Goal: Task Accomplishment & Management: Manage account settings

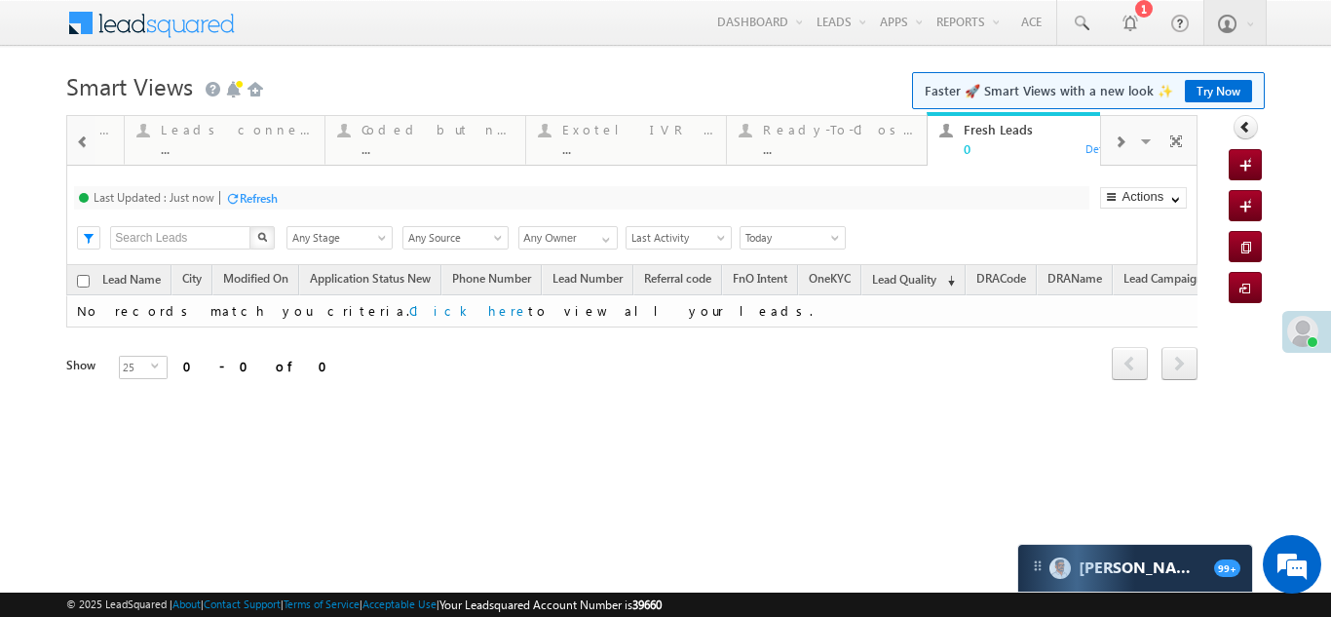
click at [1115, 138] on span at bounding box center [1120, 142] width 12 height 16
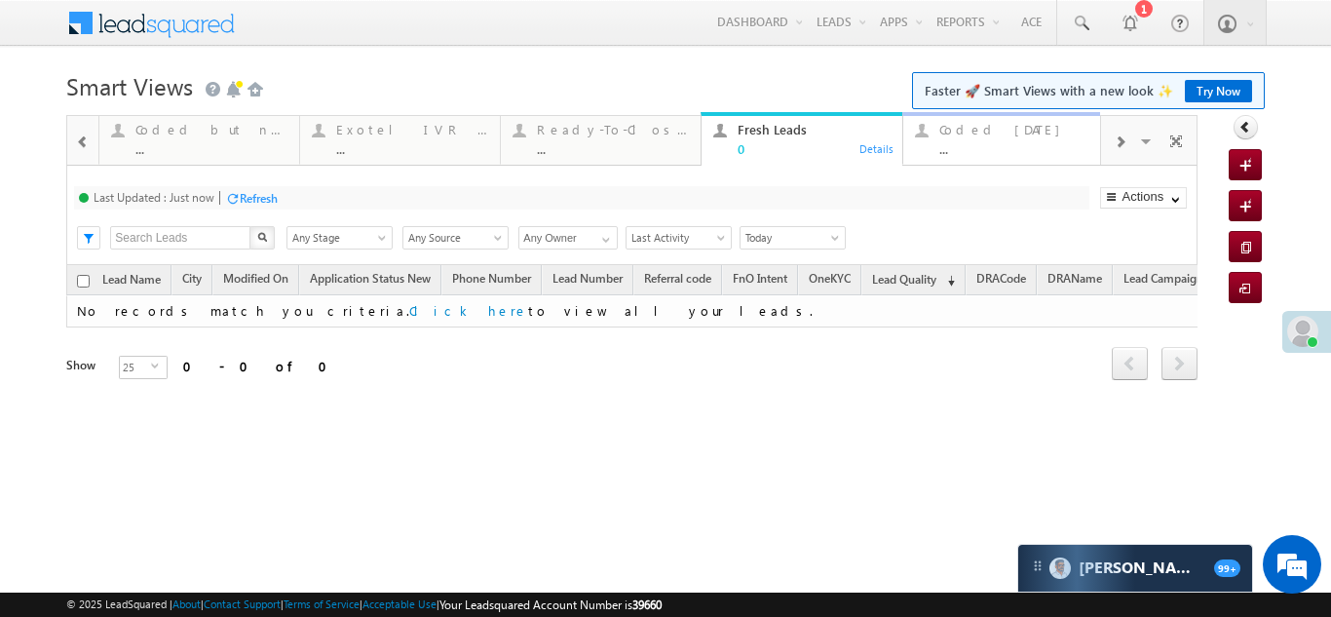
click at [978, 133] on div "Coded Today" at bounding box center [1015, 130] width 152 height 16
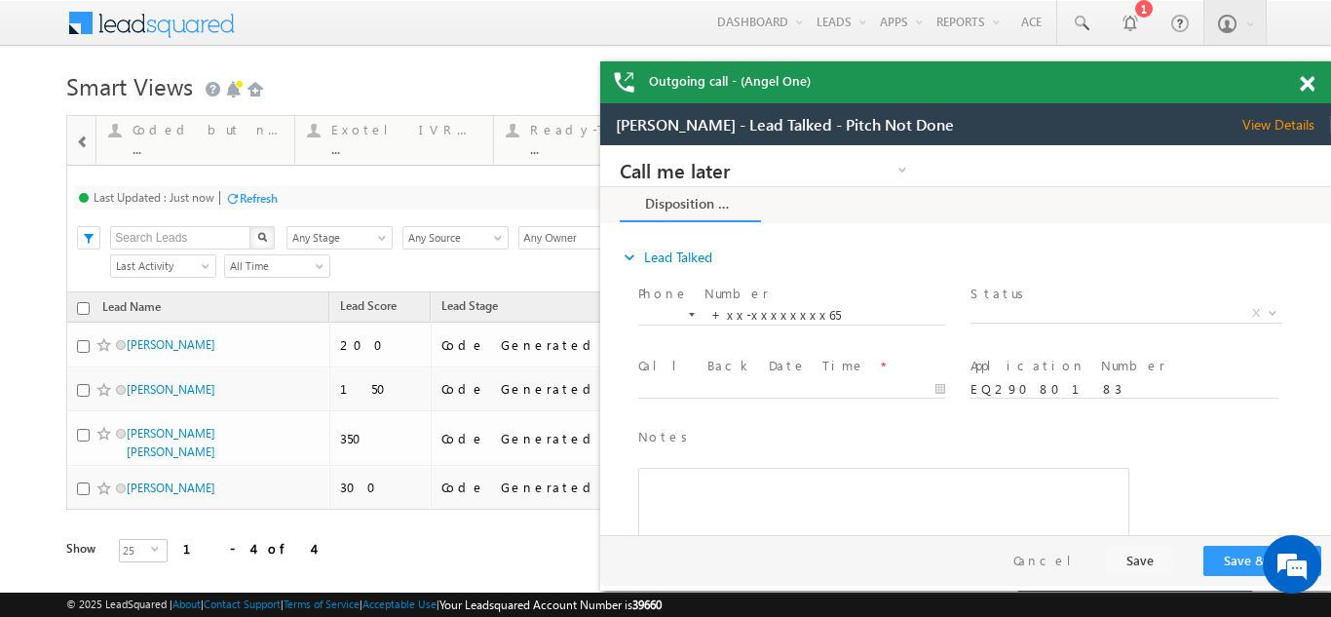
click at [1308, 86] on span at bounding box center [1307, 84] width 15 height 17
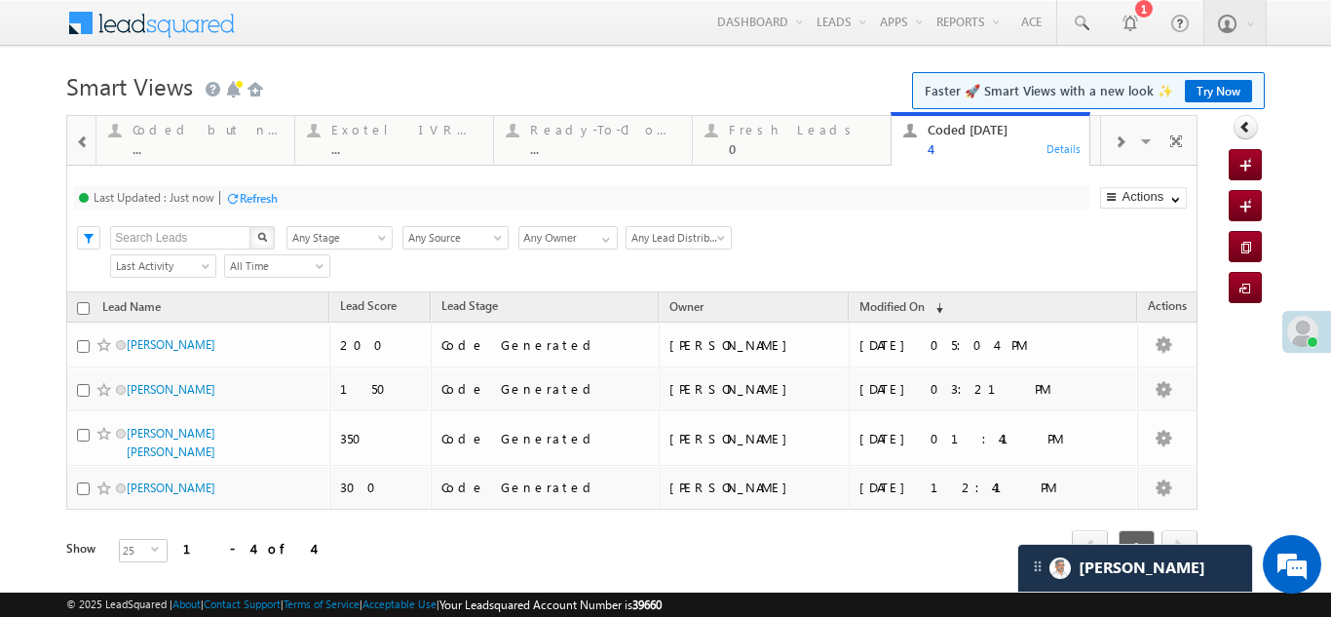
click at [251, 195] on div "Refresh" at bounding box center [259, 198] width 38 height 15
click at [1114, 142] on span at bounding box center [1120, 142] width 12 height 16
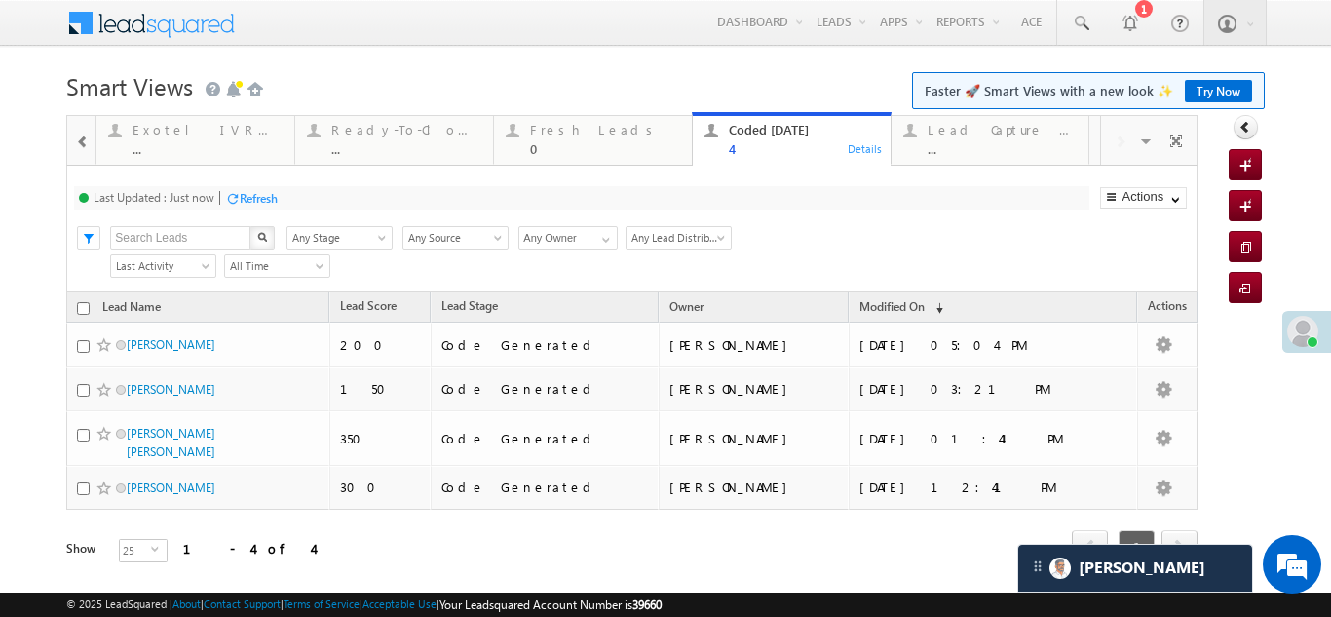
click at [76, 138] on span at bounding box center [83, 142] width 14 height 16
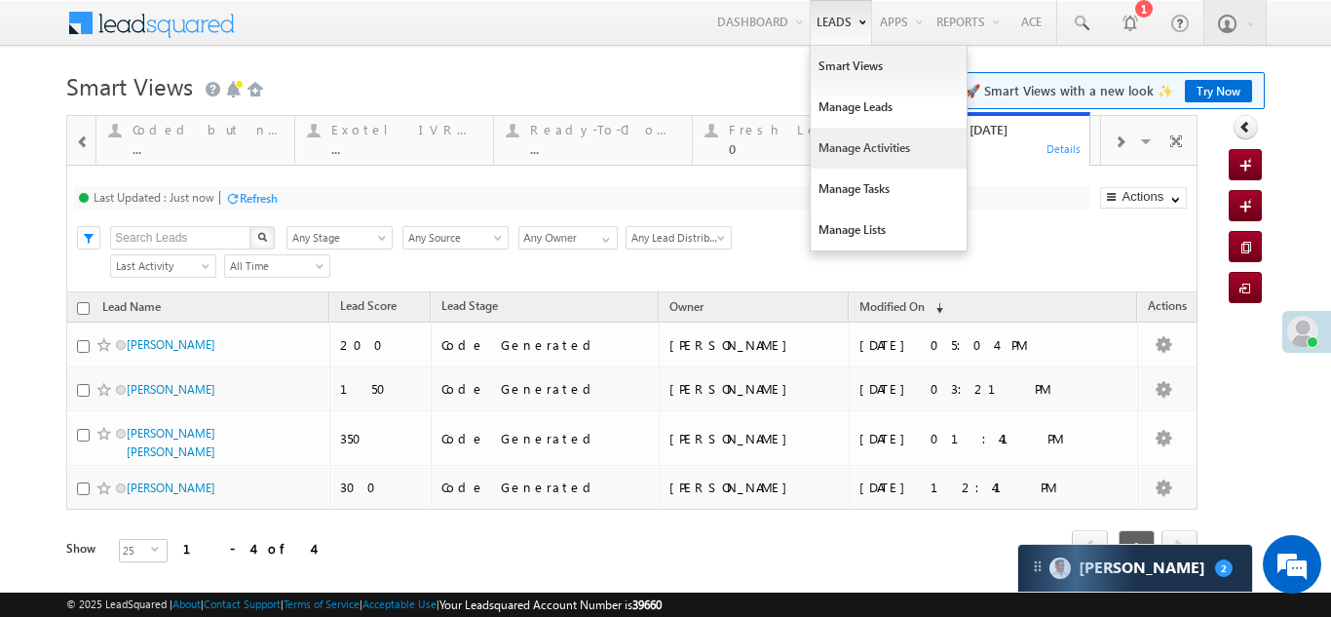
click at [811, 150] on link "Manage Activities" at bounding box center [889, 148] width 156 height 41
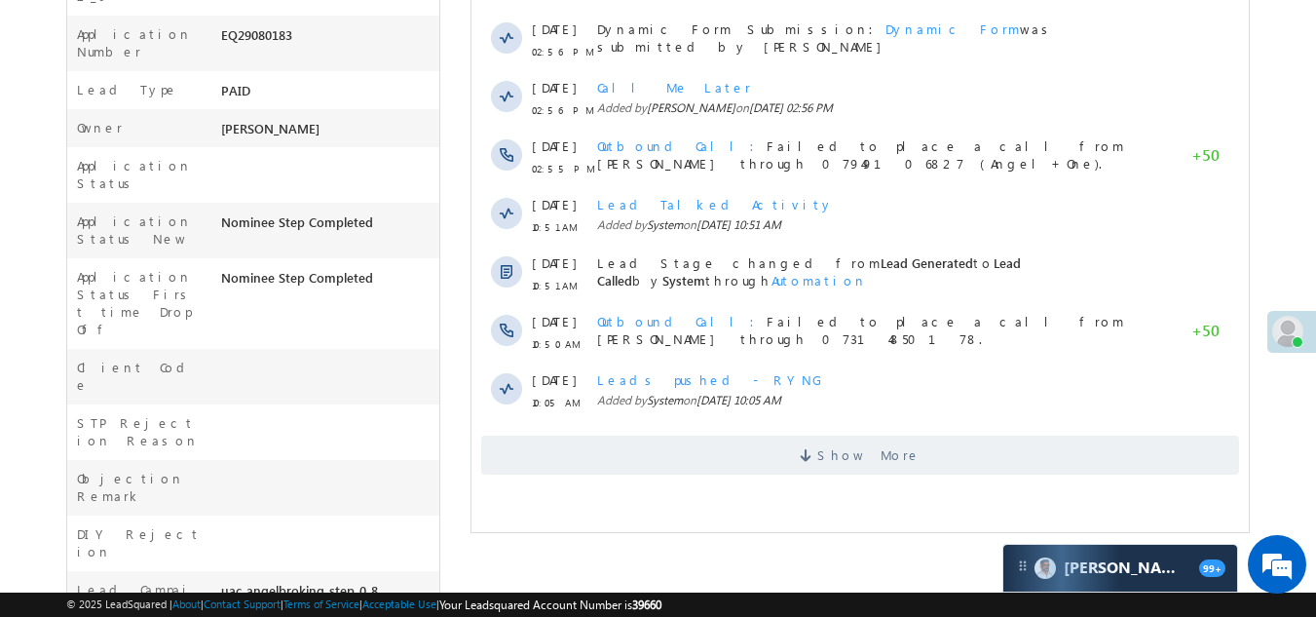
scroll to position [585, 0]
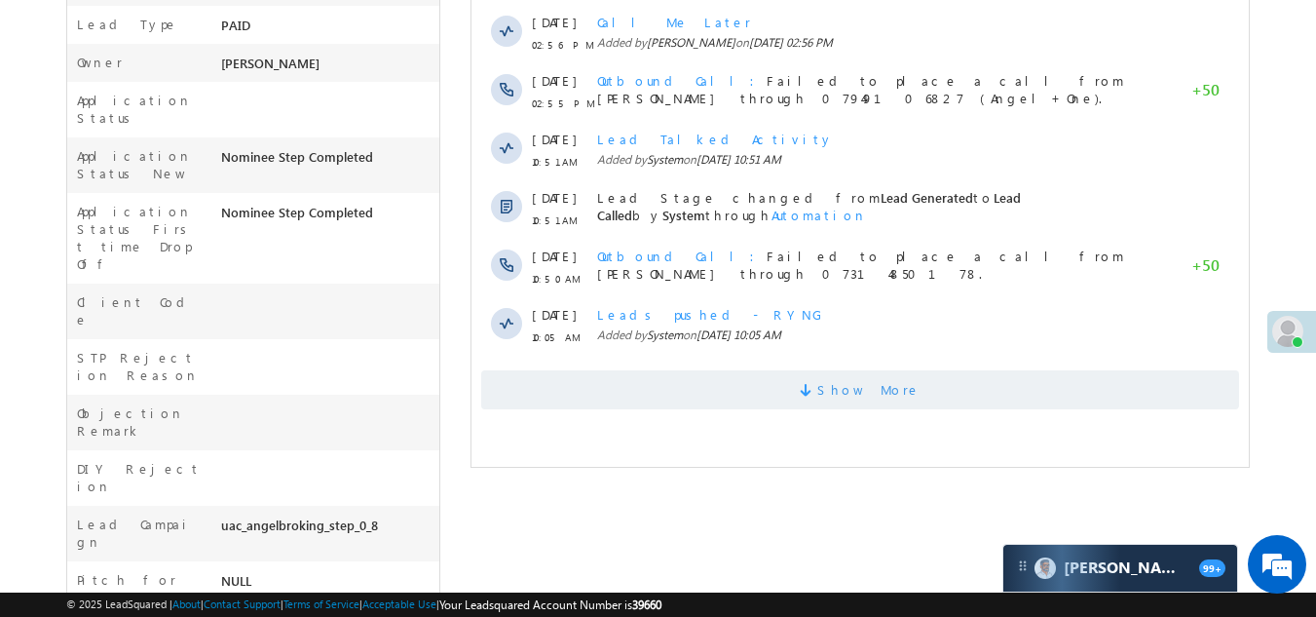
click at [640, 396] on span "Show More" at bounding box center [860, 389] width 758 height 39
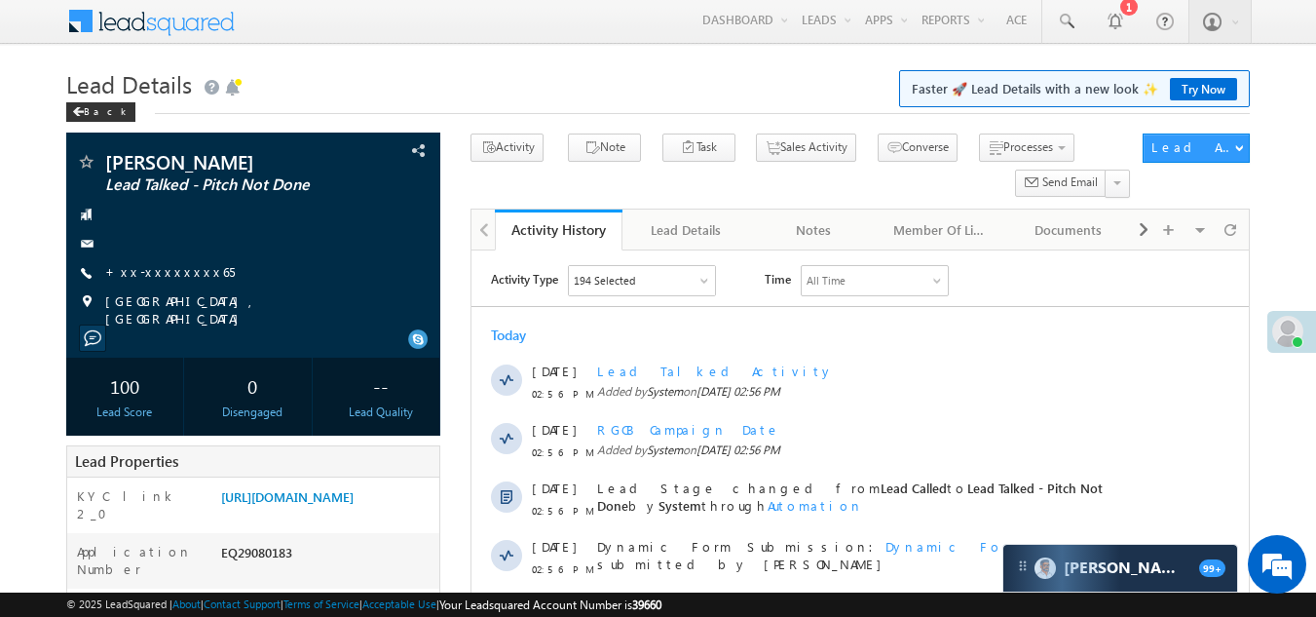
scroll to position [0, 0]
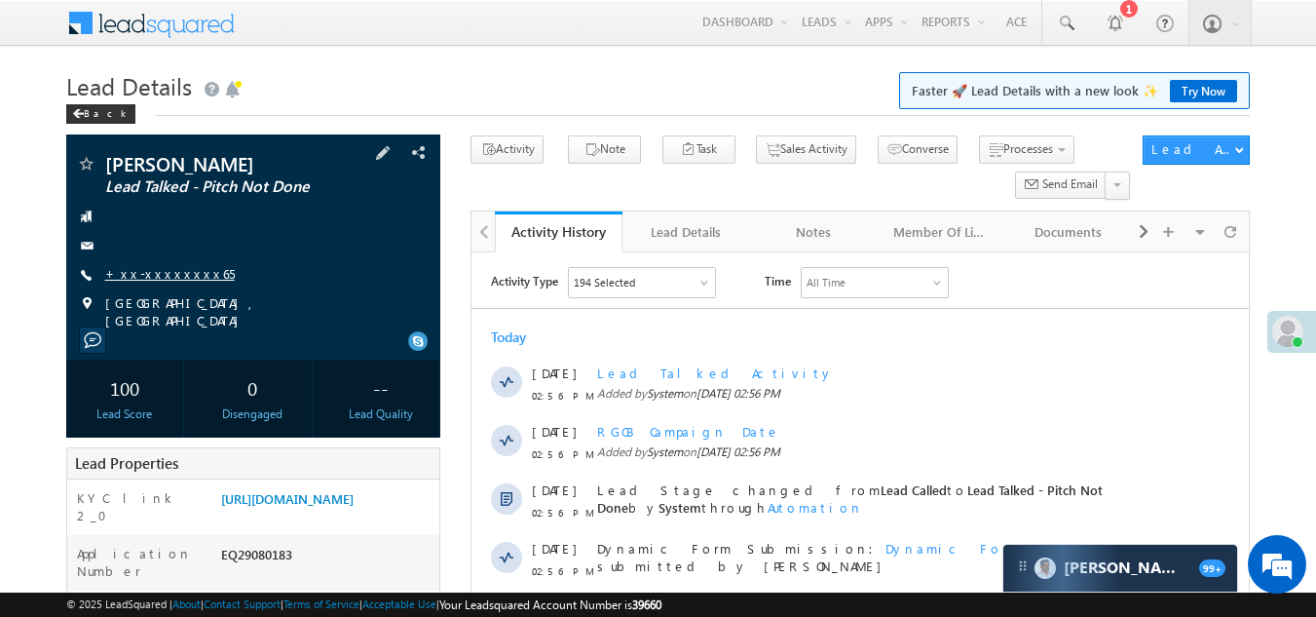
click at [150, 270] on link "+xx-xxxxxxxx65" at bounding box center [170, 273] width 130 height 17
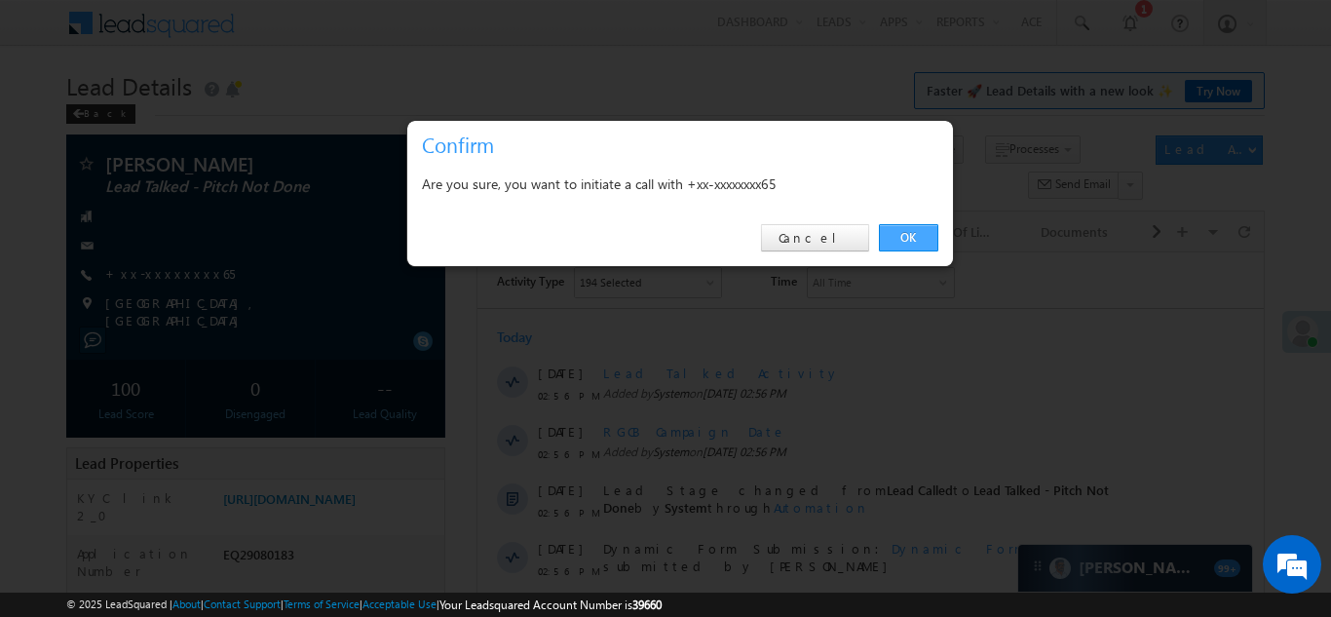
click at [902, 236] on link "OK" at bounding box center [908, 237] width 59 height 27
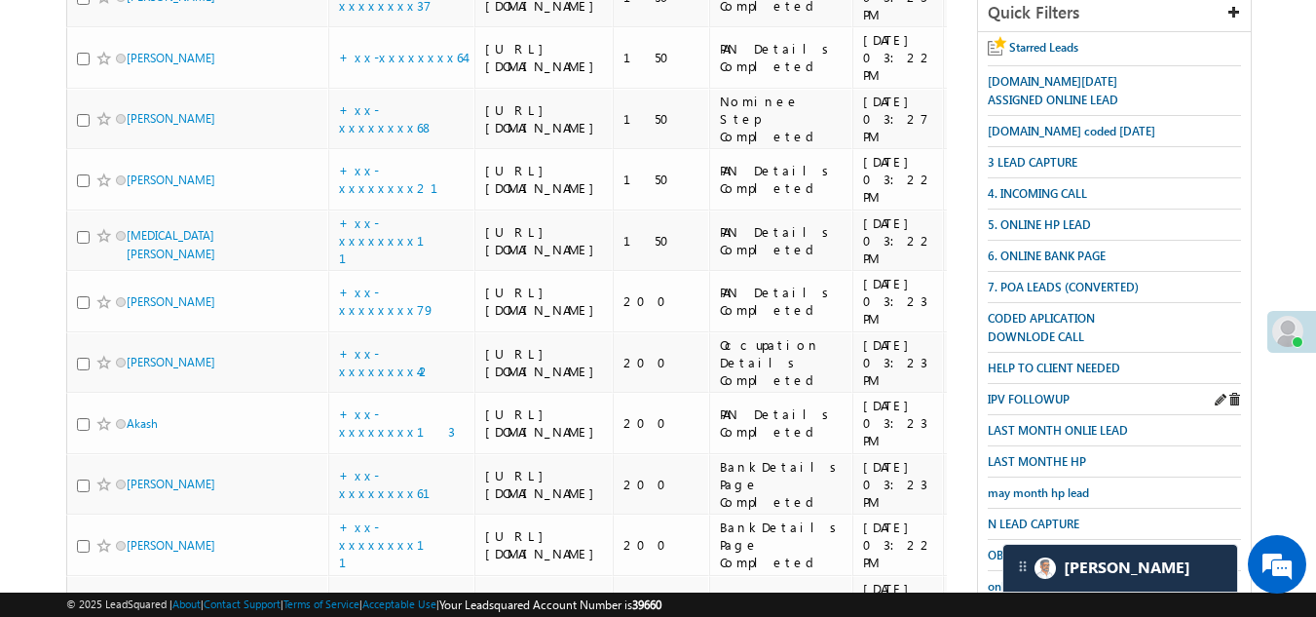
scroll to position [192, 0]
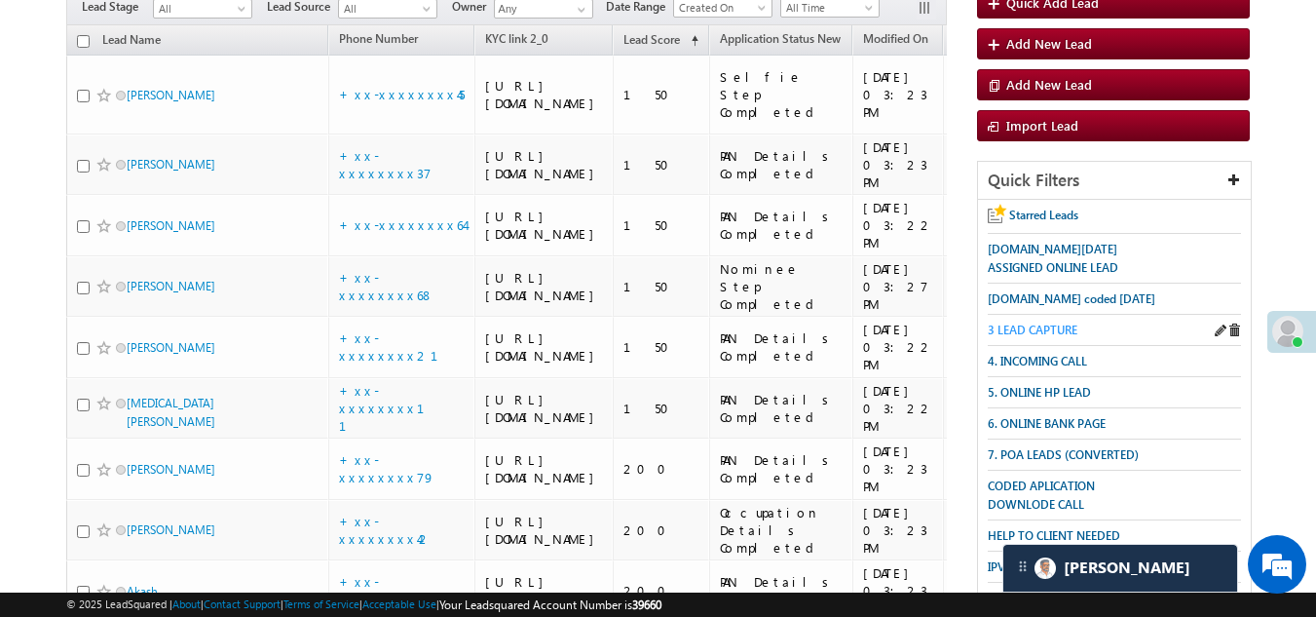
click at [1045, 325] on span "3 LEAD CAPTURE" at bounding box center [1033, 330] width 90 height 15
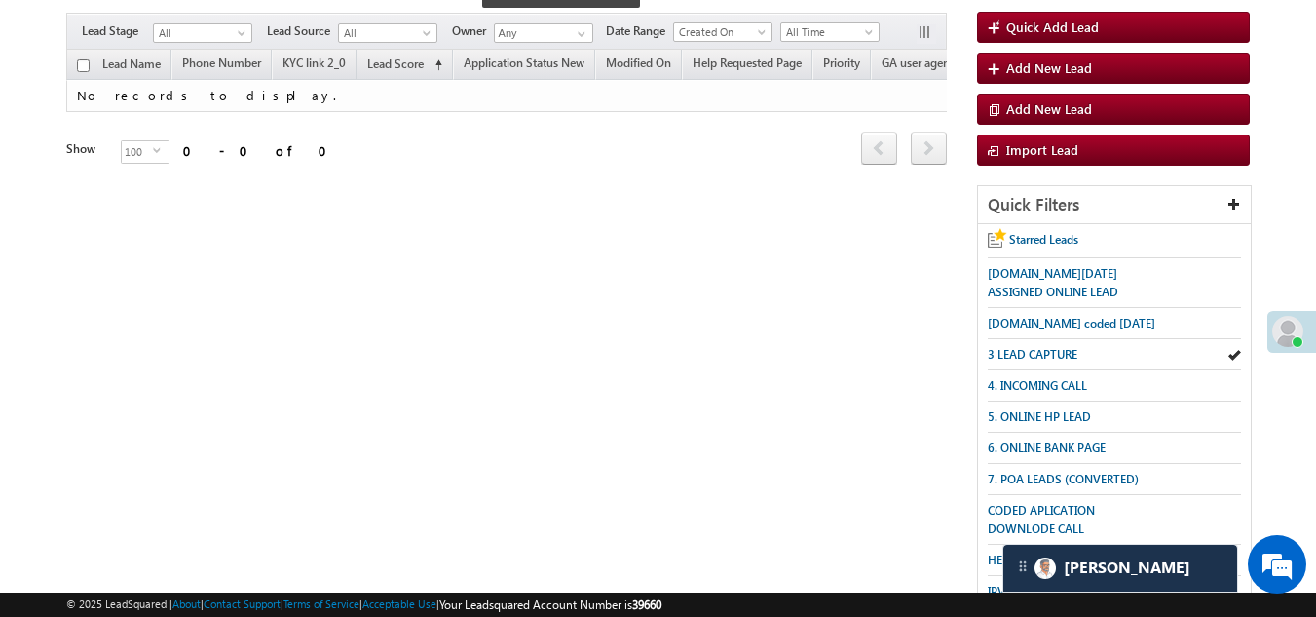
scroll to position [486, 0]
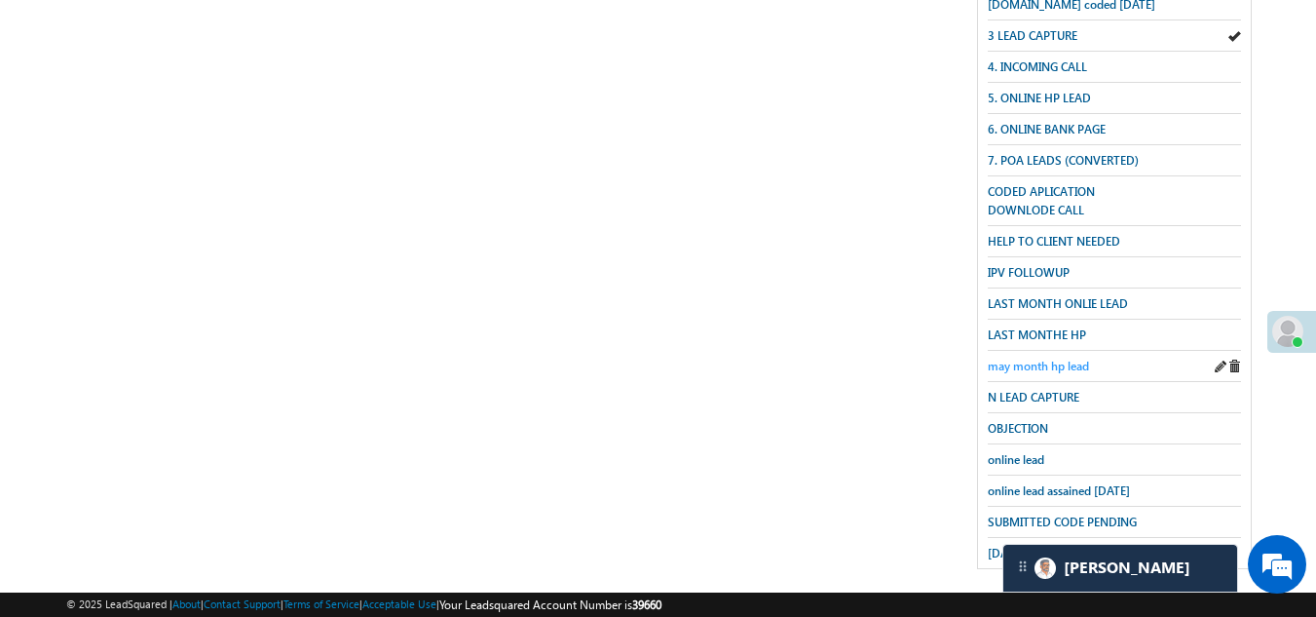
click at [1029, 359] on span "may month hp lead" at bounding box center [1038, 366] width 101 height 15
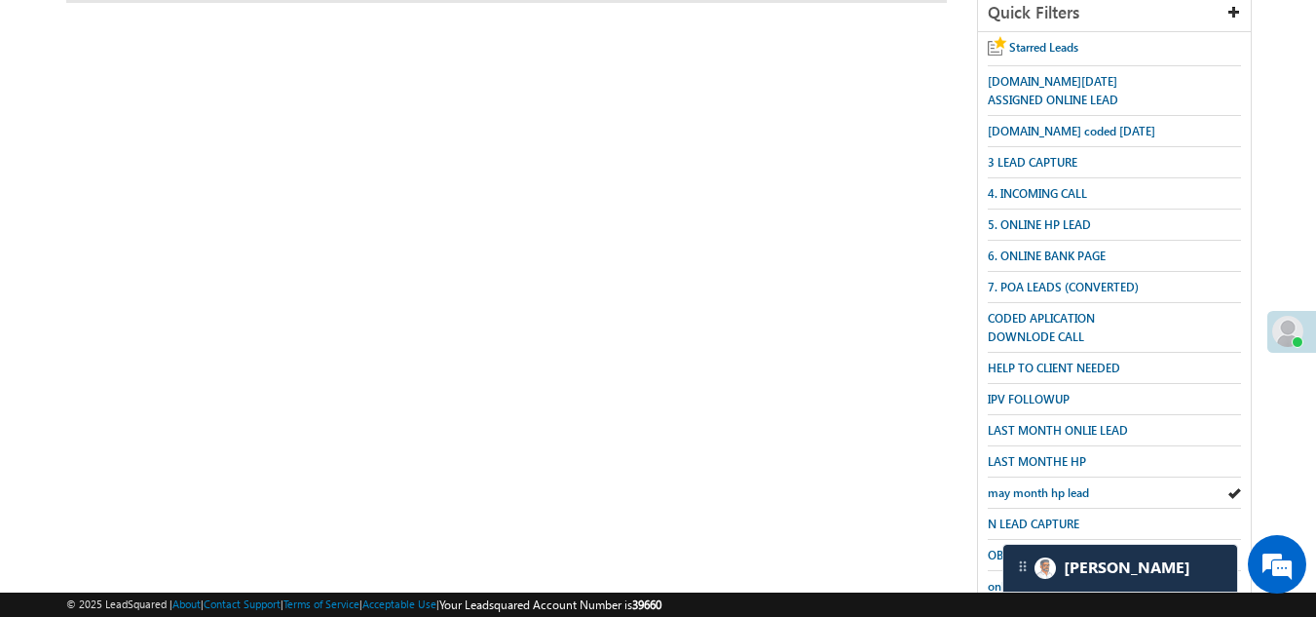
scroll to position [96, 0]
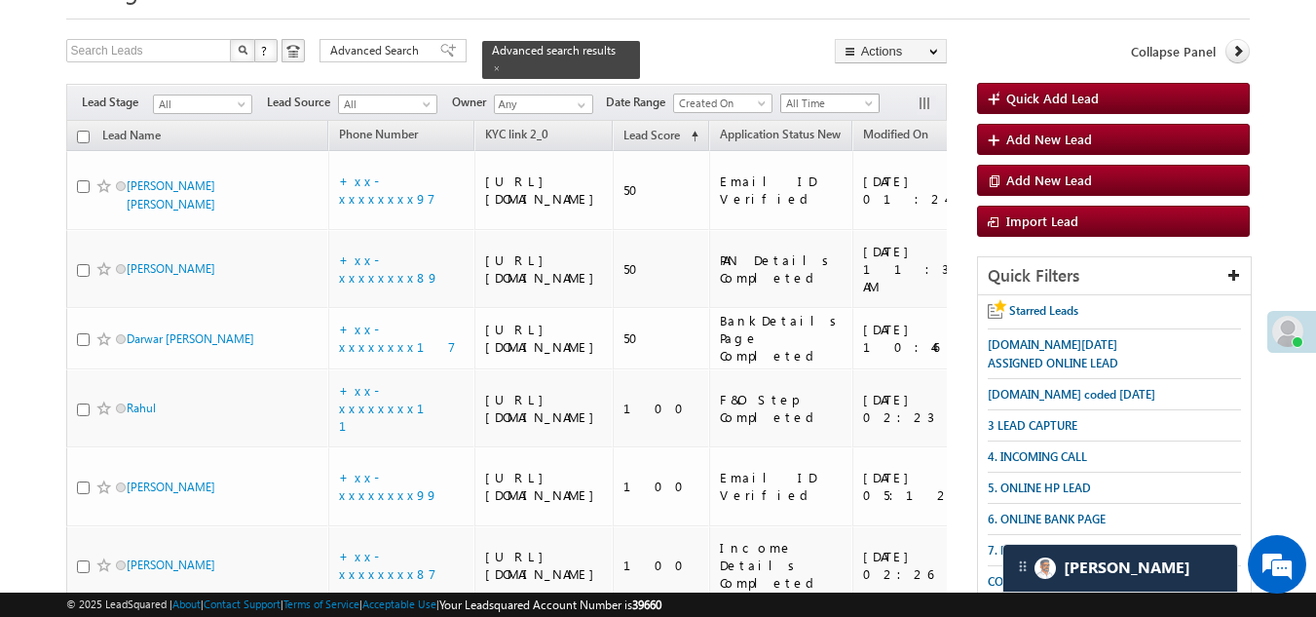
click at [808, 95] on span "All Time" at bounding box center [827, 104] width 93 height 18
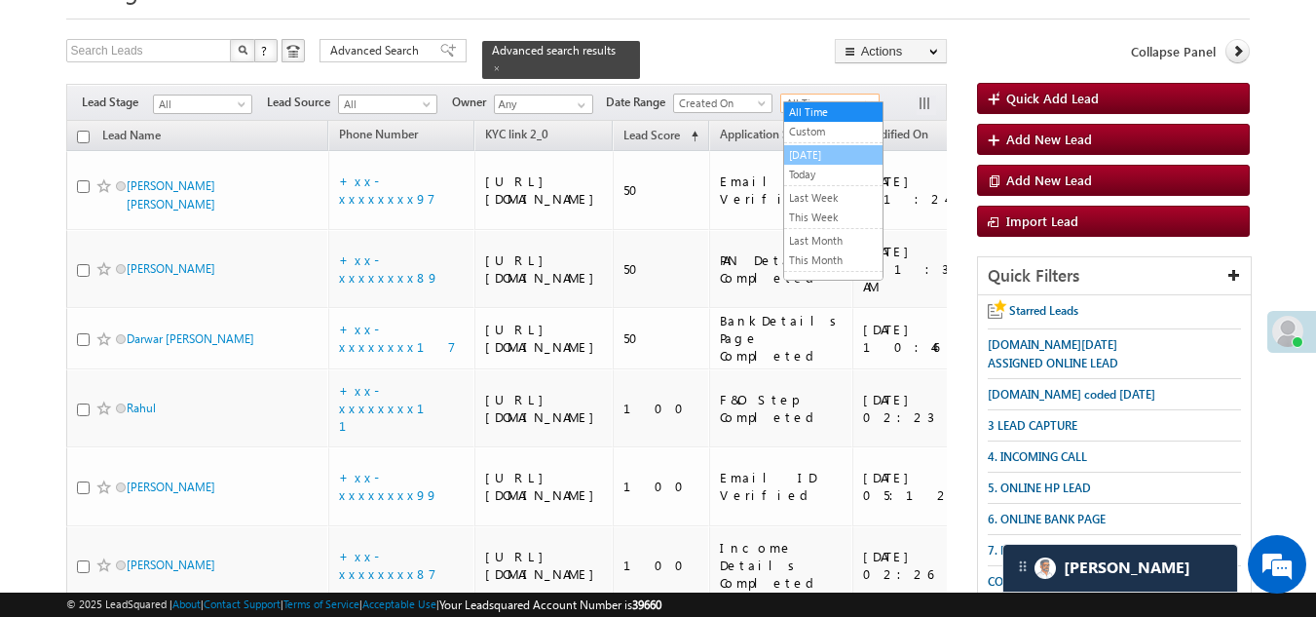
click at [809, 153] on link "[DATE]" at bounding box center [833, 155] width 98 height 18
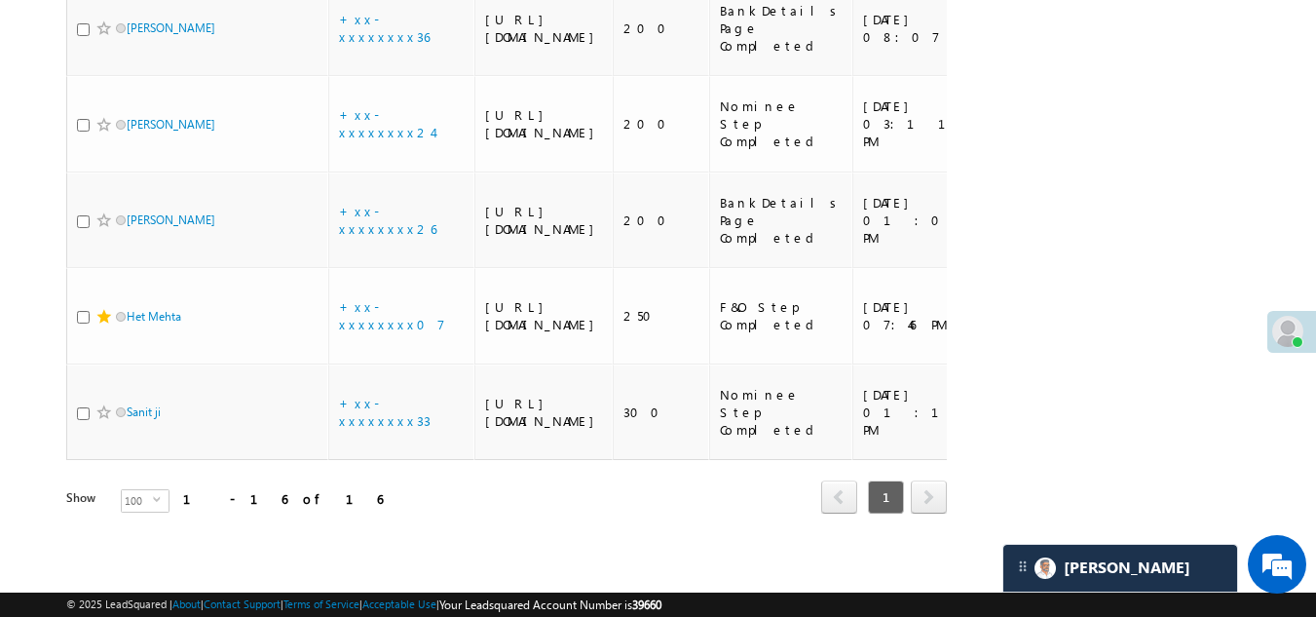
scroll to position [1607, 0]
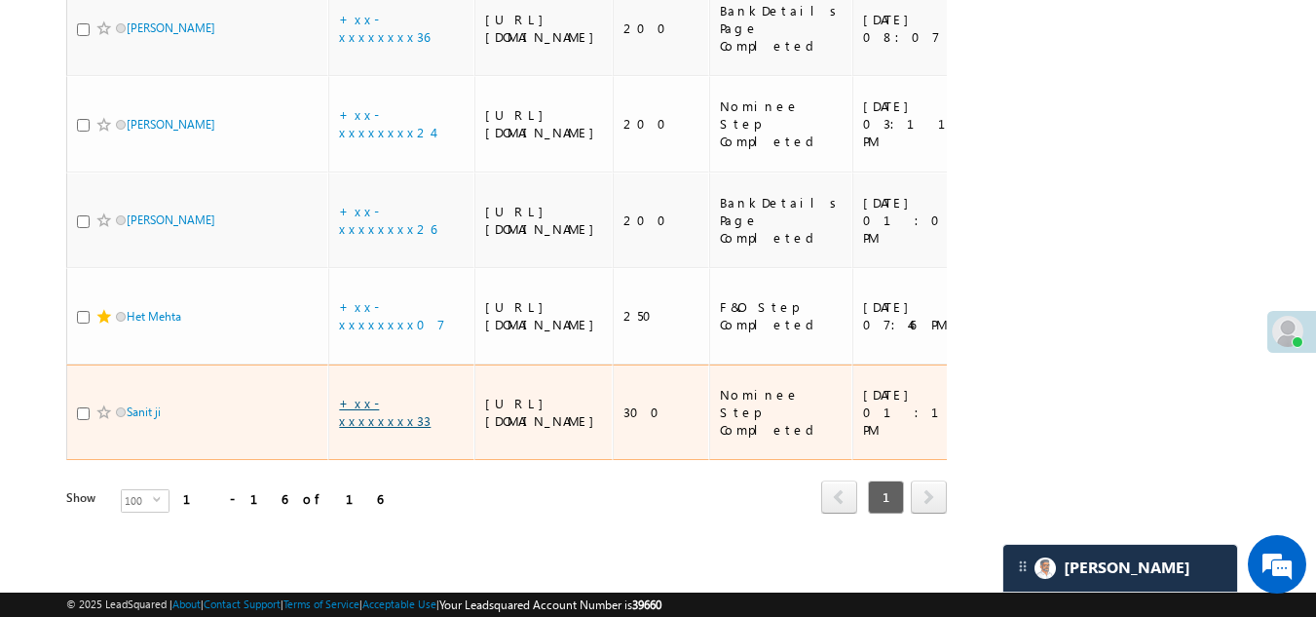
click at [390, 395] on link "+xx-xxxxxxxx33" at bounding box center [385, 412] width 92 height 34
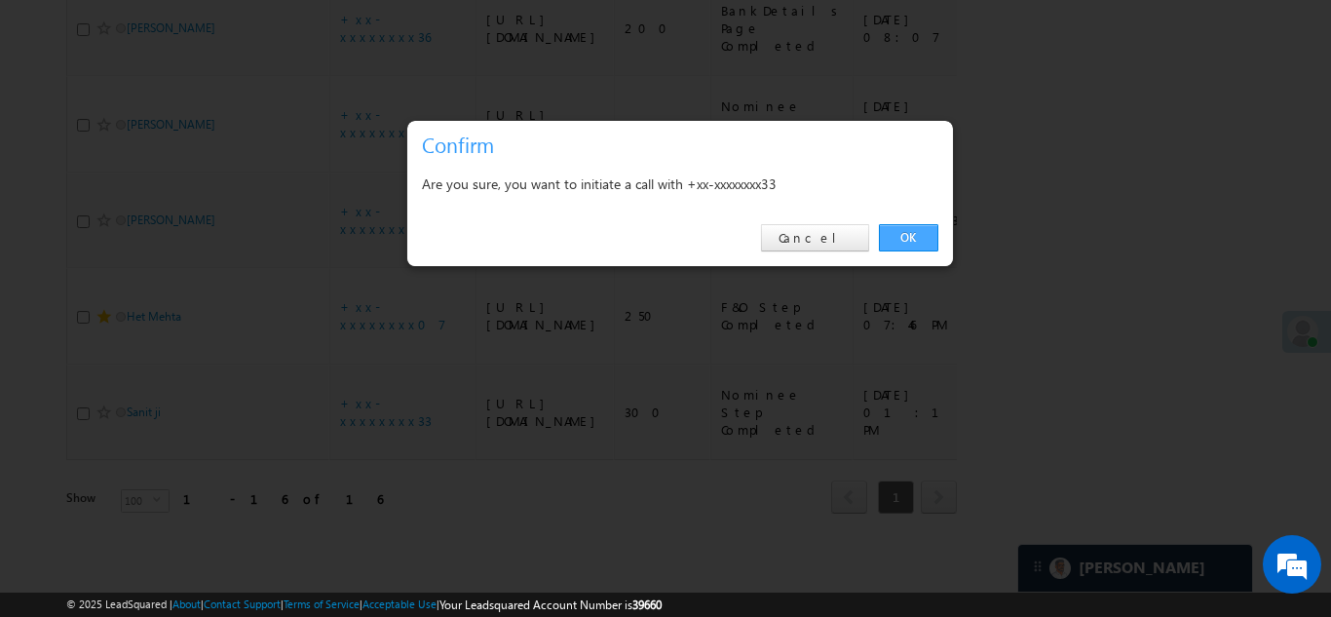
click at [908, 232] on link "OK" at bounding box center [908, 237] width 59 height 27
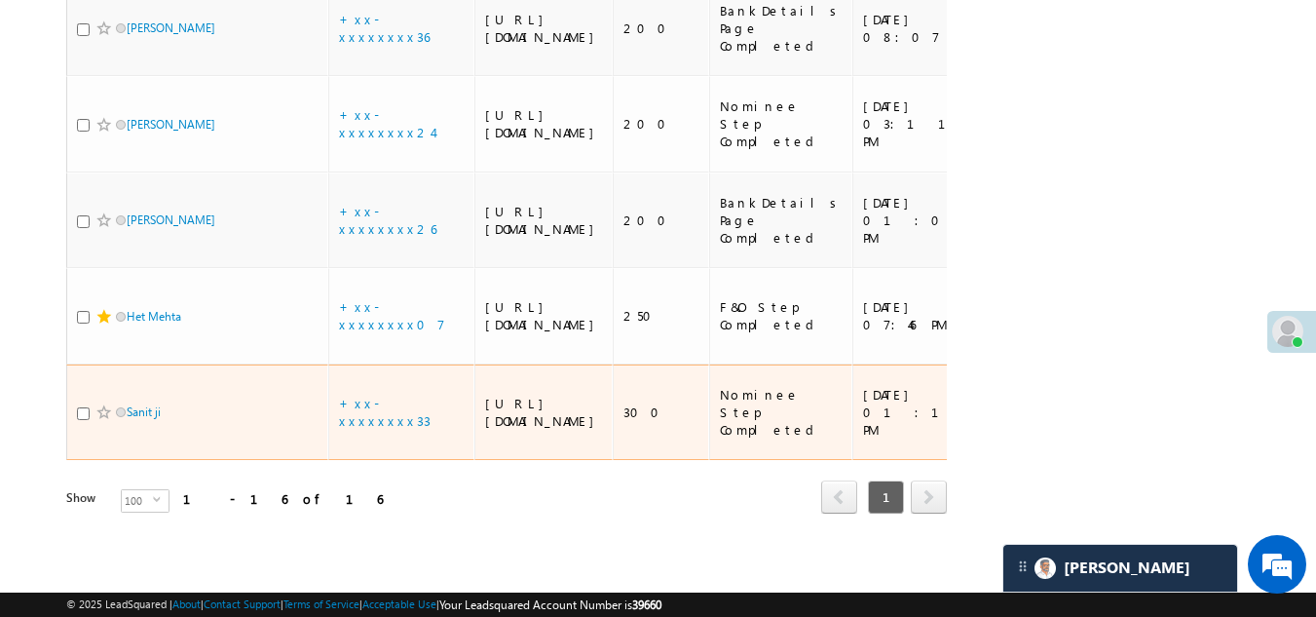
scroll to position [1659, 0]
click at [78, 407] on input "checkbox" at bounding box center [83, 413] width 13 height 13
checkbox input "true"
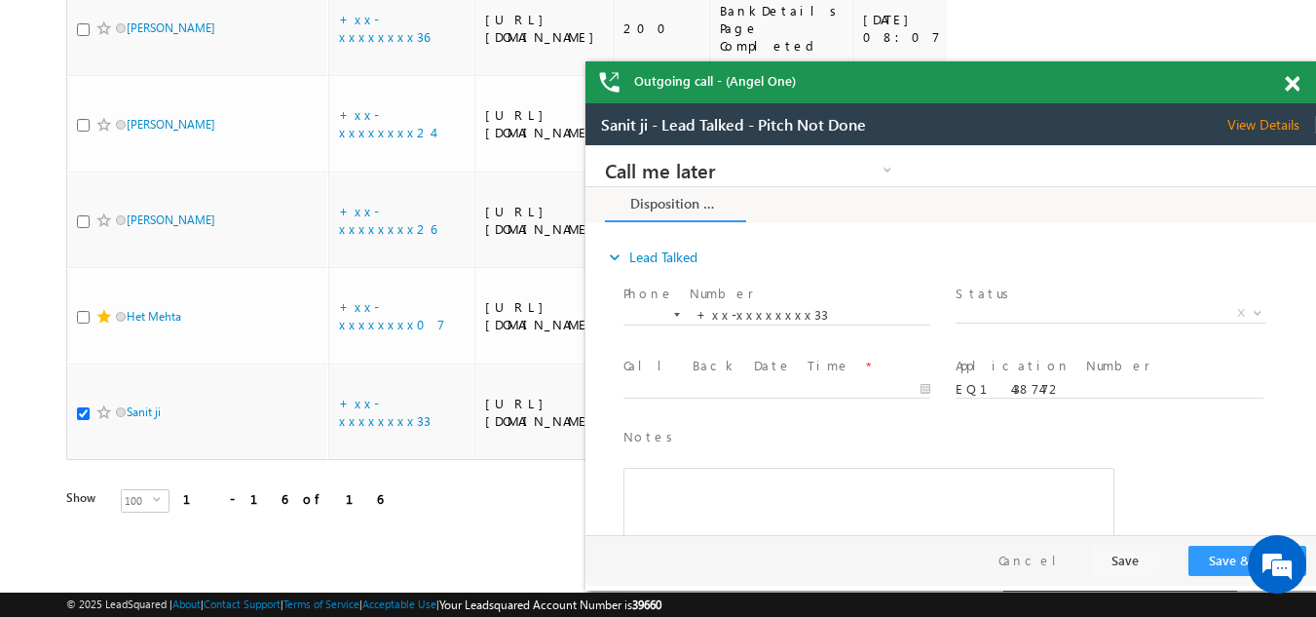
scroll to position [0, 0]
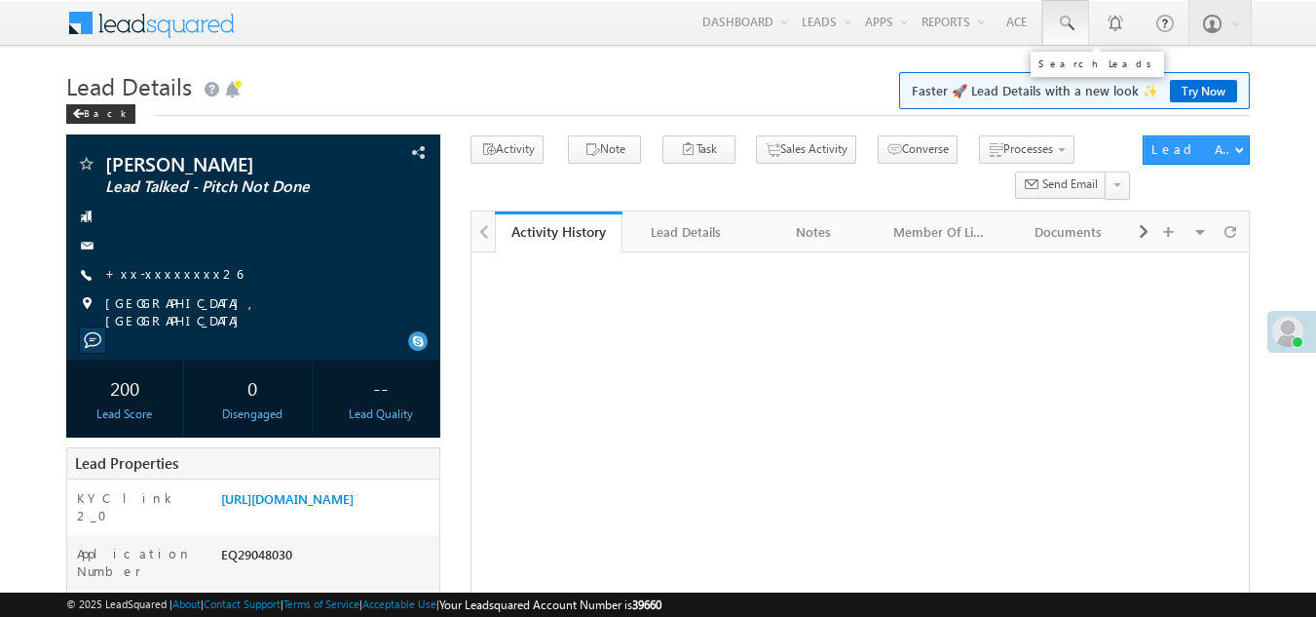
click at [1067, 23] on span at bounding box center [1065, 23] width 19 height 19
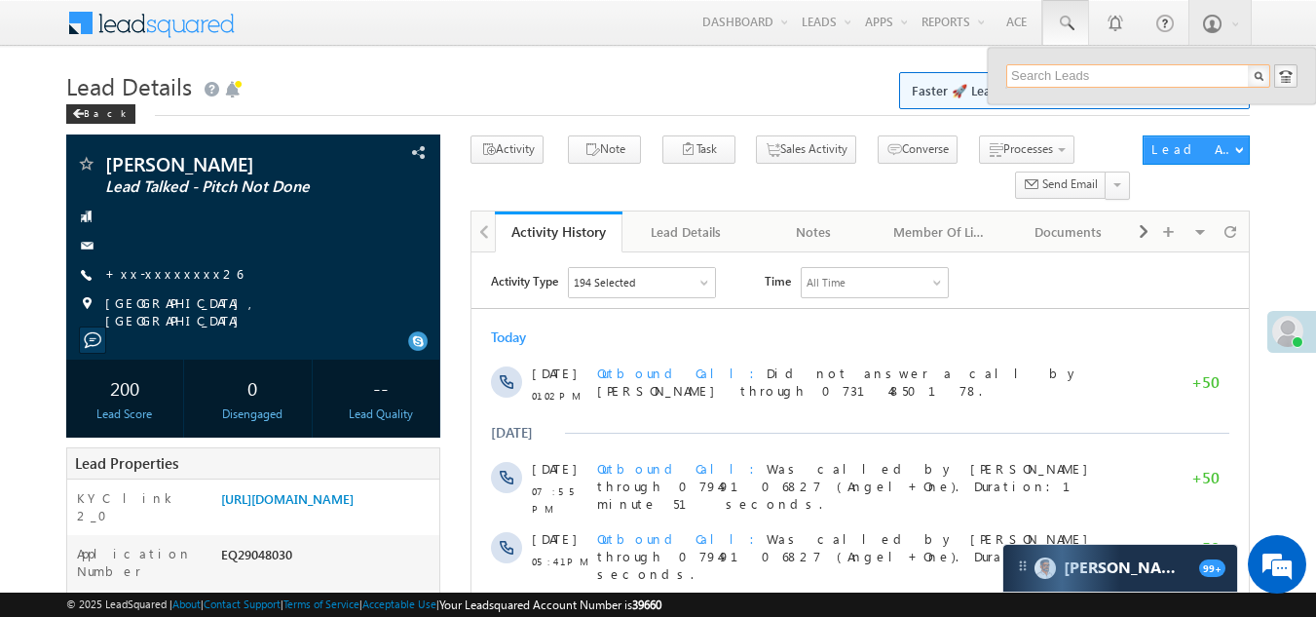
paste input "EQ29053892"
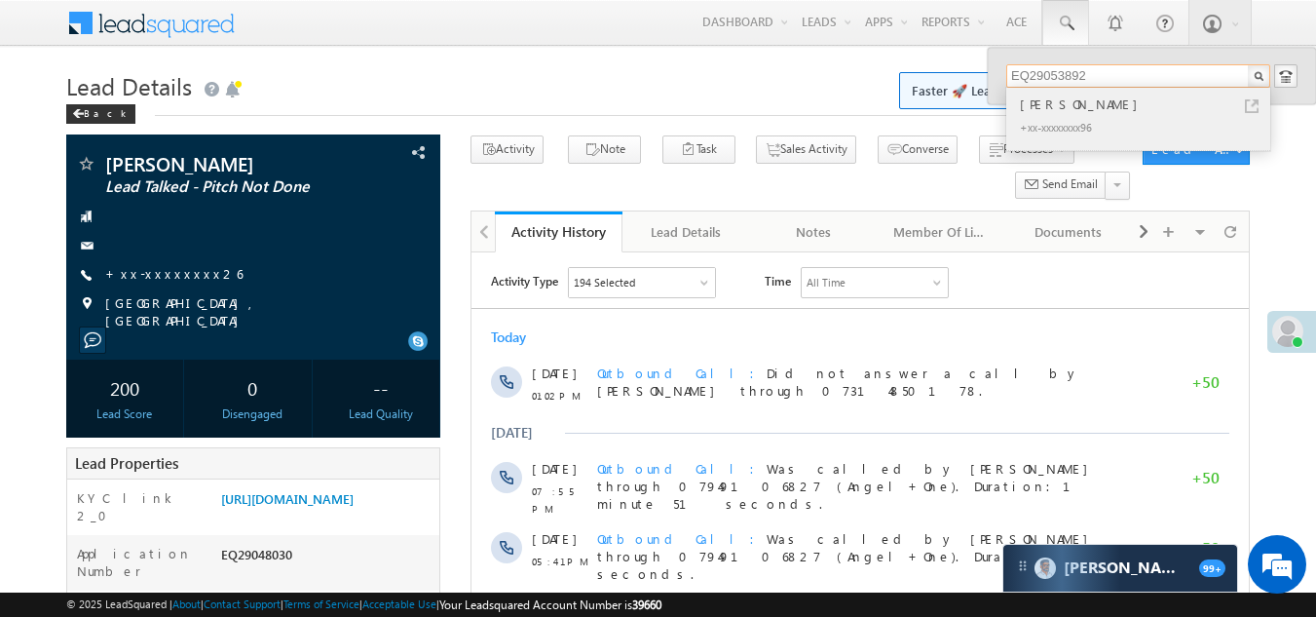
type input "EQ29053892"
click at [1055, 105] on div "Shahid Khan" at bounding box center [1146, 104] width 261 height 21
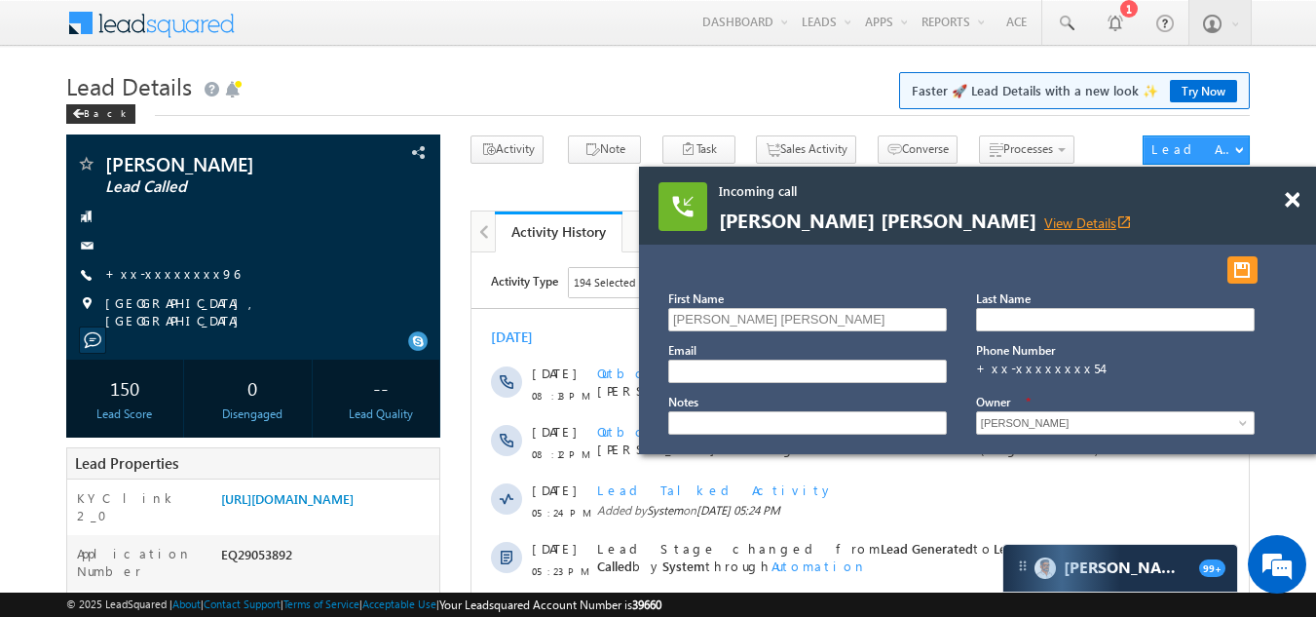
click at [1045, 219] on link "View Details open_in_new" at bounding box center [1089, 222] width 88 height 19
click at [1290, 204] on span at bounding box center [1292, 200] width 15 height 17
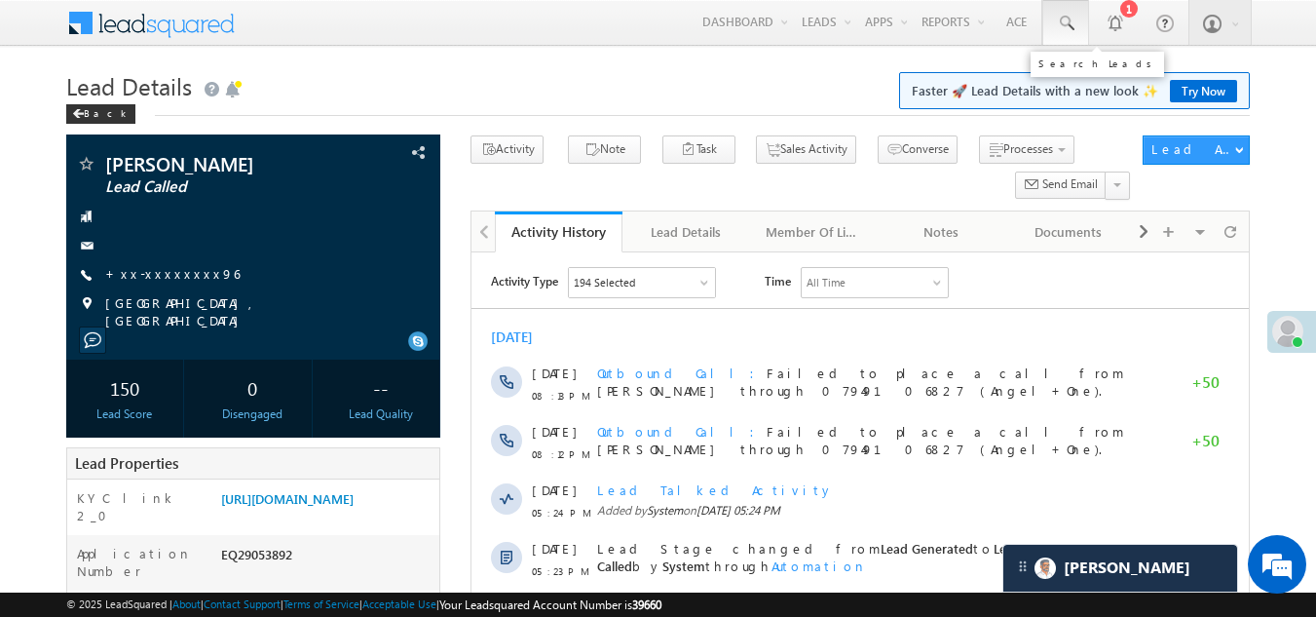
click at [1066, 22] on span at bounding box center [1065, 23] width 19 height 19
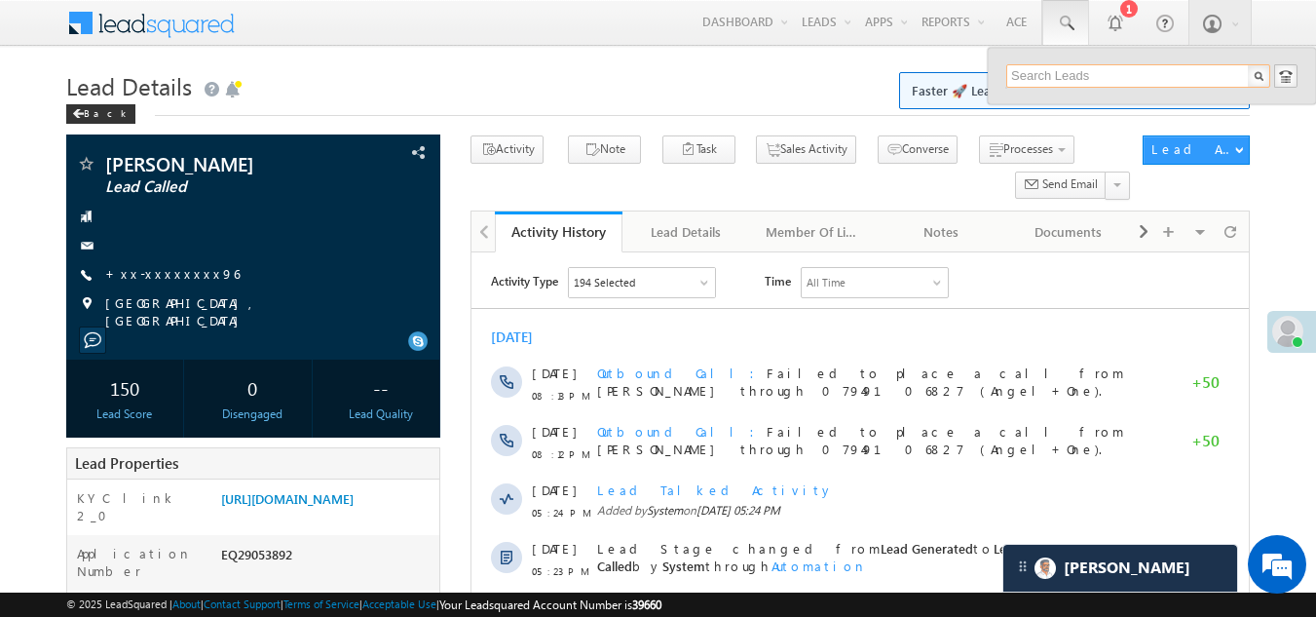
paste input "EQ29006922"
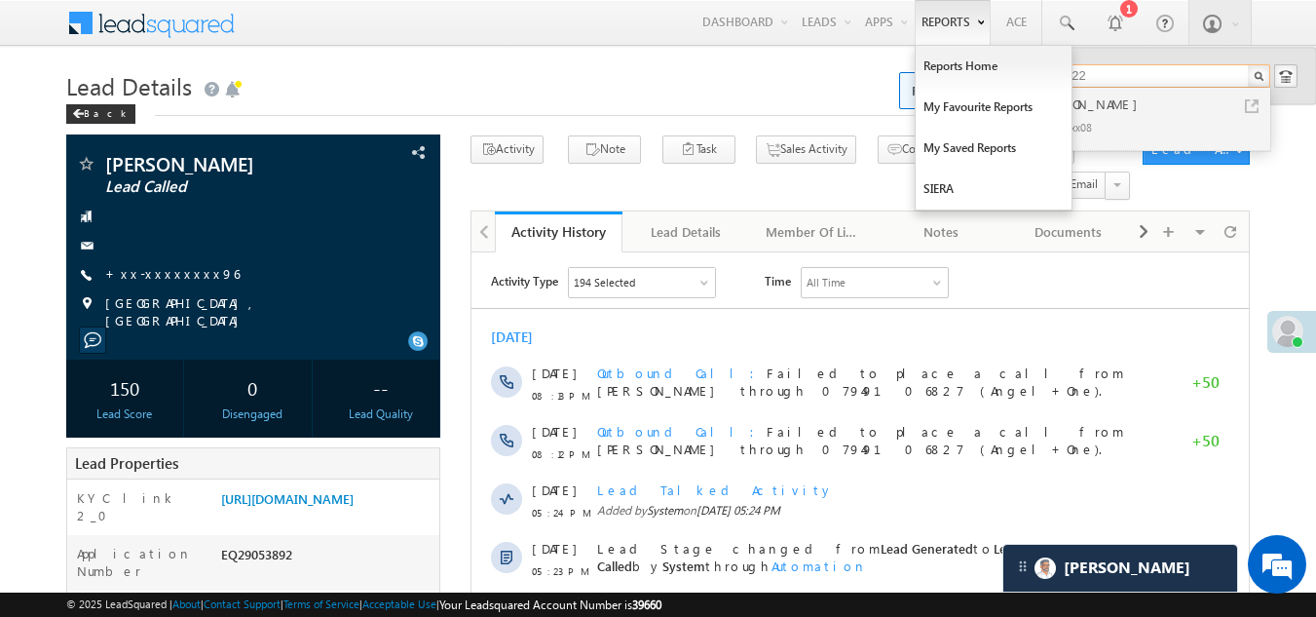
type input "EQ29006922"
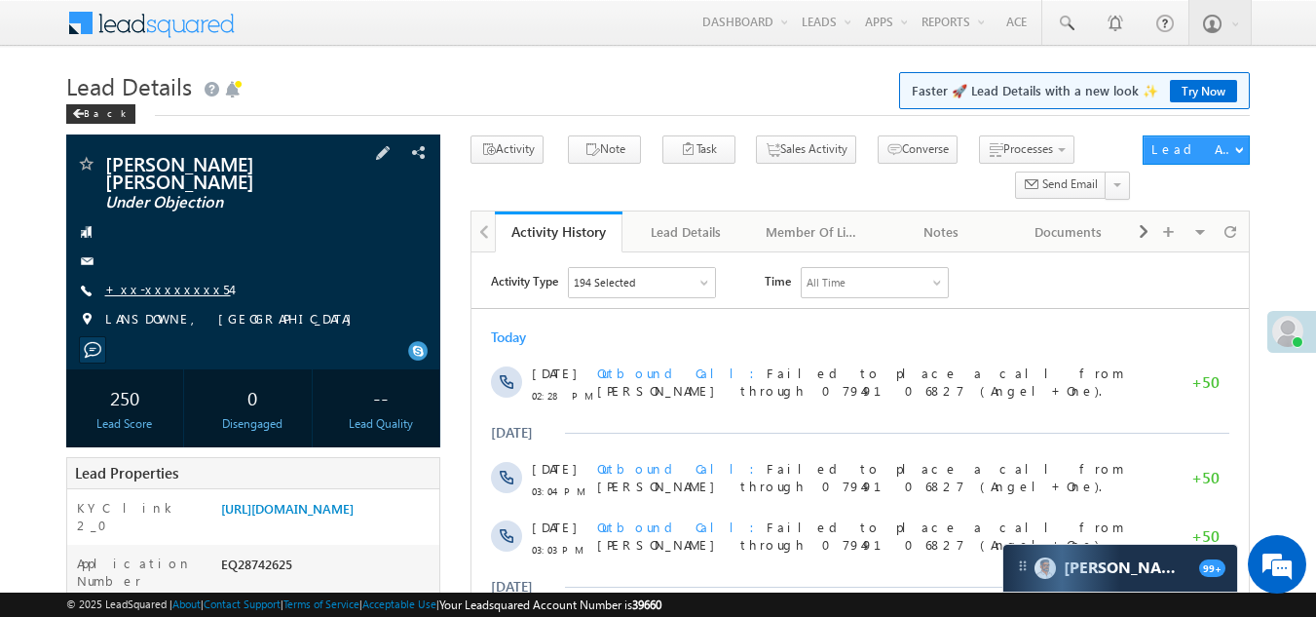
click at [133, 281] on link "+xx-xxxxxxxx54" at bounding box center [168, 289] width 126 height 17
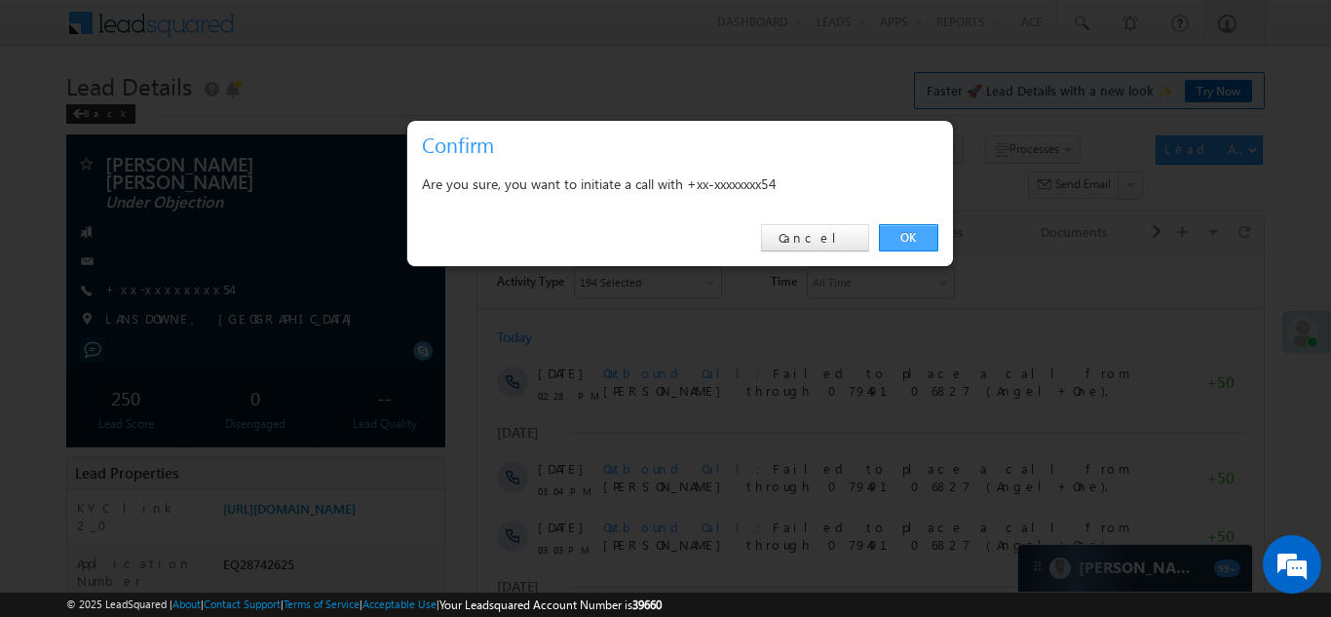
click at [898, 238] on link "OK" at bounding box center [908, 237] width 59 height 27
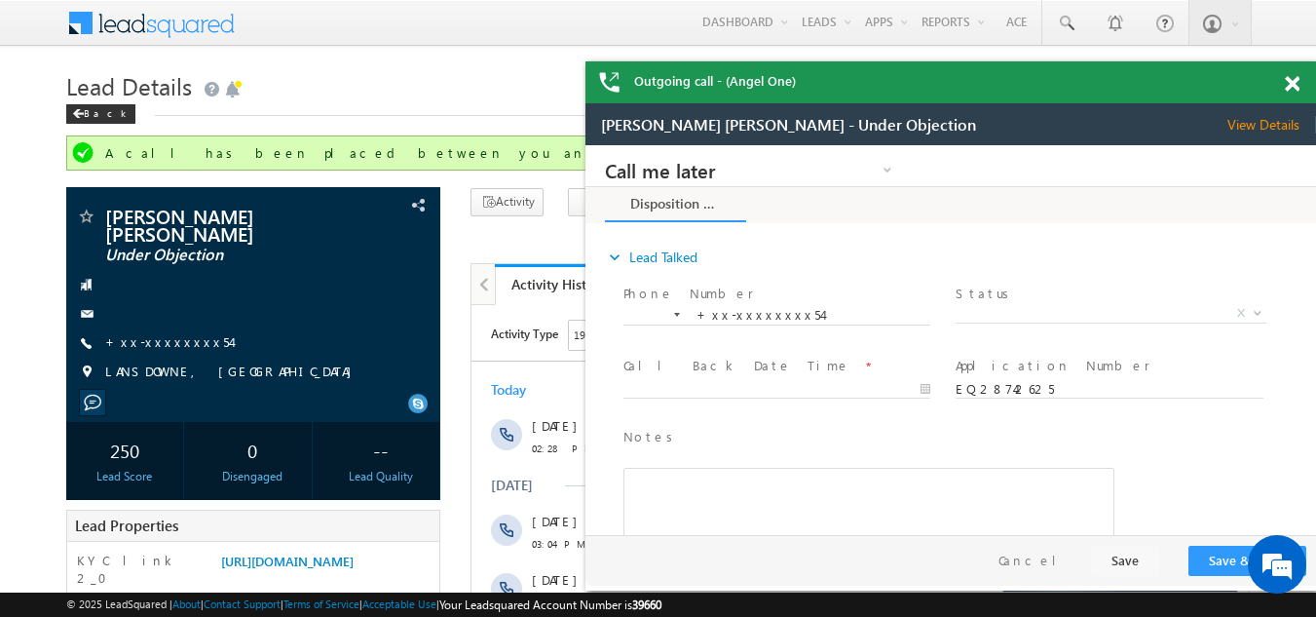
click at [1299, 80] on span at bounding box center [1292, 84] width 15 height 17
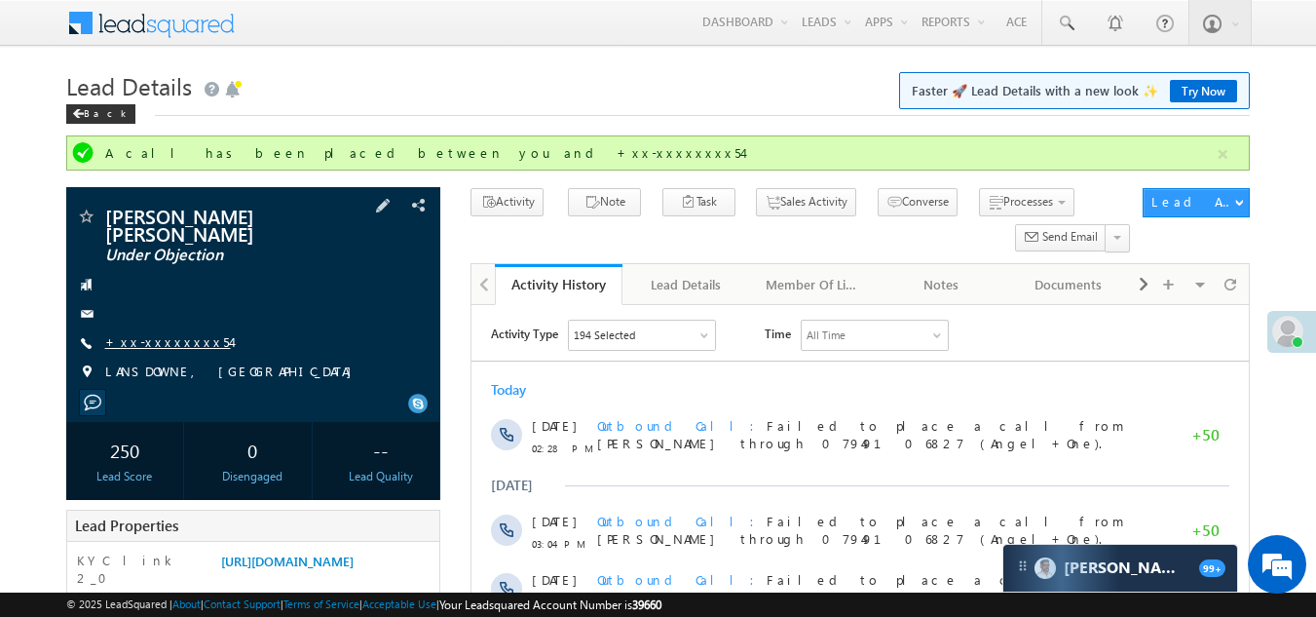
click at [152, 333] on link "+xx-xxxxxxxx54" at bounding box center [168, 341] width 126 height 17
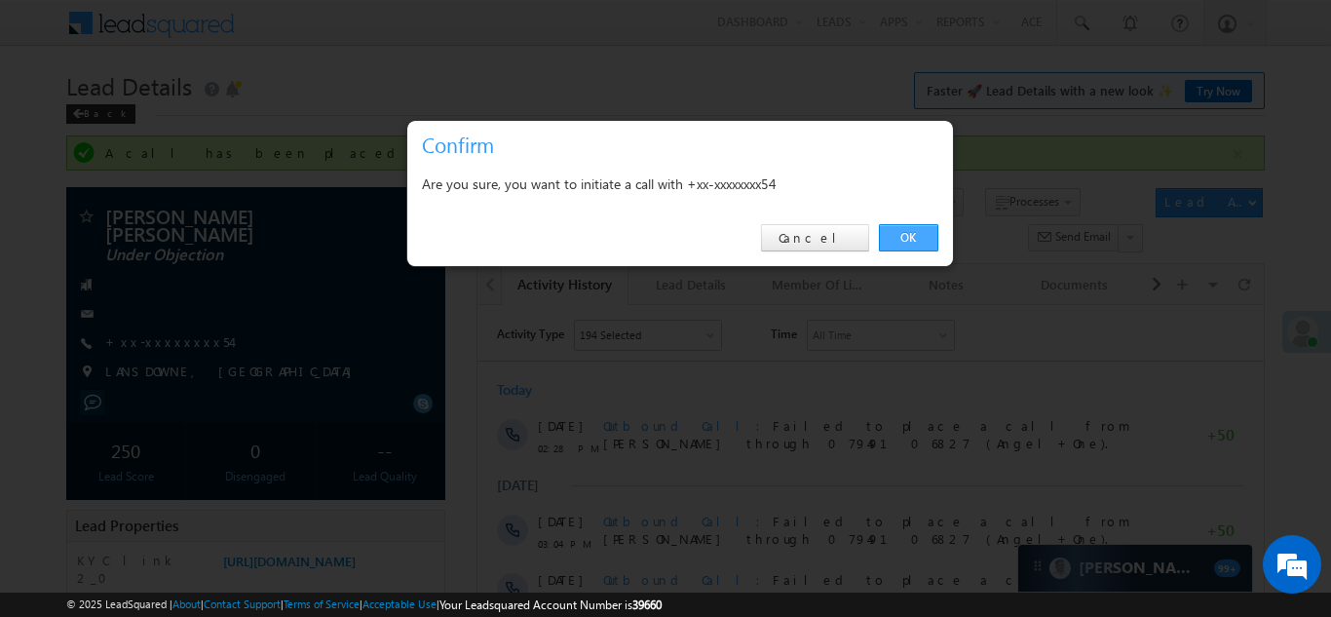
click at [903, 234] on link "OK" at bounding box center [908, 237] width 59 height 27
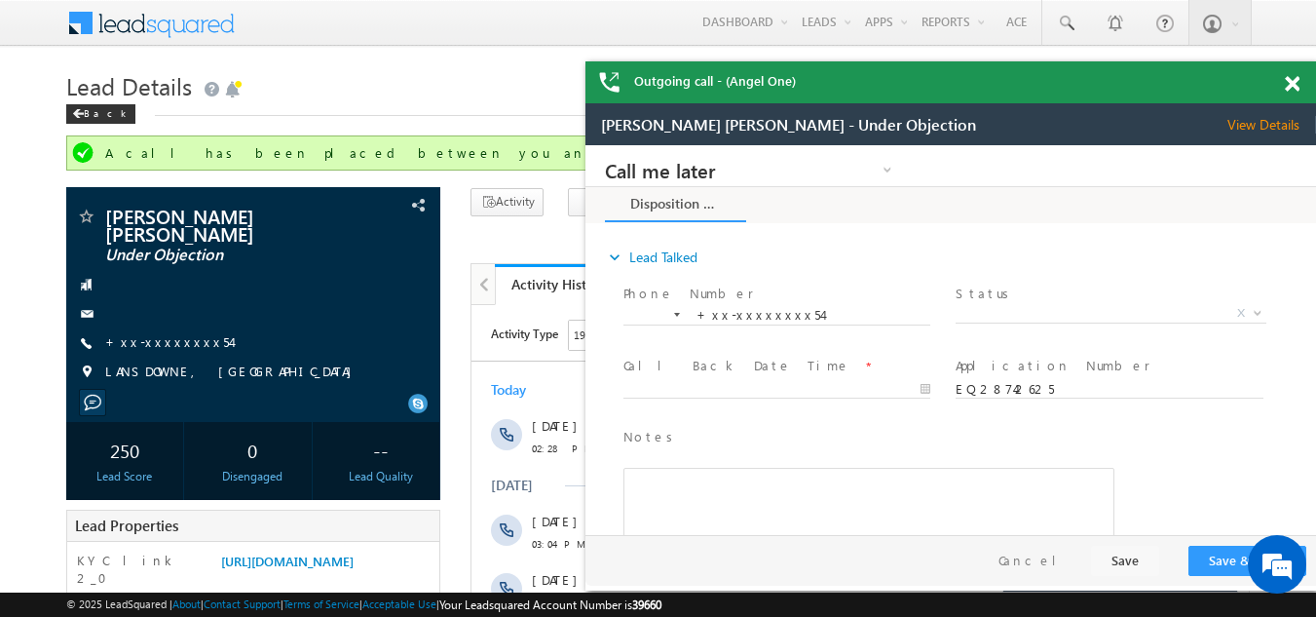
click at [1288, 78] on span at bounding box center [1292, 84] width 15 height 17
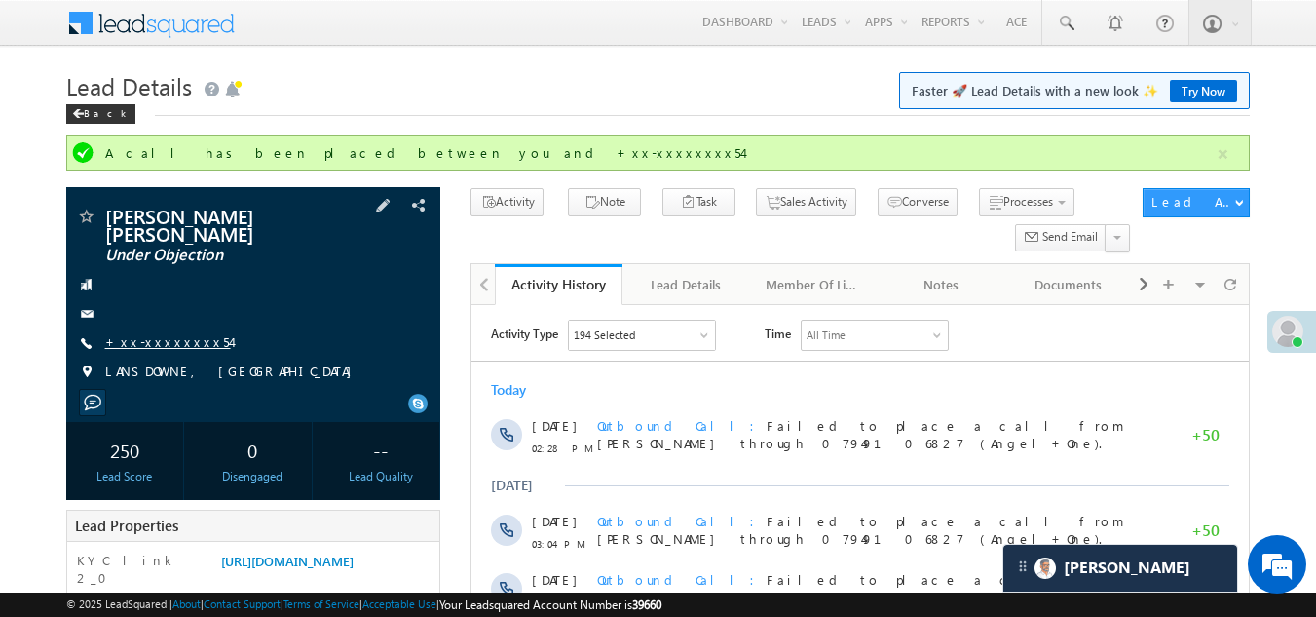
click at [142, 333] on link "+xx-xxxxxxxx54" at bounding box center [168, 341] width 126 height 17
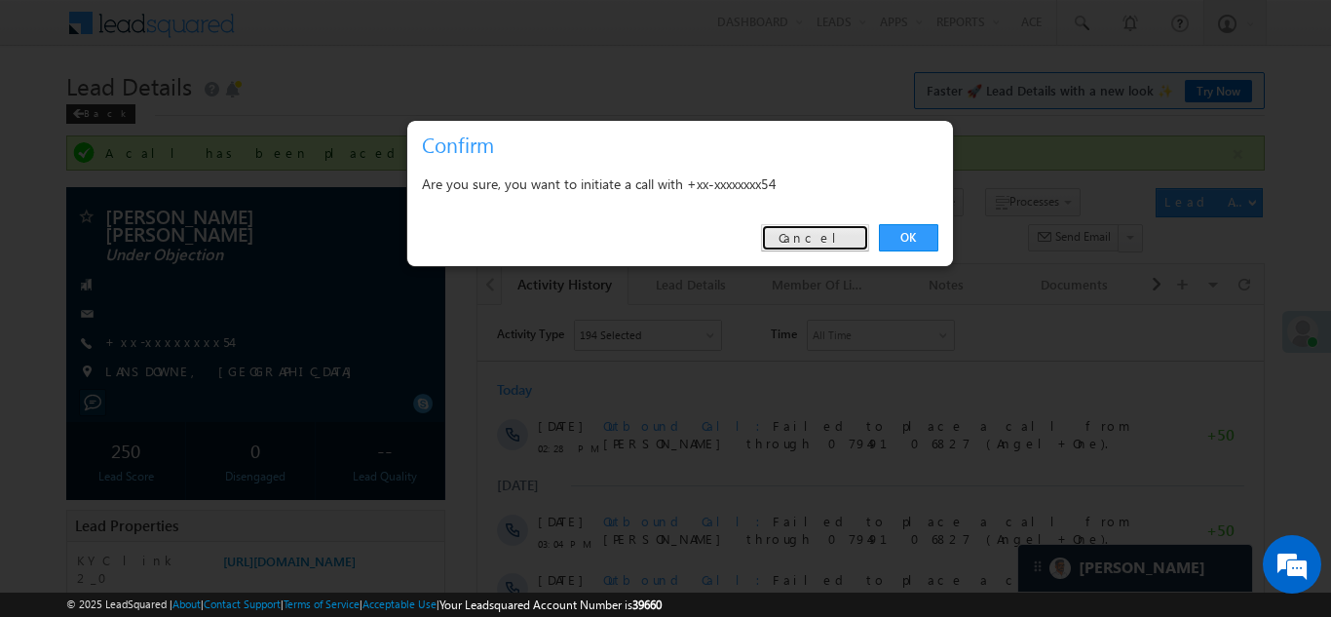
click at [832, 241] on link "Cancel" at bounding box center [815, 237] width 108 height 27
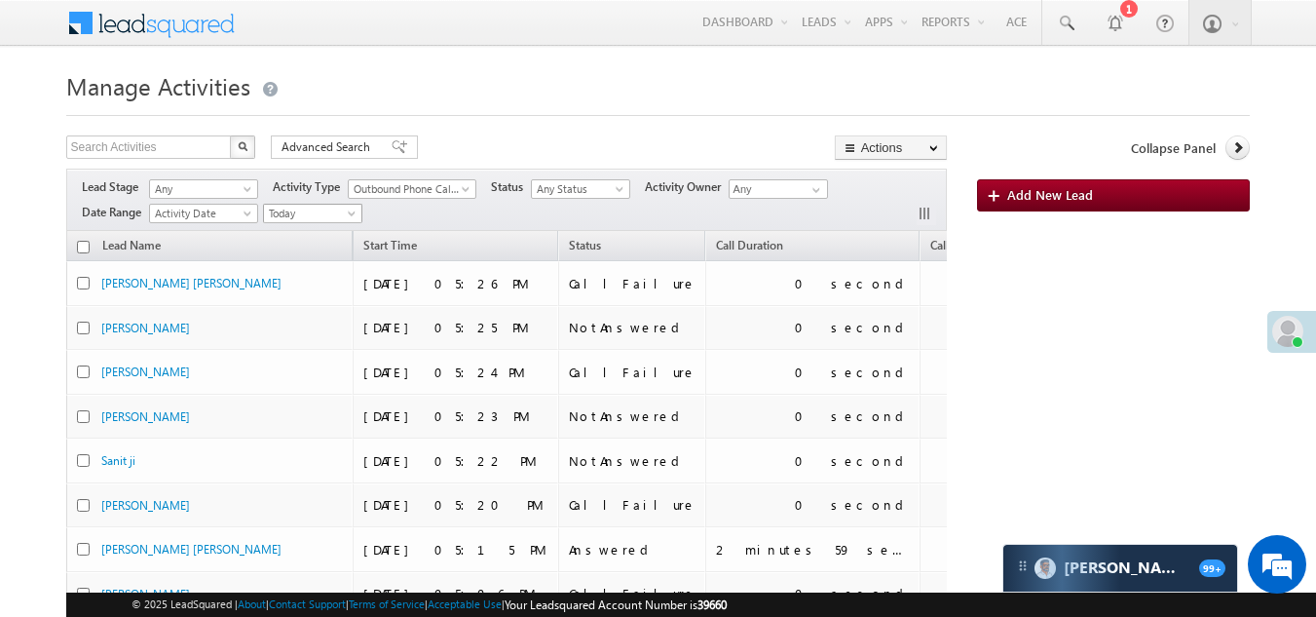
click at [319, 210] on span "Today" at bounding box center [310, 214] width 93 height 18
click at [299, 273] on link "[DATE]" at bounding box center [315, 277] width 98 height 18
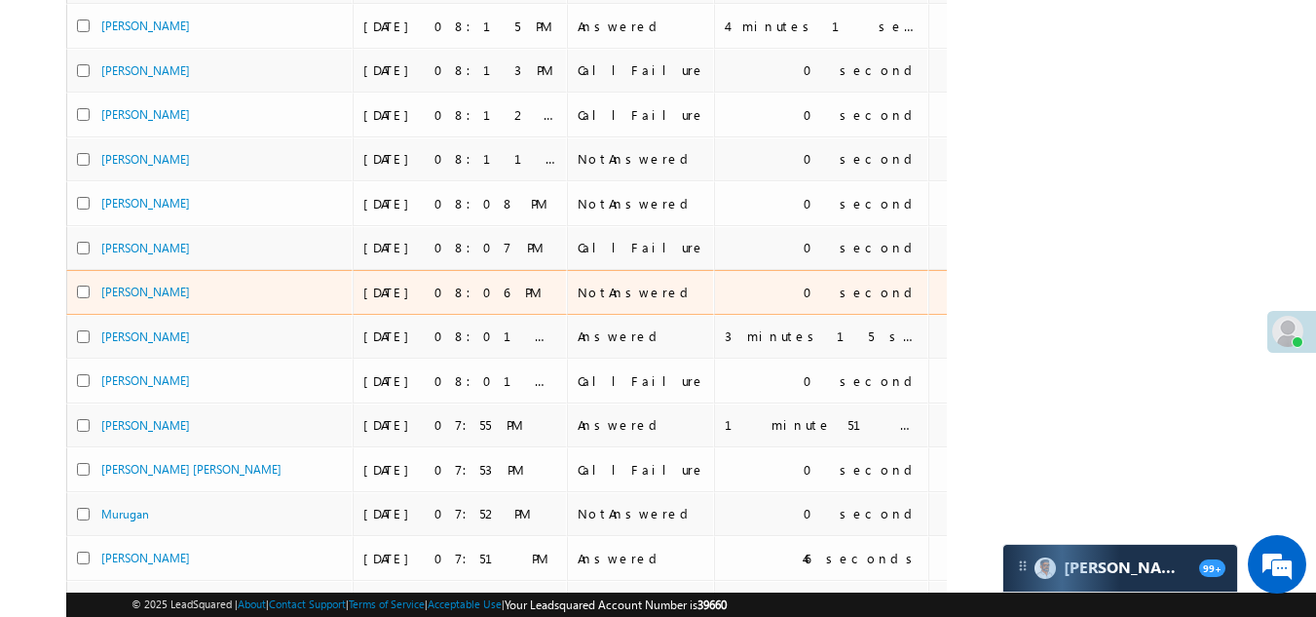
scroll to position [144, 0]
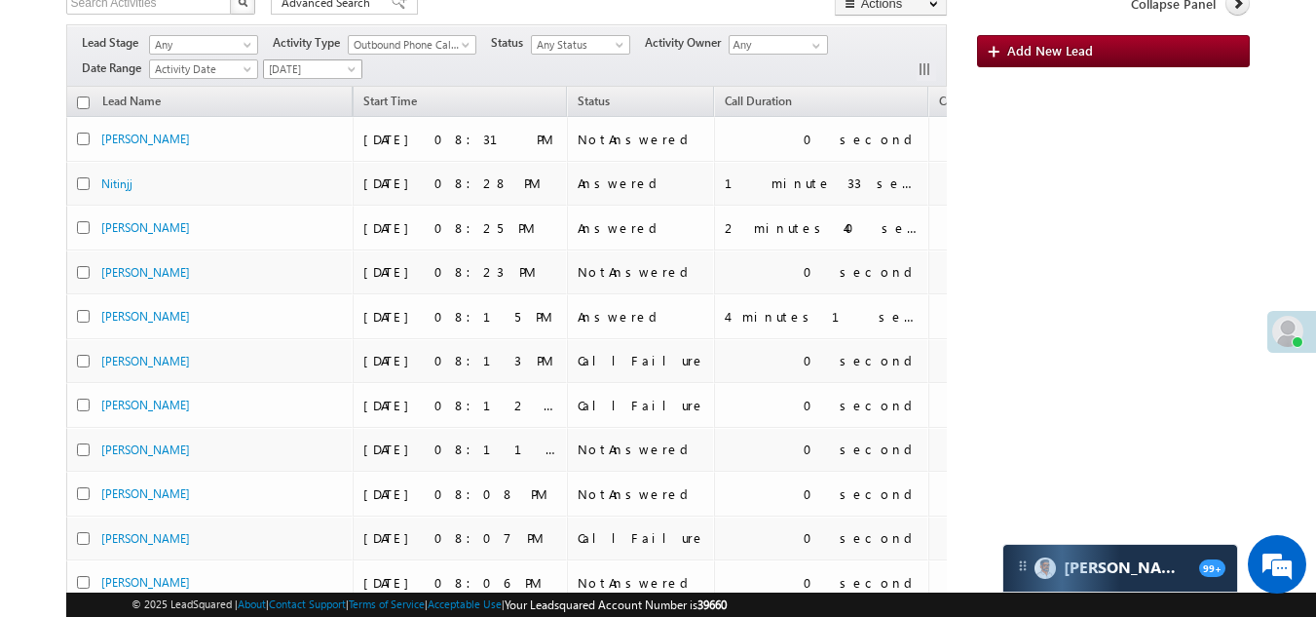
click at [334, 64] on span "[DATE]" at bounding box center [310, 69] width 93 height 18
click at [291, 150] on link "Today" at bounding box center [315, 152] width 98 height 18
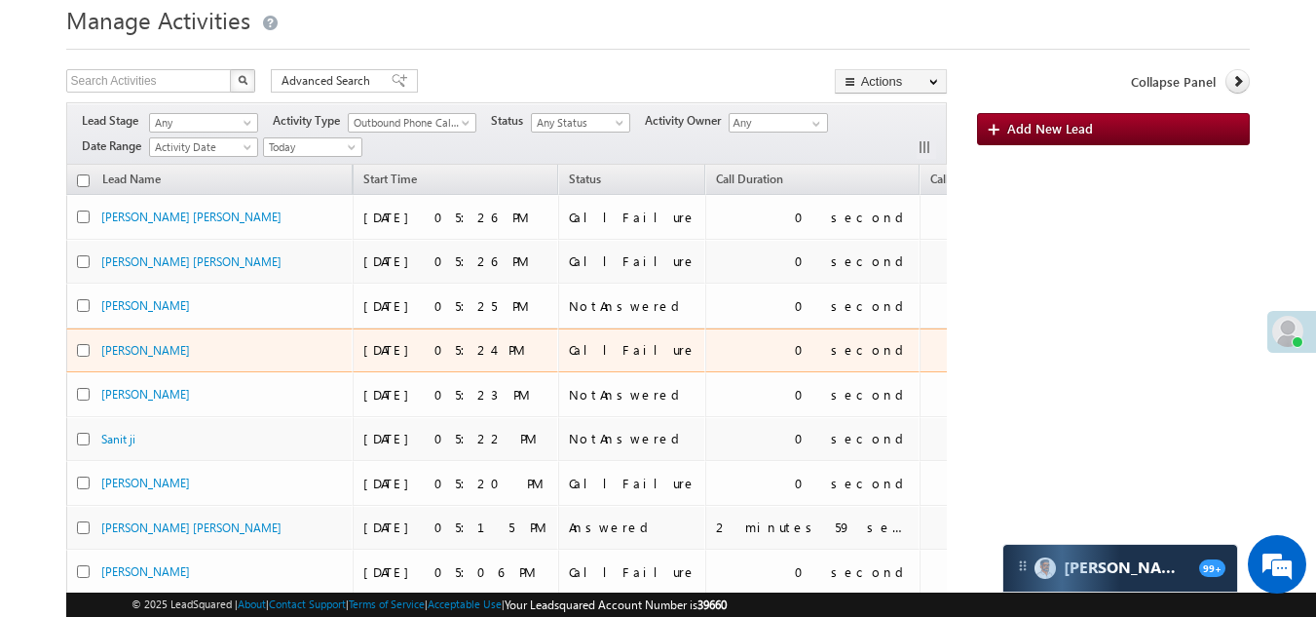
scroll to position [0, 0]
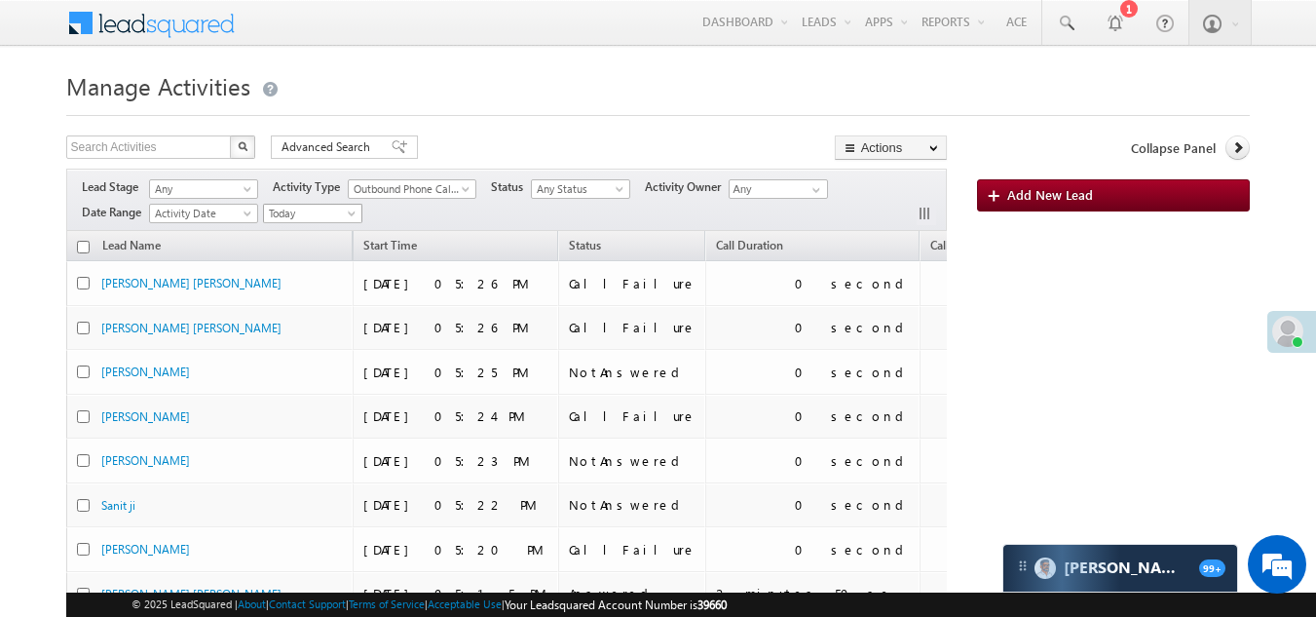
click at [314, 210] on span "Today" at bounding box center [310, 214] width 93 height 18
click at [292, 271] on link "[DATE]" at bounding box center [315, 277] width 98 height 18
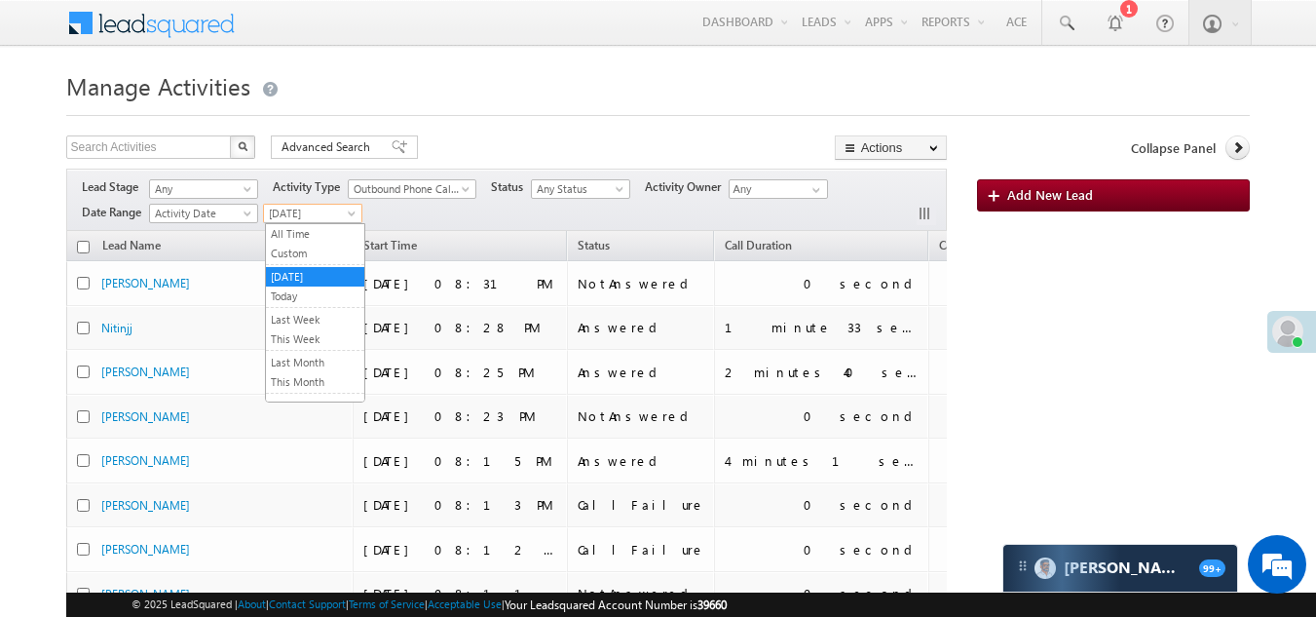
click at [303, 211] on span "[DATE]" at bounding box center [310, 214] width 93 height 18
click at [295, 297] on link "Today" at bounding box center [315, 296] width 98 height 18
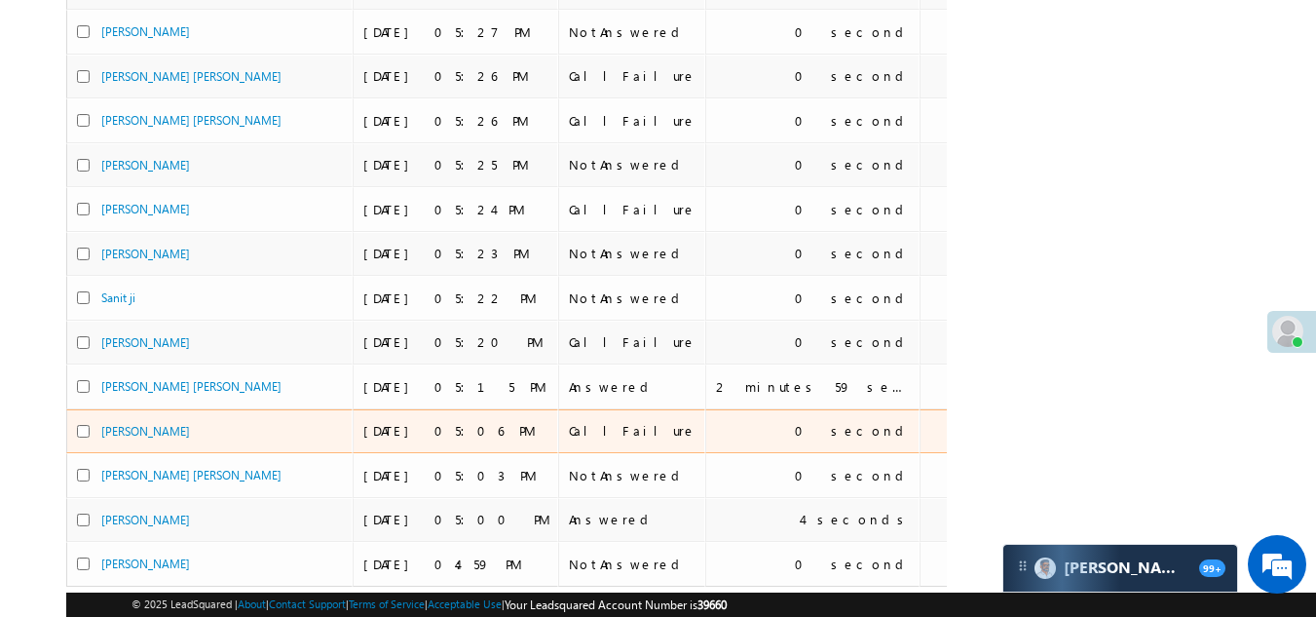
scroll to position [877, 0]
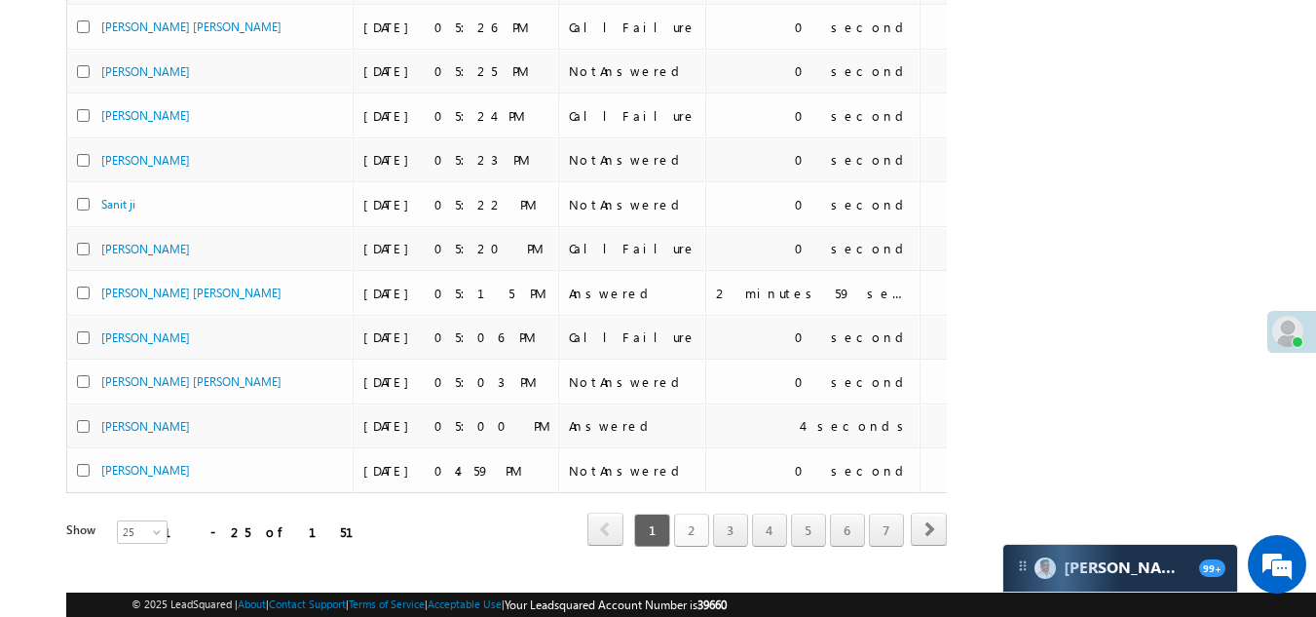
click at [699, 524] on link "2" at bounding box center [691, 530] width 35 height 33
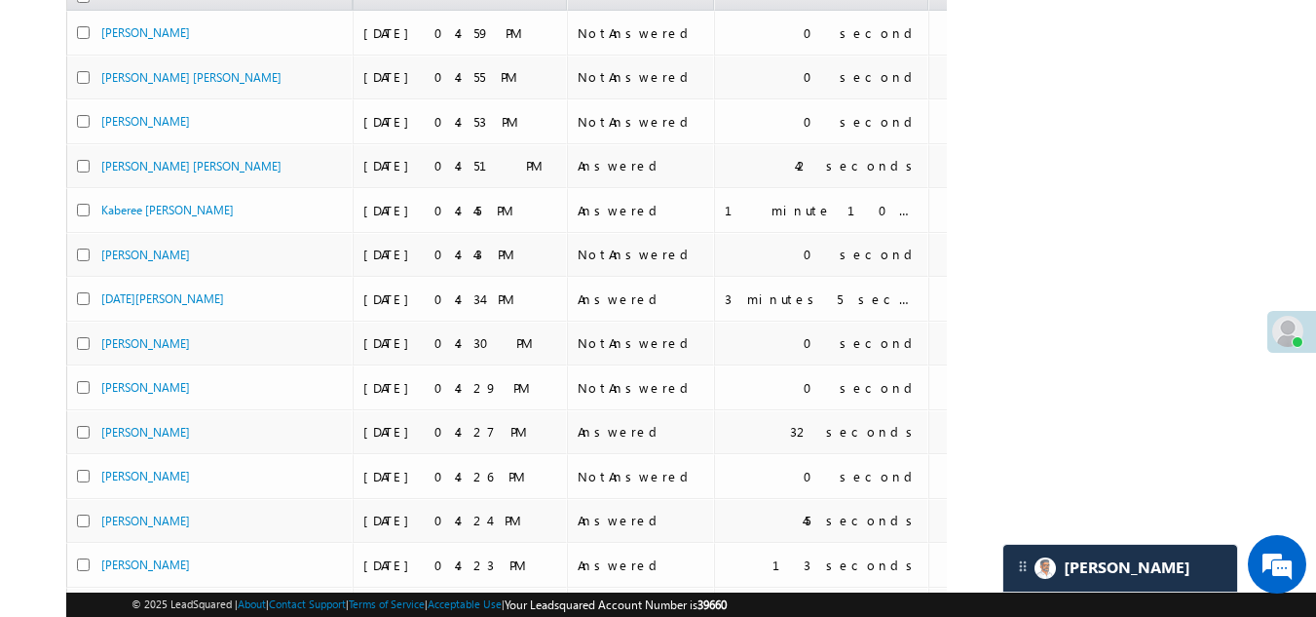
scroll to position [0, 0]
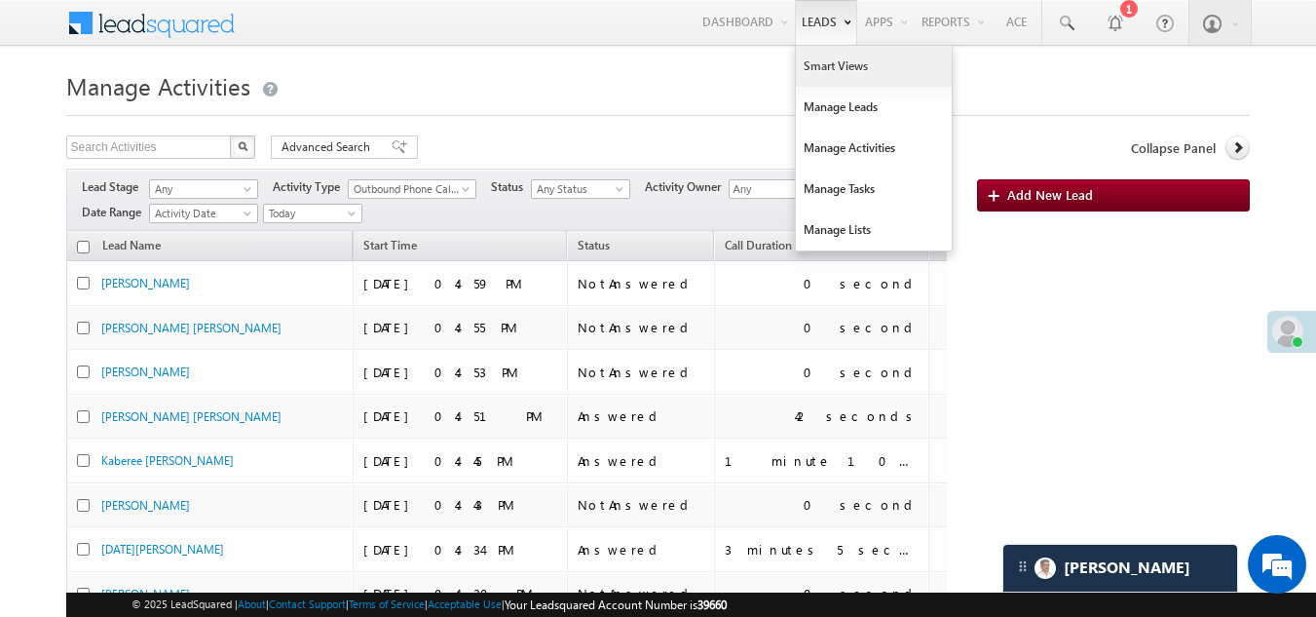
click at [825, 66] on link "Smart Views" at bounding box center [874, 66] width 156 height 41
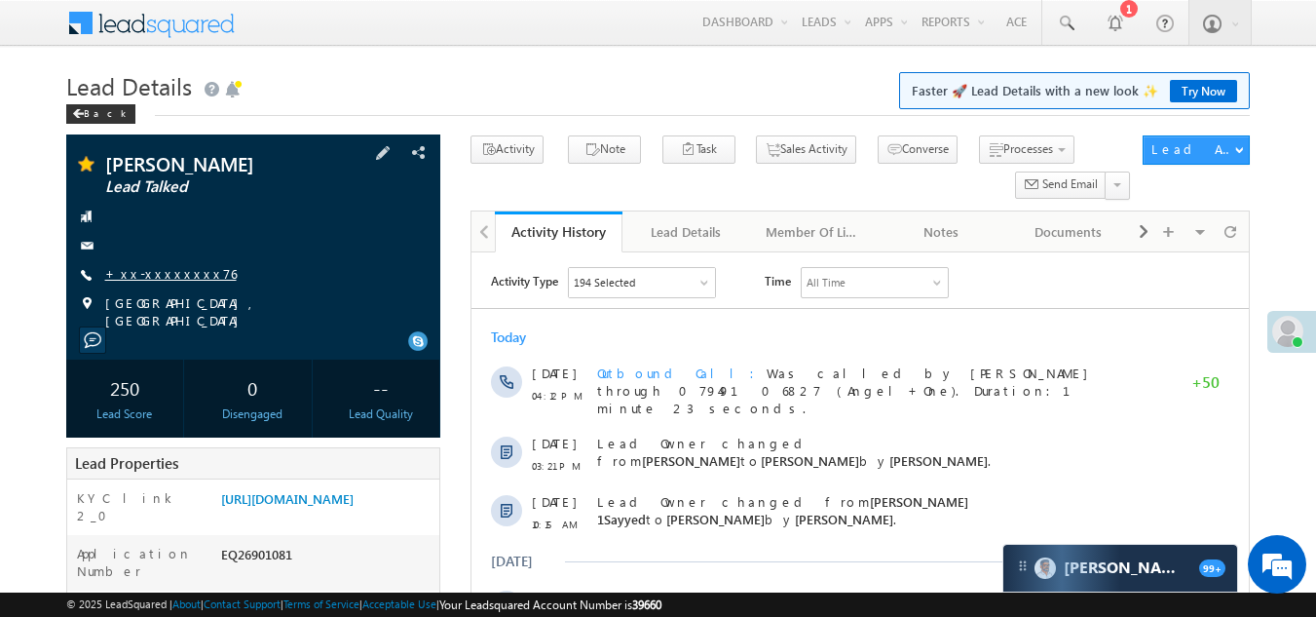
click at [156, 279] on link "+xx-xxxxxxxx76" at bounding box center [171, 273] width 132 height 17
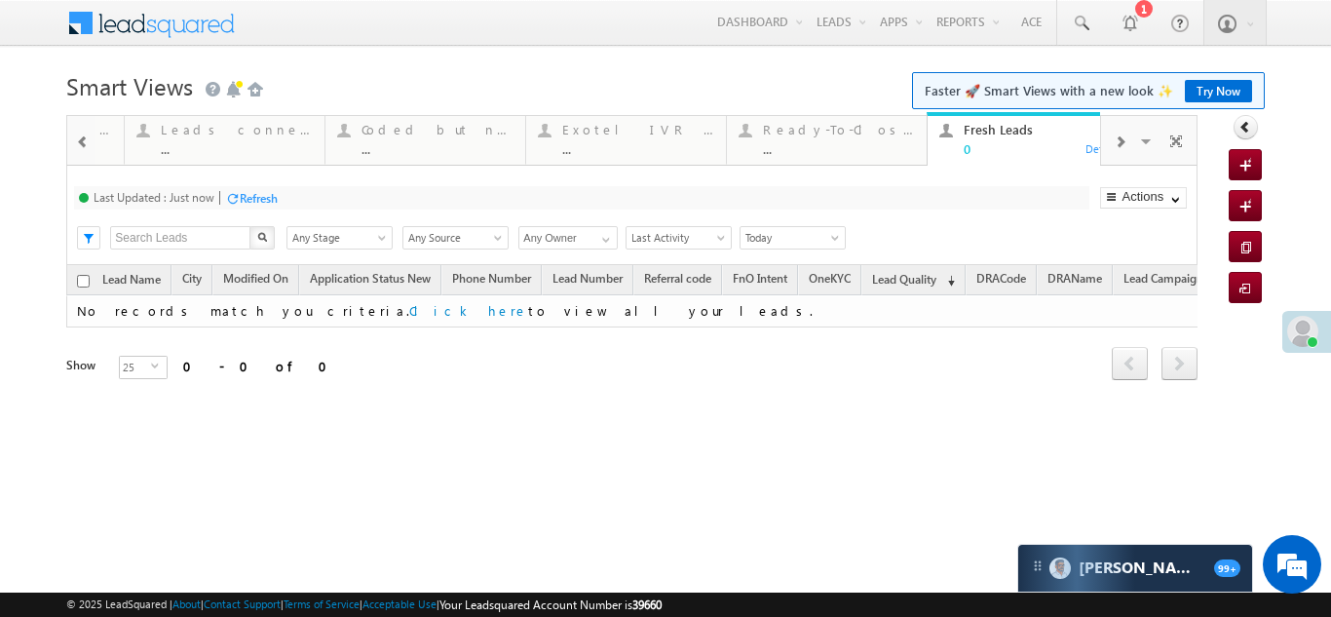
click at [1117, 139] on span at bounding box center [1120, 142] width 12 height 16
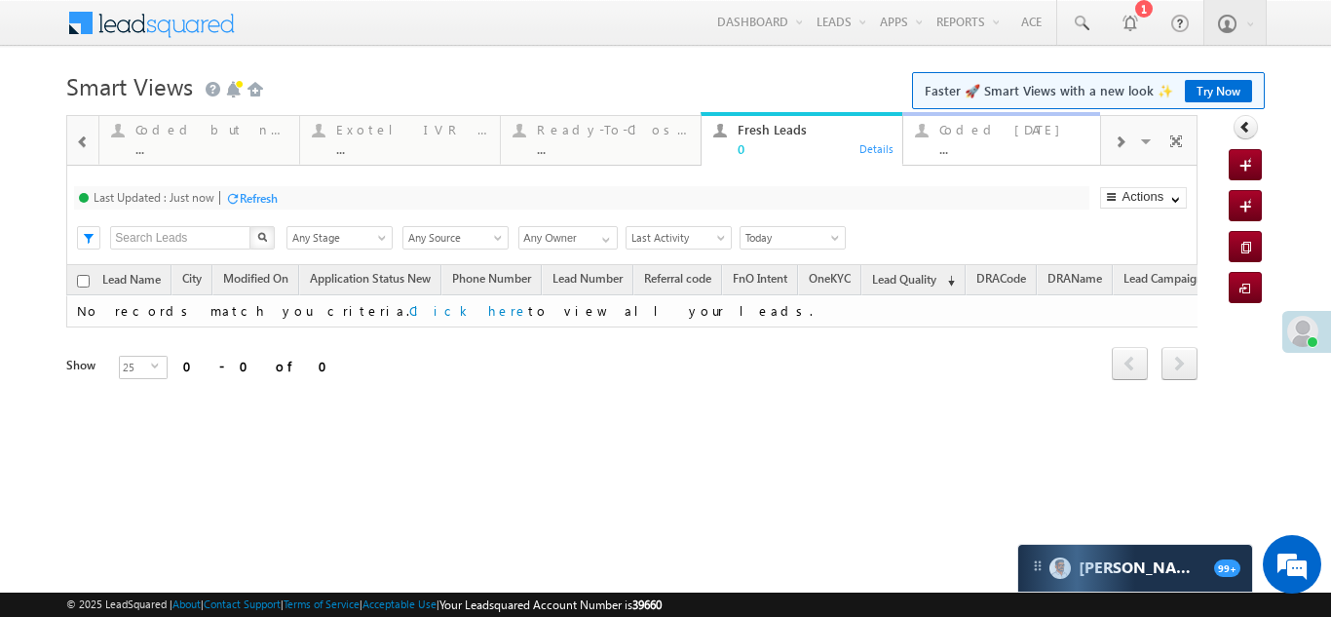
click at [962, 128] on div "Coded [DATE]" at bounding box center [1015, 130] width 152 height 16
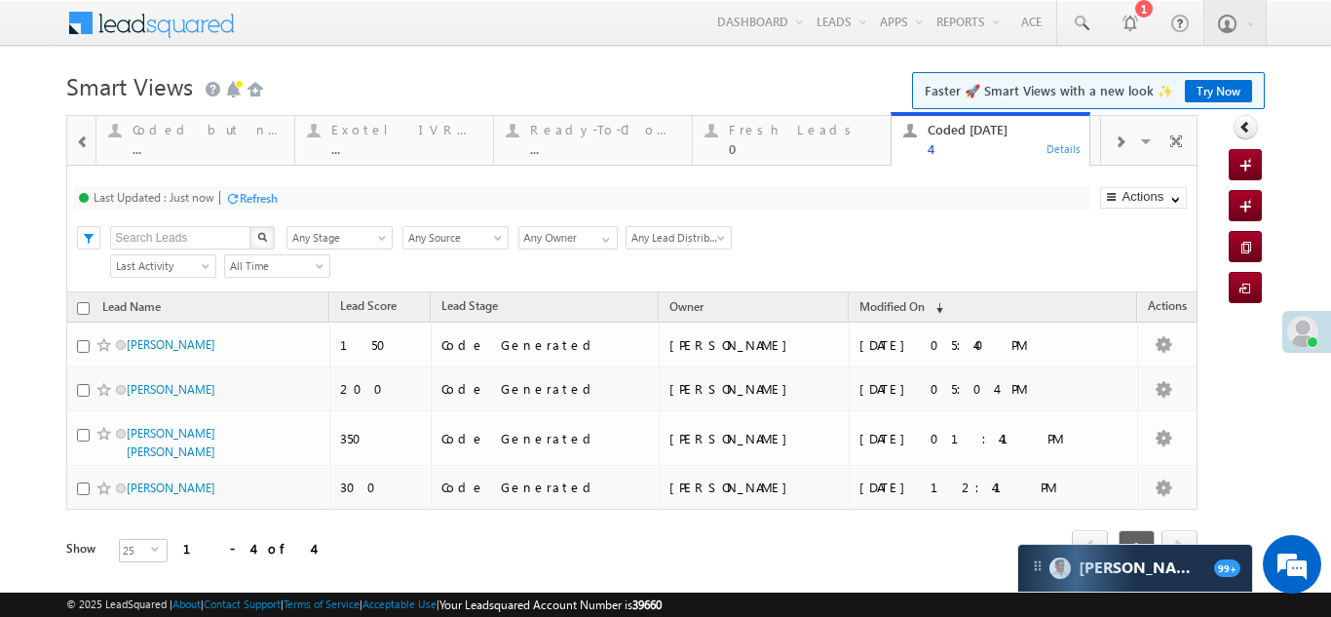
click at [253, 192] on div "Refresh" at bounding box center [259, 198] width 38 height 15
click at [262, 199] on div "Refresh" at bounding box center [259, 198] width 38 height 15
click at [262, 191] on div "Refresh" at bounding box center [259, 198] width 38 height 15
click at [322, 198] on div "Refresh" at bounding box center [332, 198] width 38 height 15
click at [253, 199] on div "Refresh" at bounding box center [259, 198] width 38 height 15
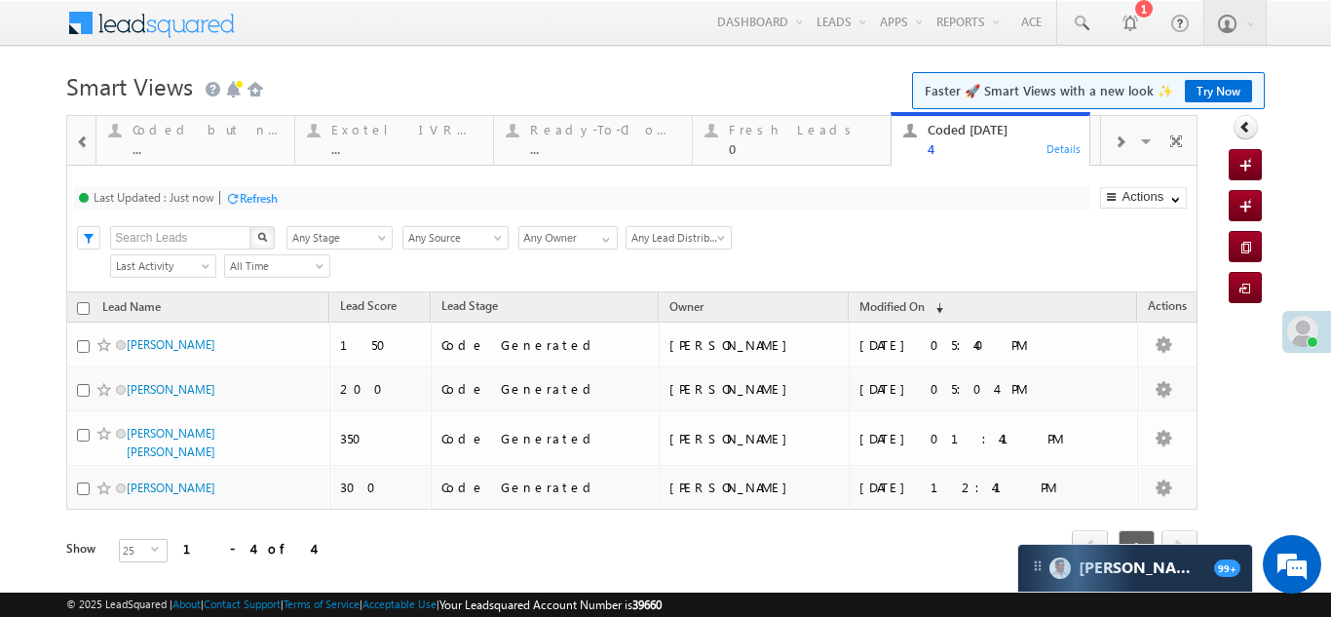
click at [262, 193] on div "Refresh" at bounding box center [259, 198] width 38 height 15
click at [264, 191] on div "Refresh" at bounding box center [259, 198] width 38 height 15
click at [258, 206] on div "Refresh" at bounding box center [251, 197] width 53 height 19
click at [249, 196] on div "Refresh" at bounding box center [259, 198] width 38 height 15
click at [263, 197] on div "Refresh" at bounding box center [259, 198] width 38 height 15
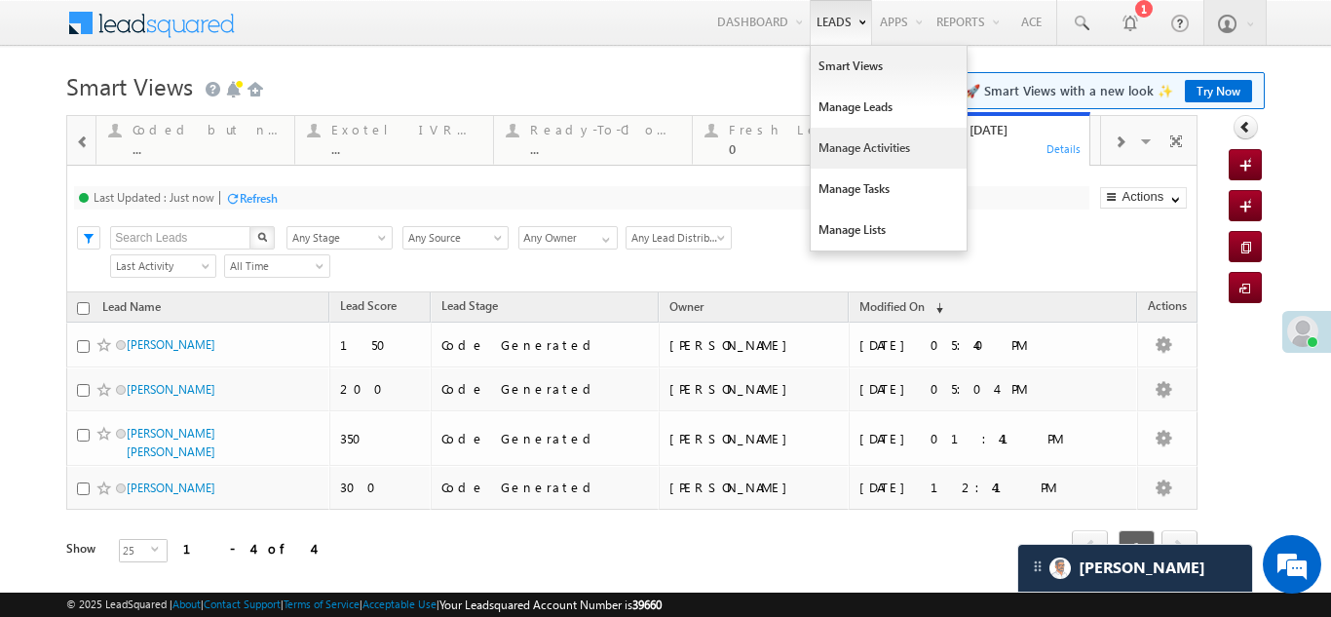
click at [823, 138] on link "Manage Activities" at bounding box center [889, 148] width 156 height 41
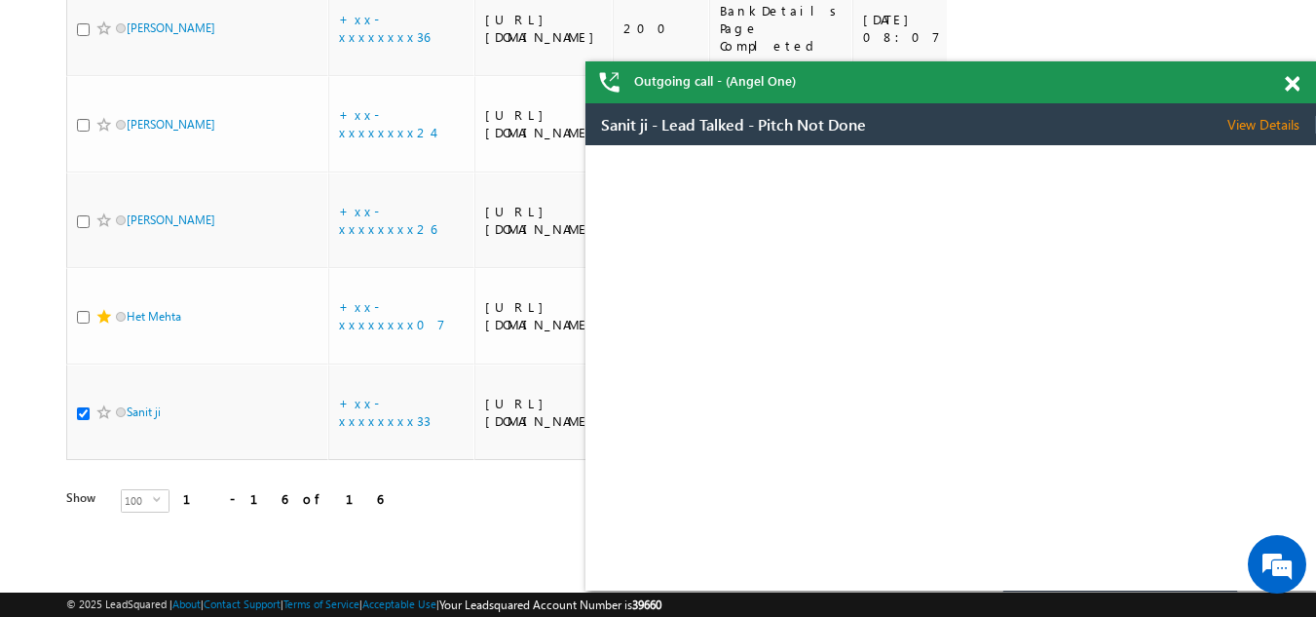
scroll to position [1659, 0]
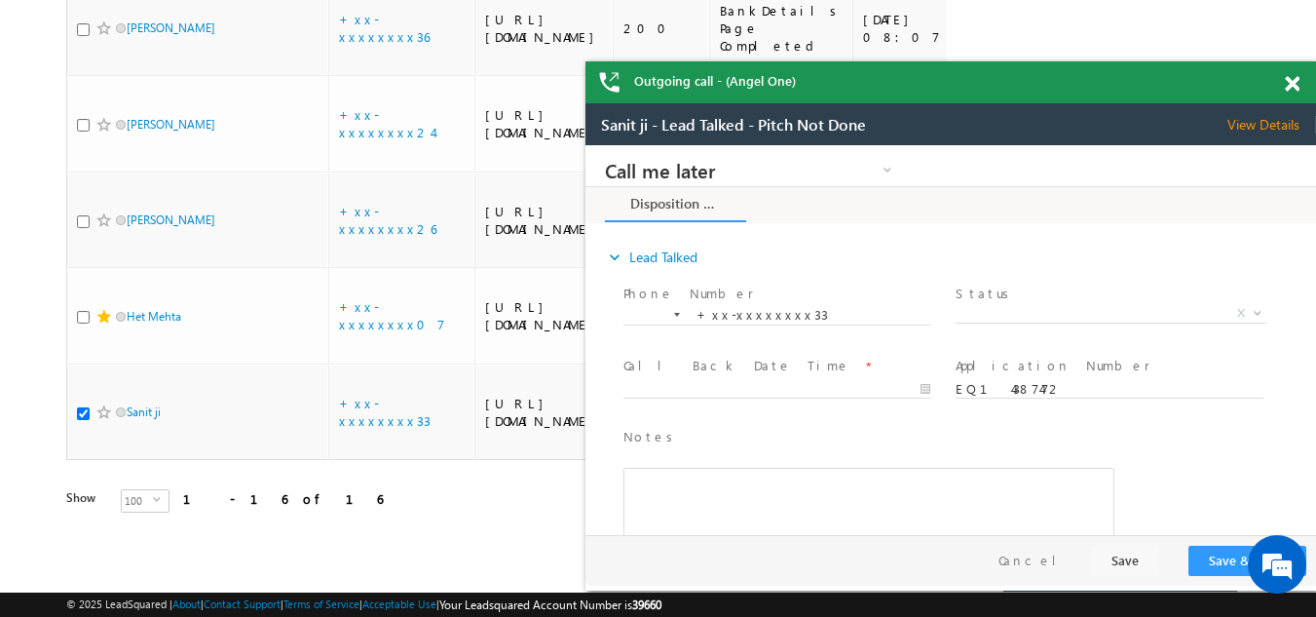
click at [1297, 80] on span at bounding box center [1292, 84] width 15 height 17
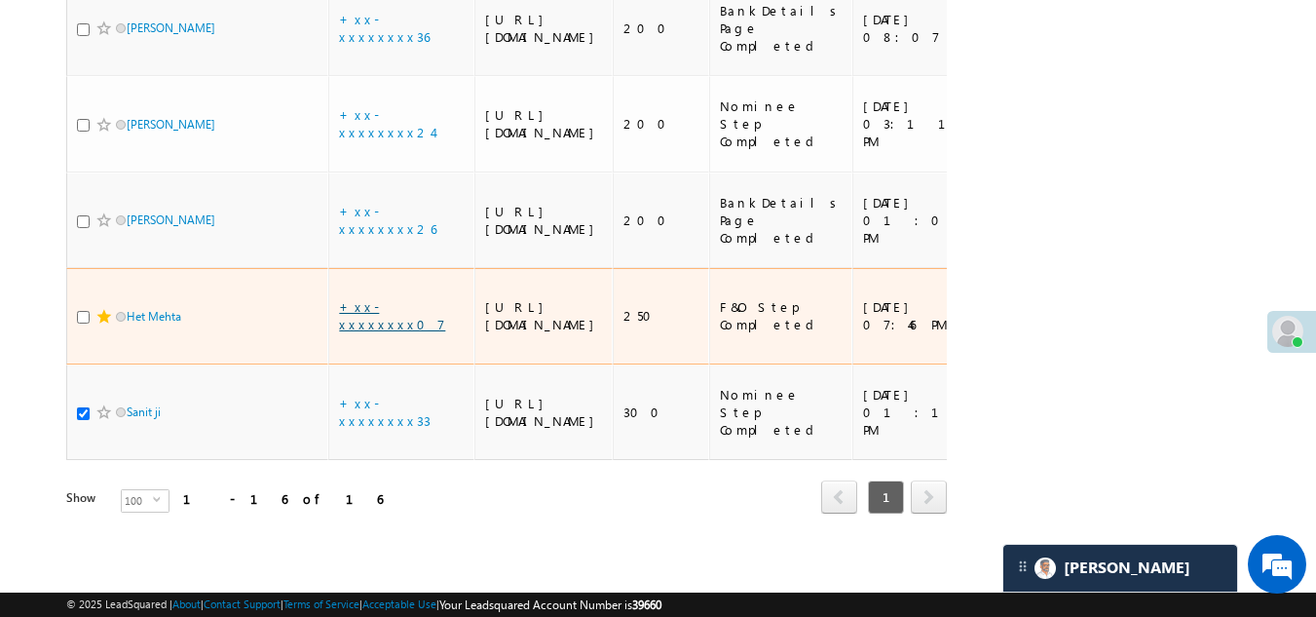
click at [384, 298] on link "+xx-xxxxxxxx07" at bounding box center [392, 315] width 106 height 34
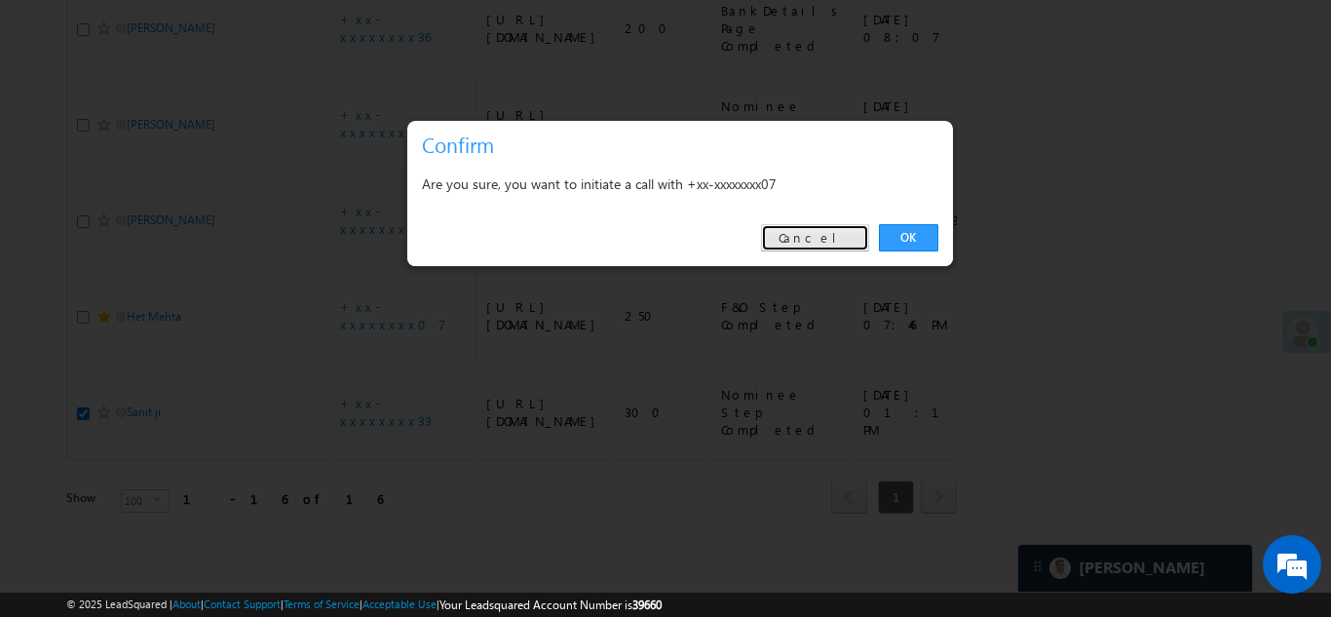
click at [825, 239] on link "Cancel" at bounding box center [815, 237] width 108 height 27
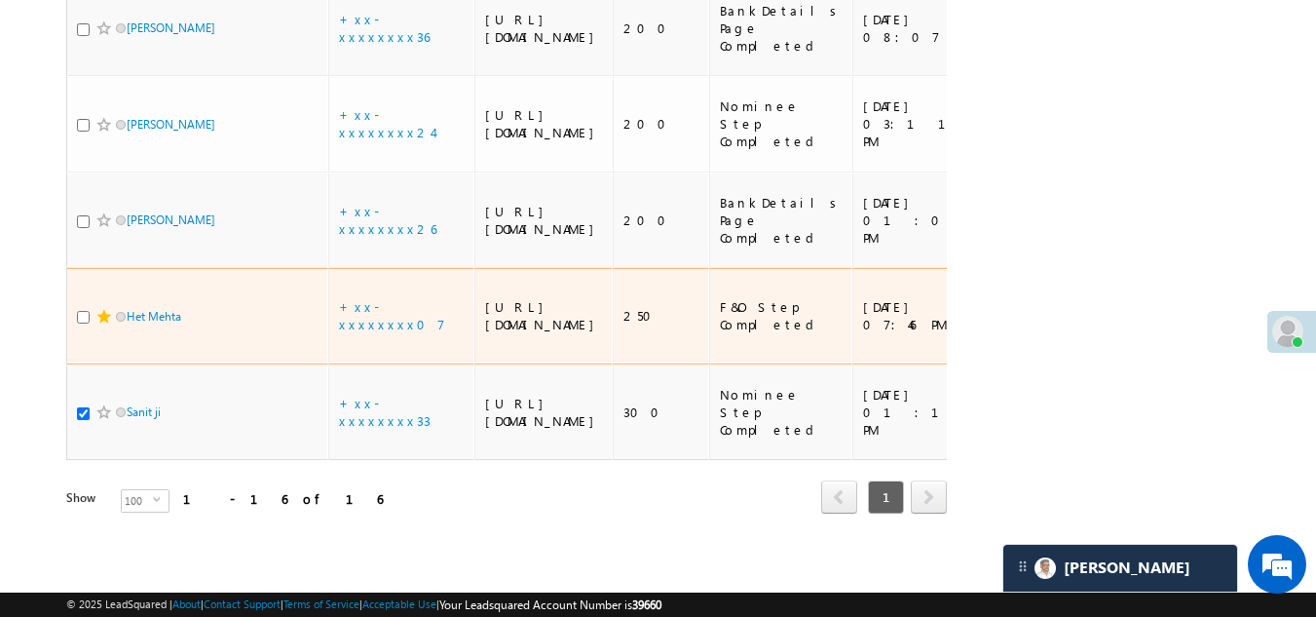
click at [87, 311] on input "checkbox" at bounding box center [83, 317] width 13 height 13
checkbox input "true"
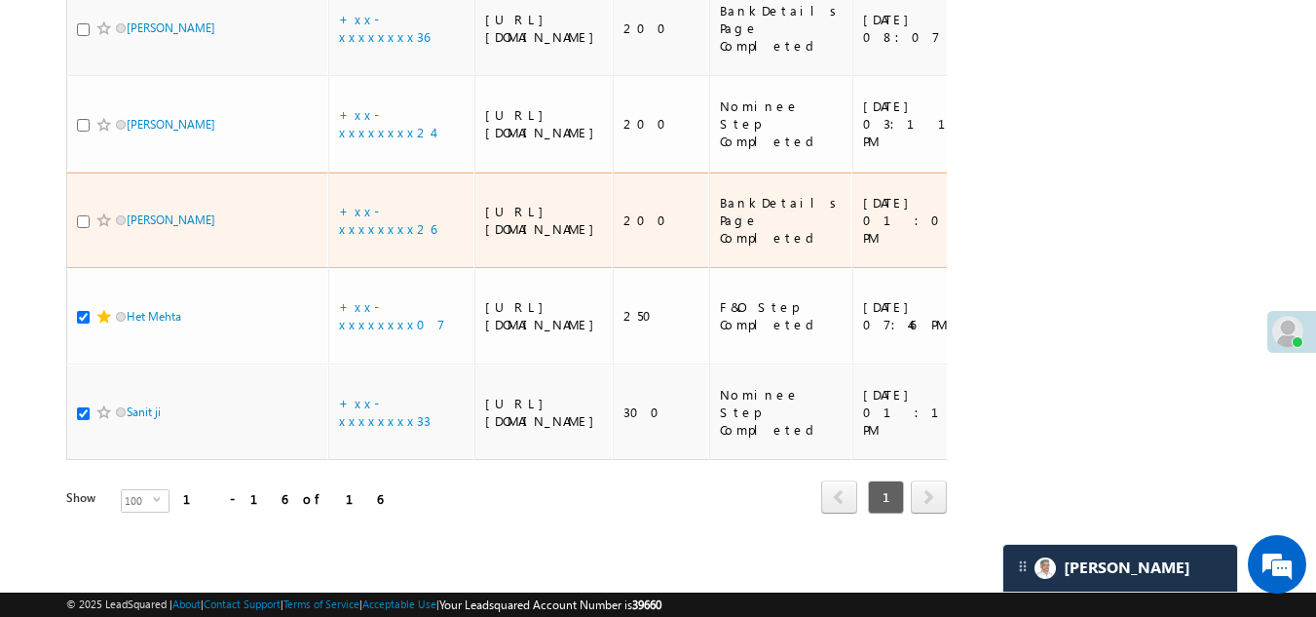
click at [84, 215] on input "checkbox" at bounding box center [83, 221] width 13 height 13
checkbox input "true"
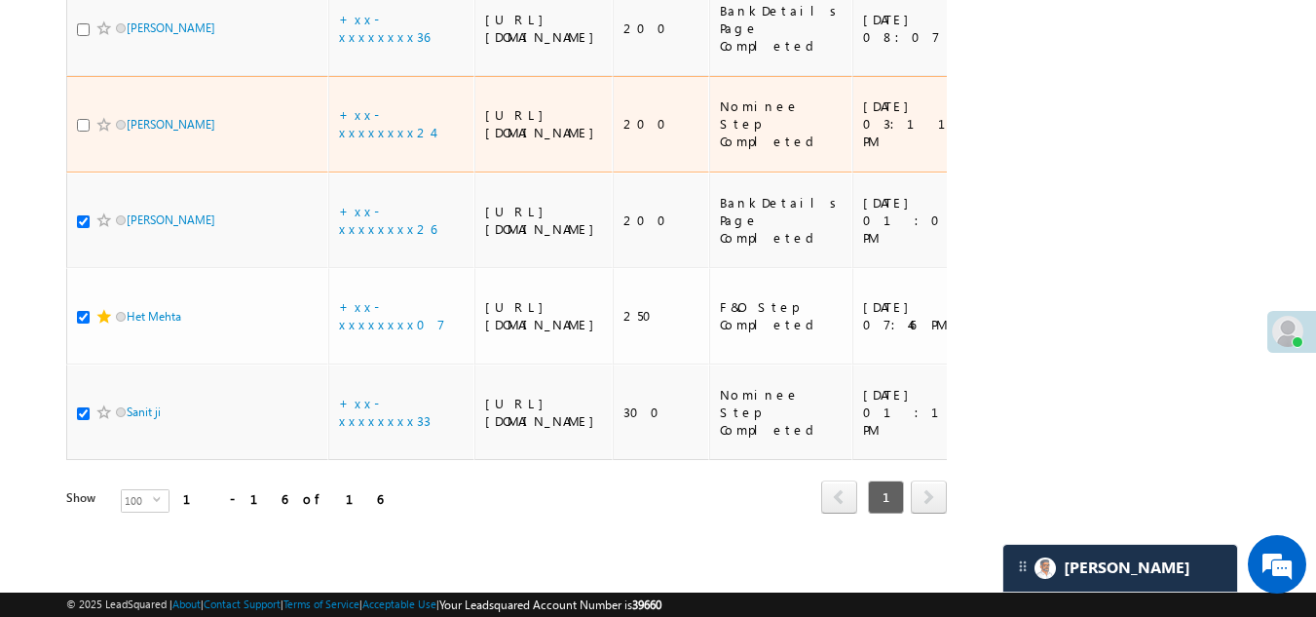
click at [82, 119] on input "checkbox" at bounding box center [83, 125] width 13 height 13
checkbox input "true"
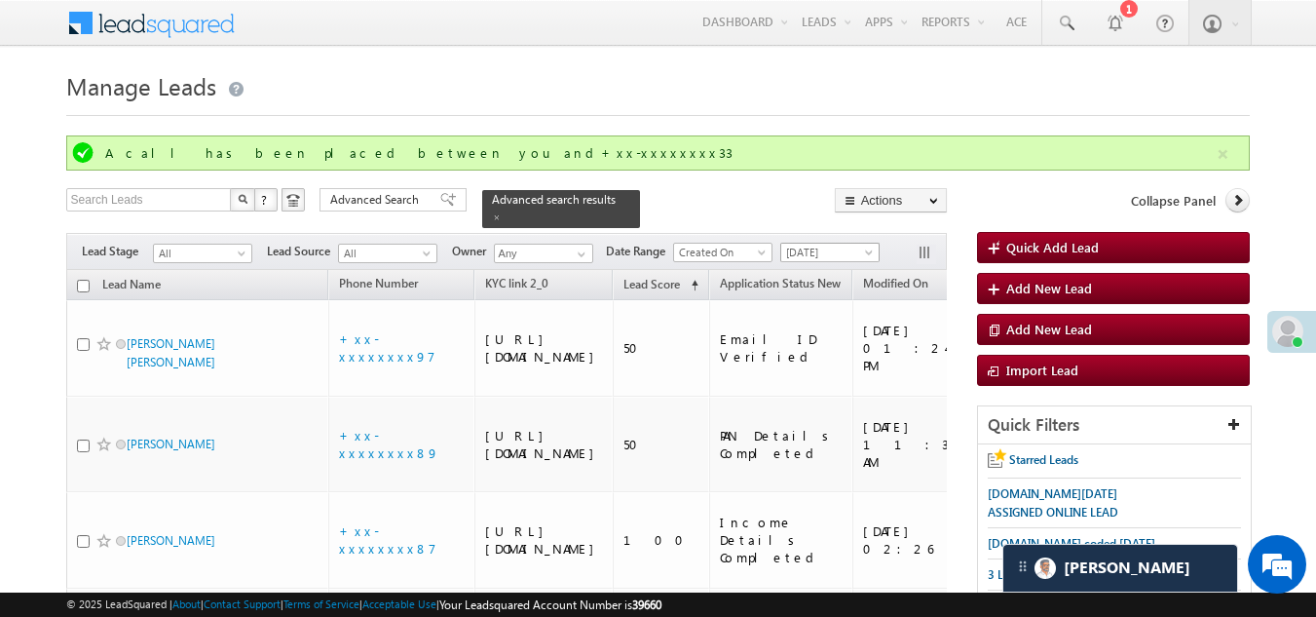
click at [839, 244] on span "[DATE]" at bounding box center [827, 253] width 93 height 18
click at [808, 320] on link "Today" at bounding box center [833, 324] width 98 height 18
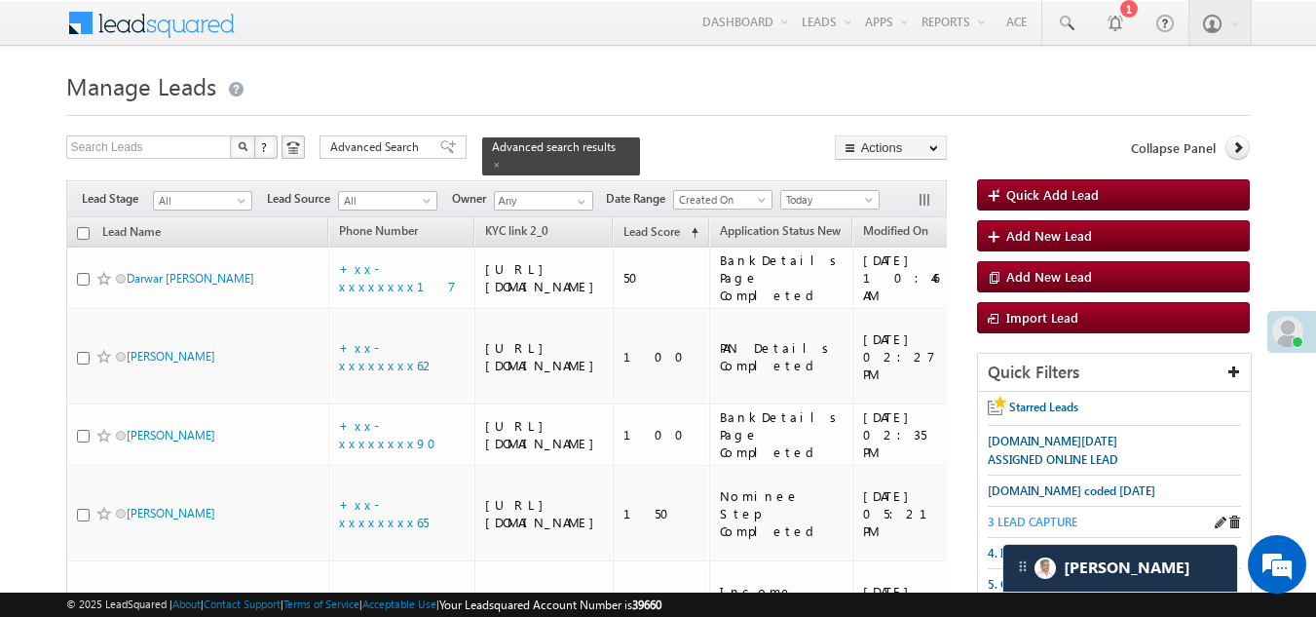
click at [1040, 517] on span "3 LEAD CAPTURE" at bounding box center [1033, 522] width 90 height 15
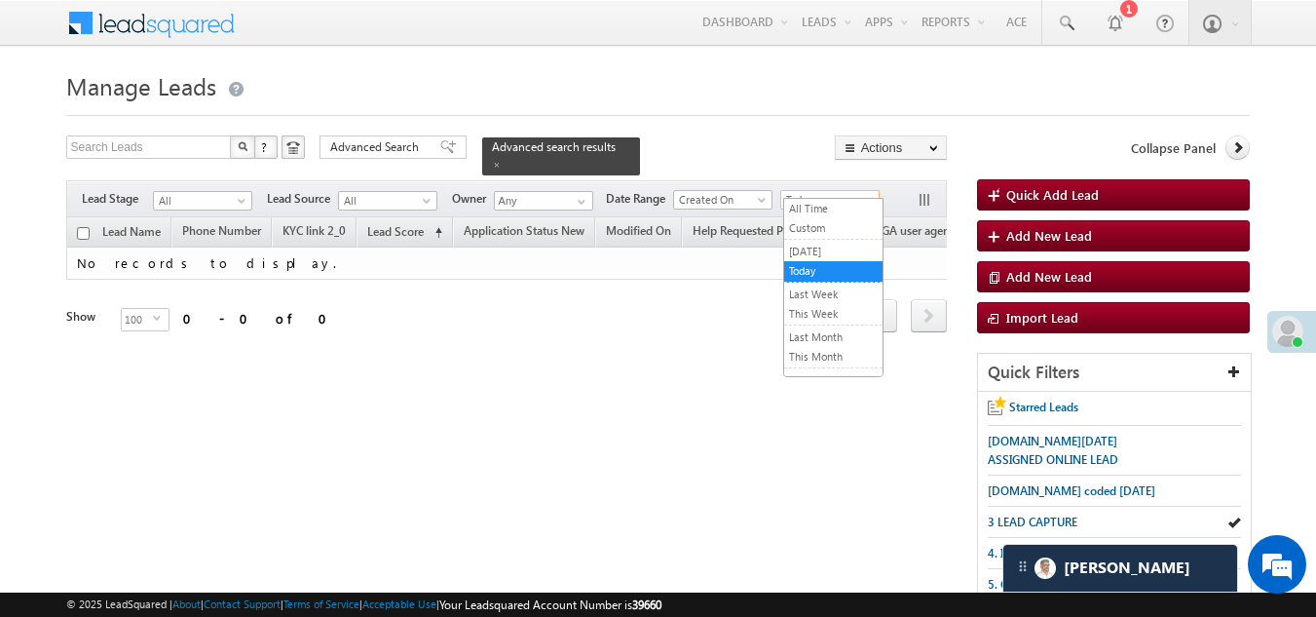
click at [825, 191] on span "Today" at bounding box center [827, 200] width 93 height 18
click at [823, 203] on link "All Time" at bounding box center [833, 209] width 98 height 18
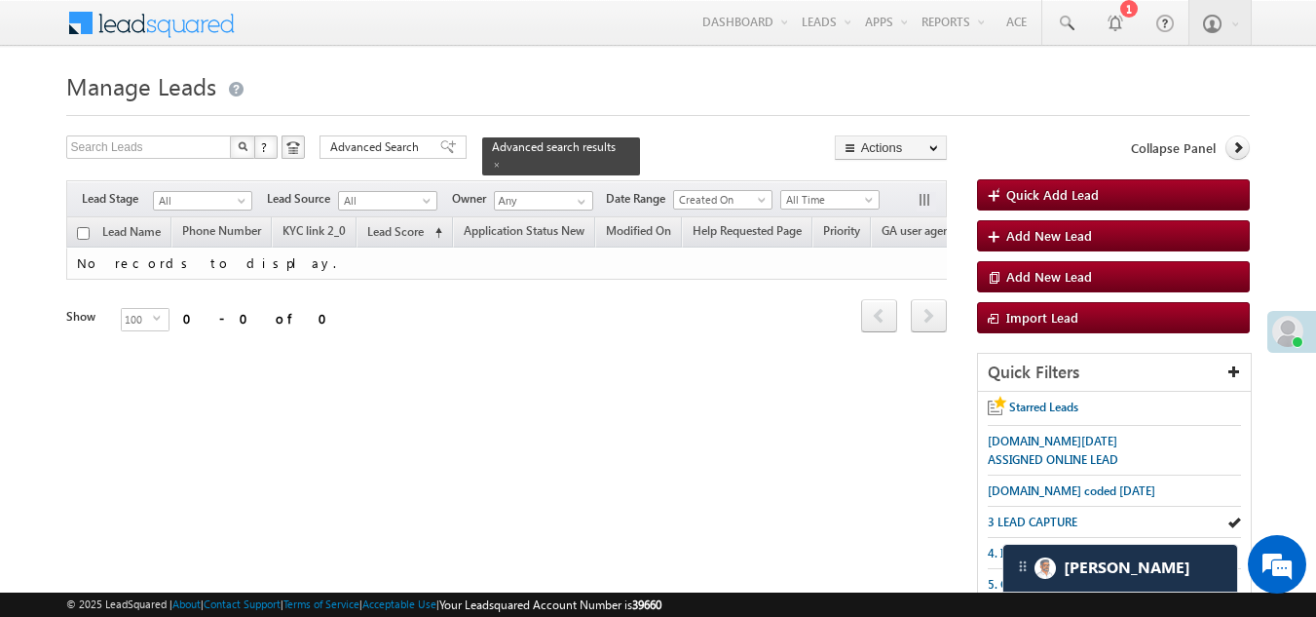
scroll to position [390, 0]
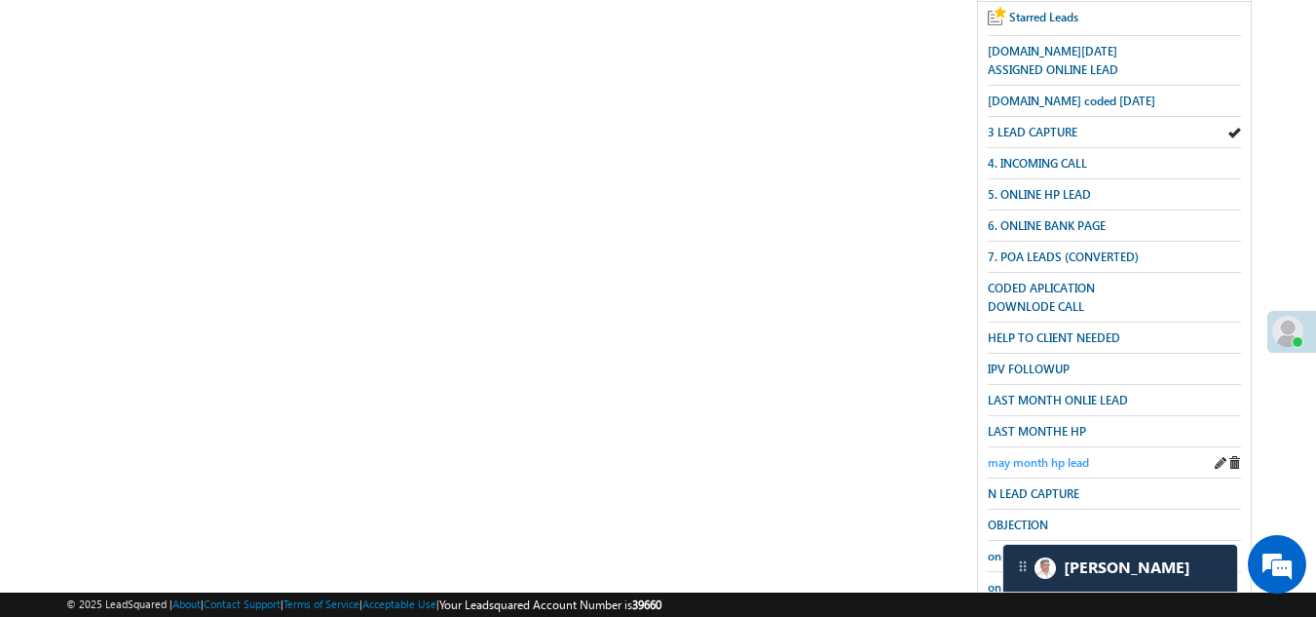
click at [1036, 455] on span "may month hp lead" at bounding box center [1038, 462] width 101 height 15
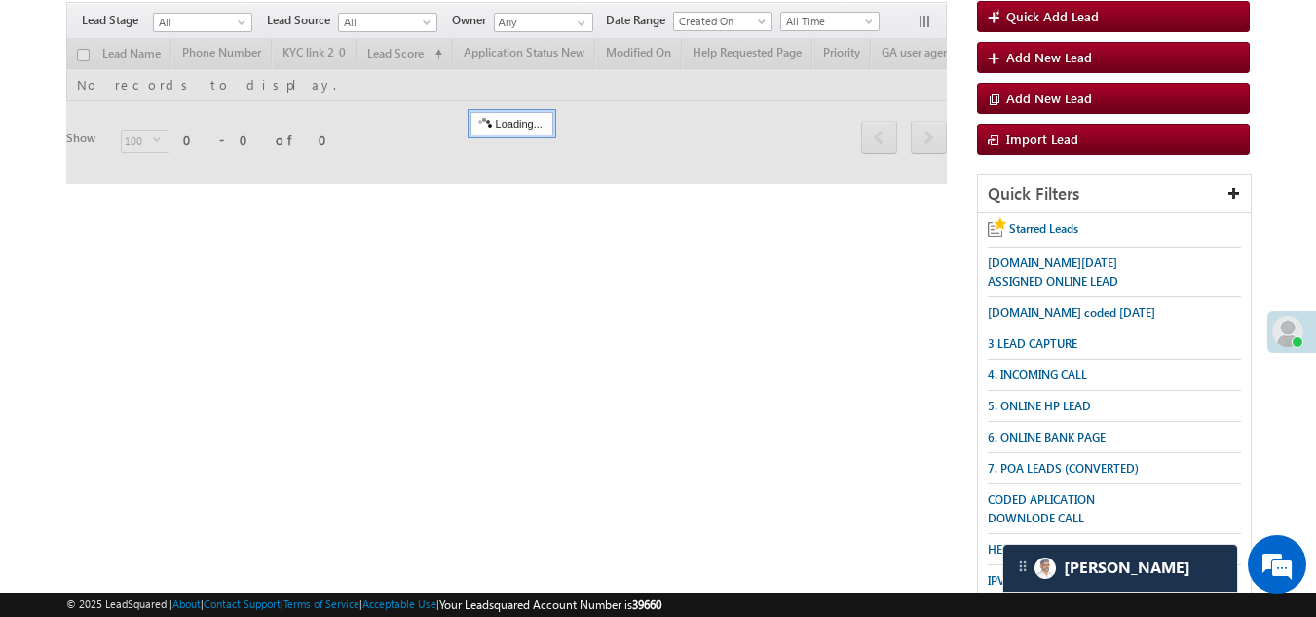
scroll to position [0, 0]
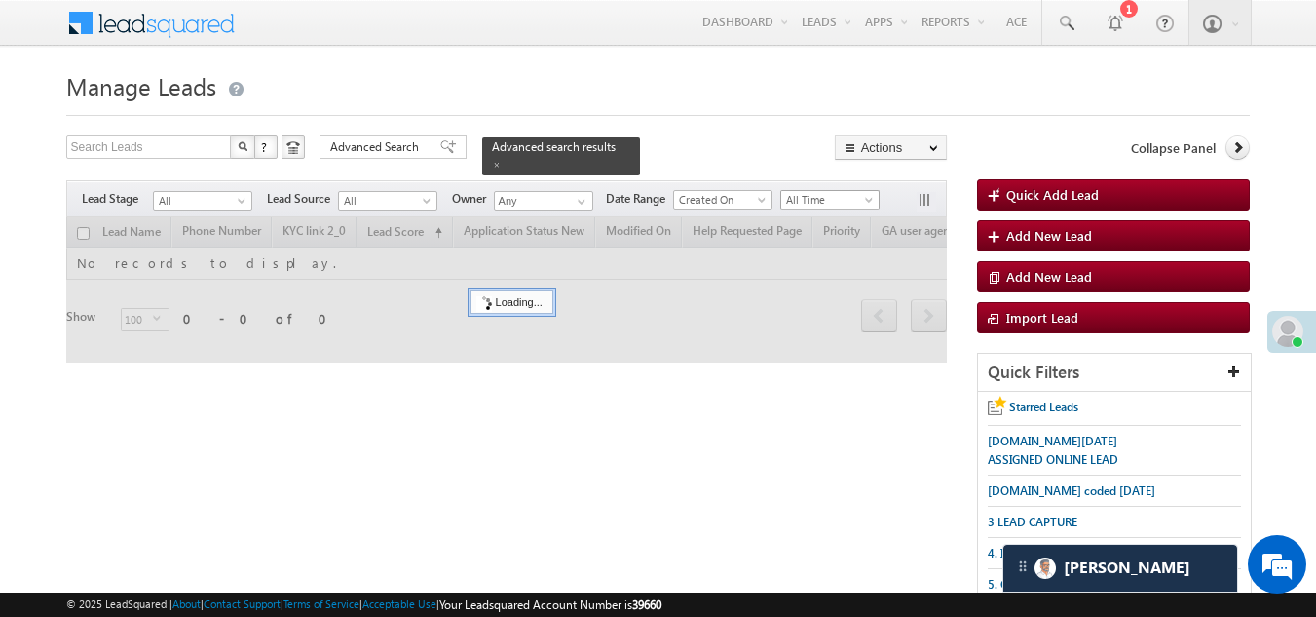
click at [812, 191] on span "All Time" at bounding box center [827, 200] width 93 height 18
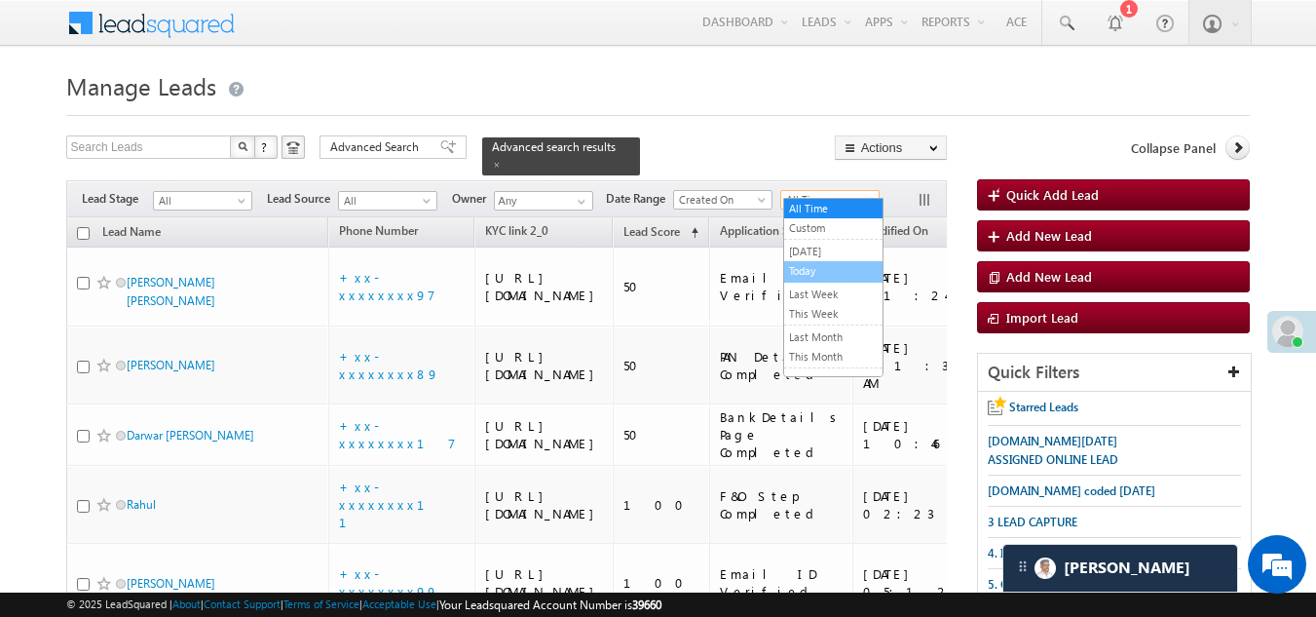
click at [816, 263] on link "Today" at bounding box center [833, 271] width 98 height 18
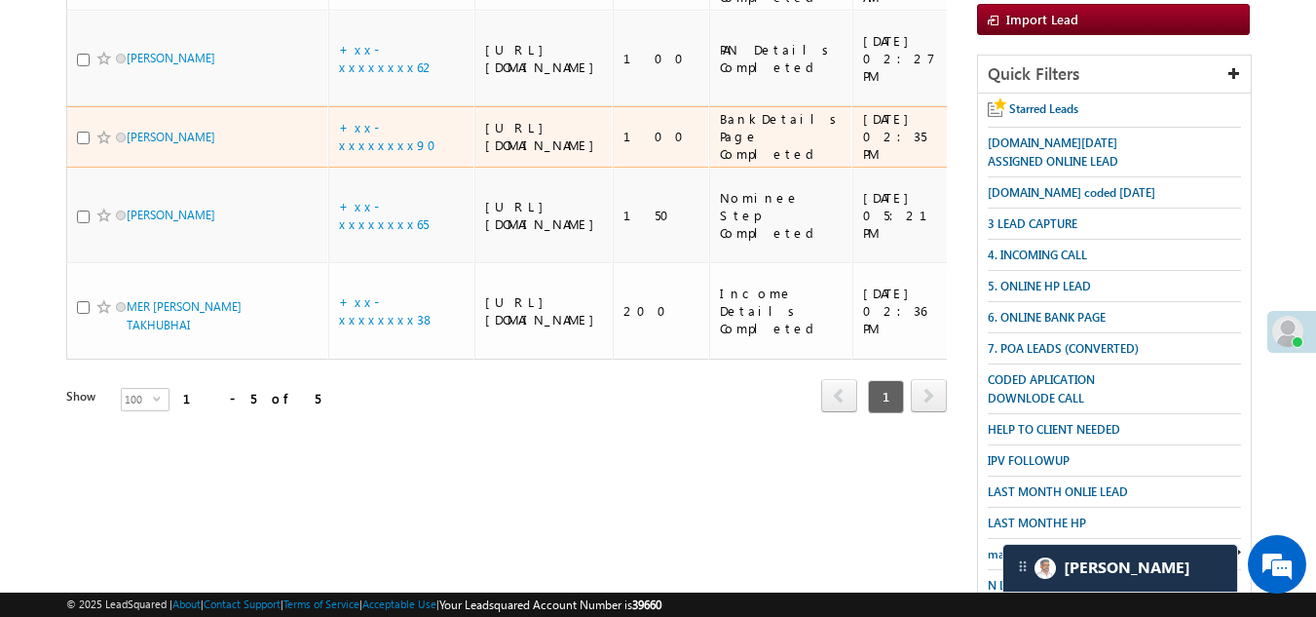
scroll to position [486, 0]
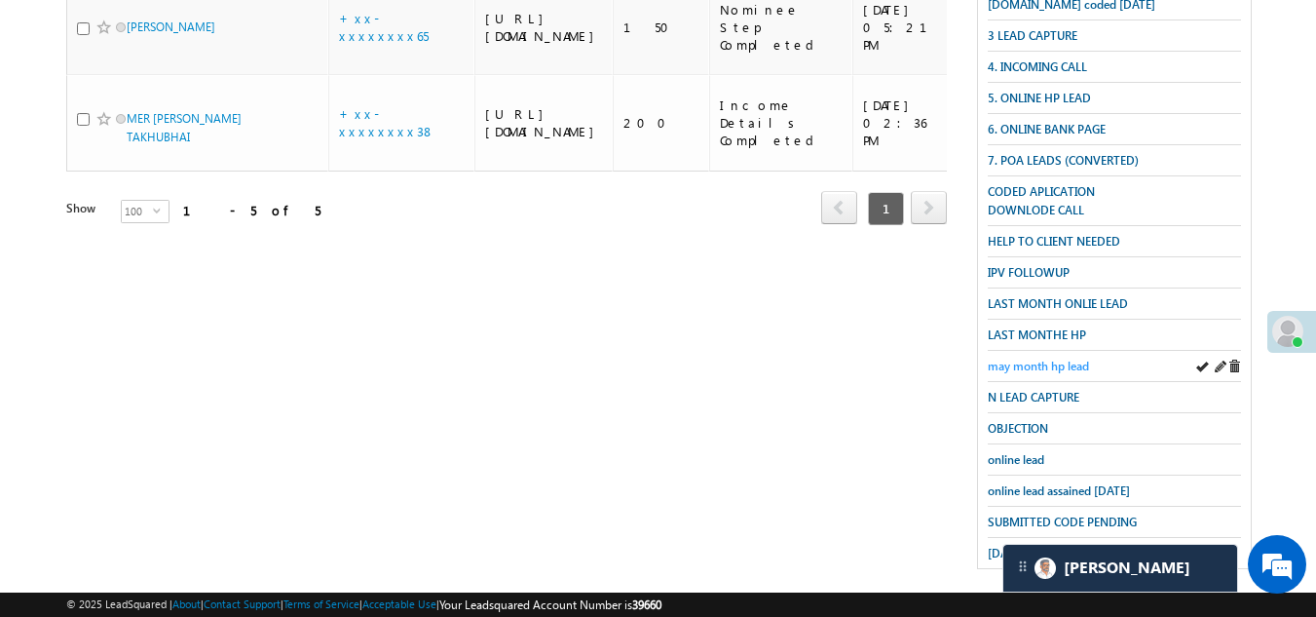
click at [1023, 359] on span "may month hp lead" at bounding box center [1038, 366] width 101 height 15
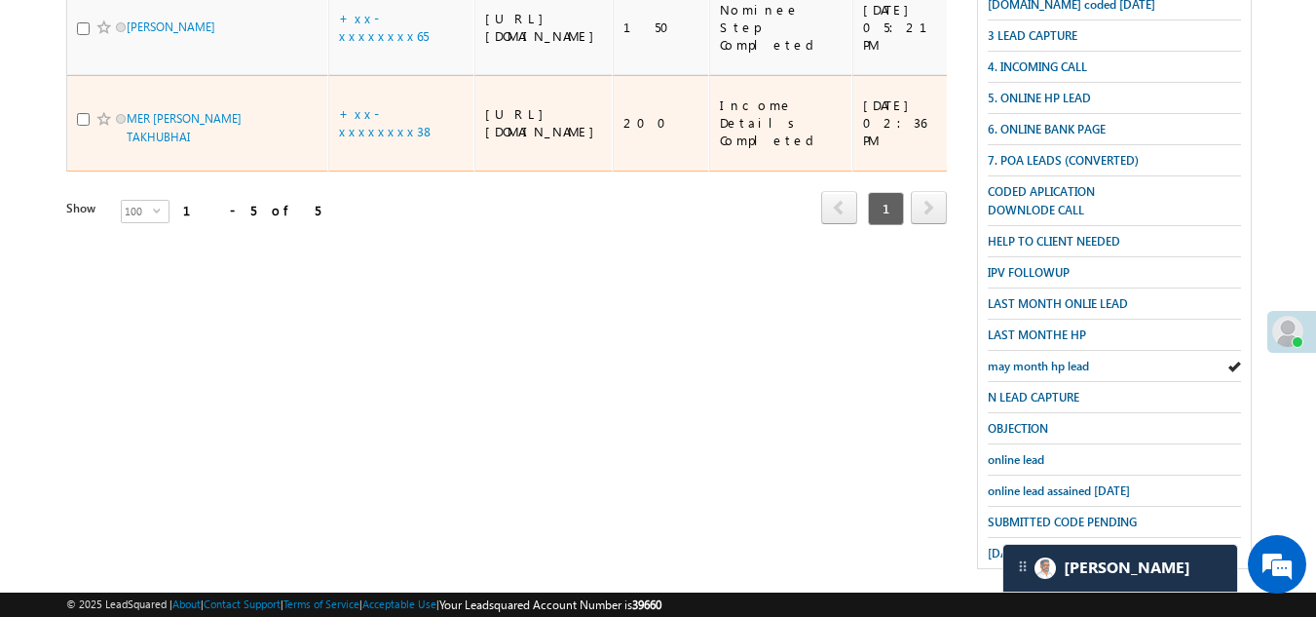
scroll to position [0, 0]
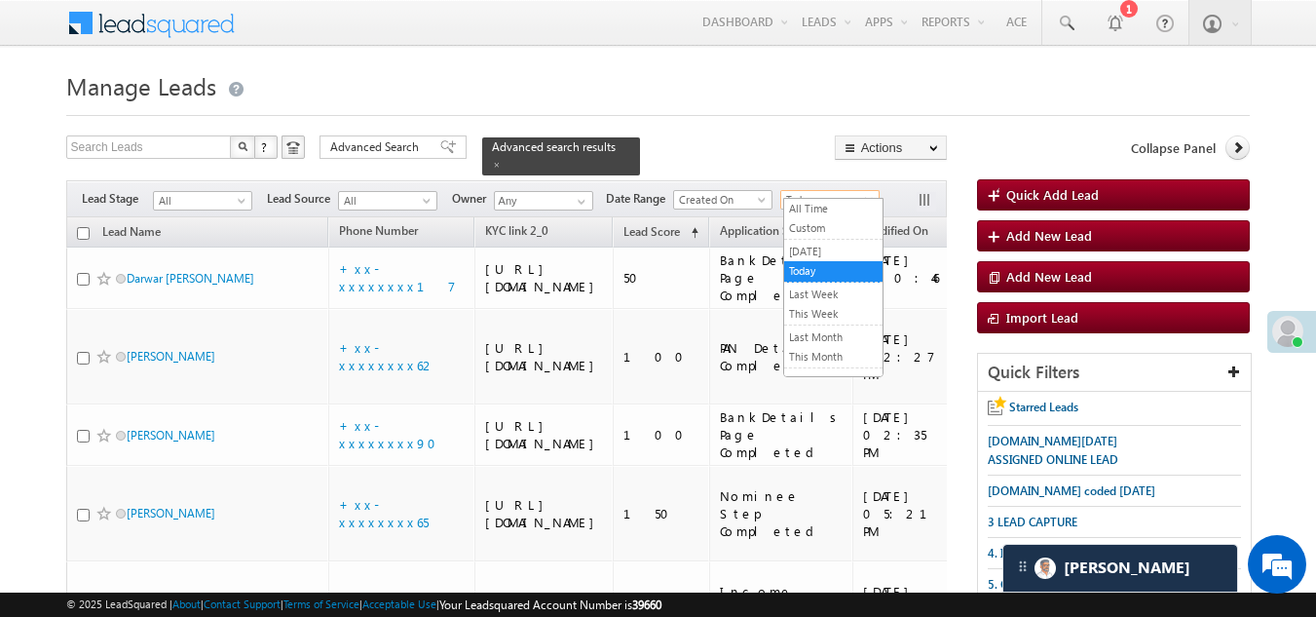
click at [825, 191] on span "Today" at bounding box center [827, 200] width 93 height 18
click at [815, 250] on link "[DATE]" at bounding box center [833, 252] width 98 height 18
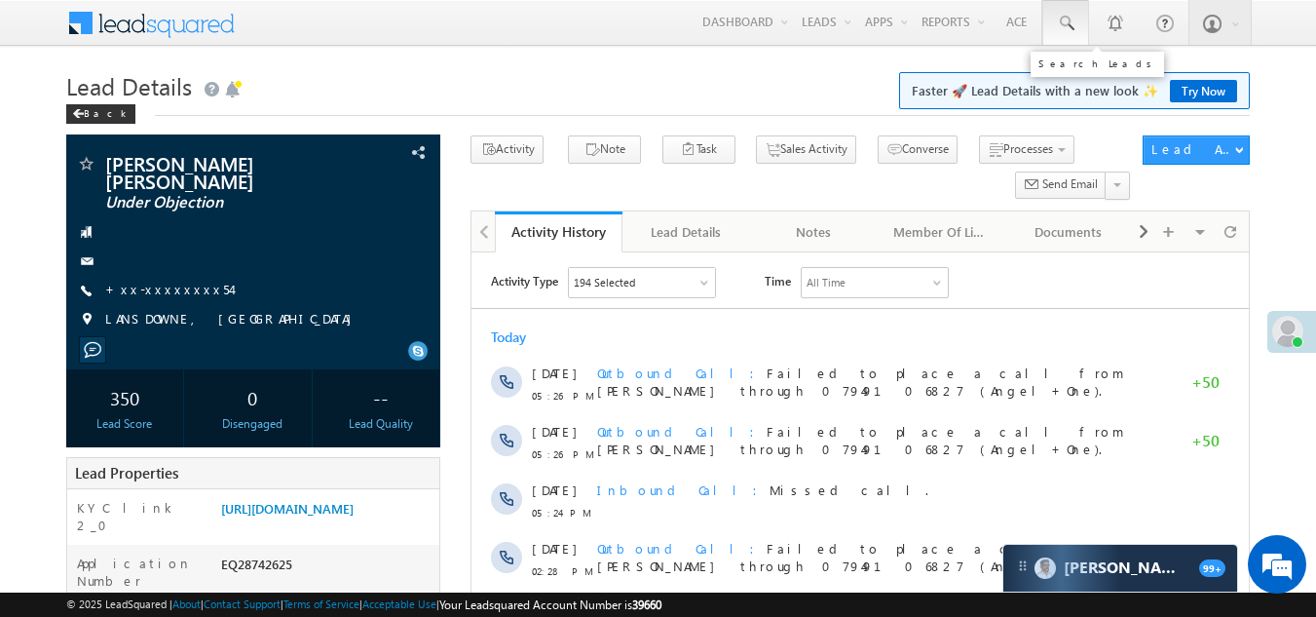
click at [1066, 18] on span at bounding box center [1065, 23] width 19 height 19
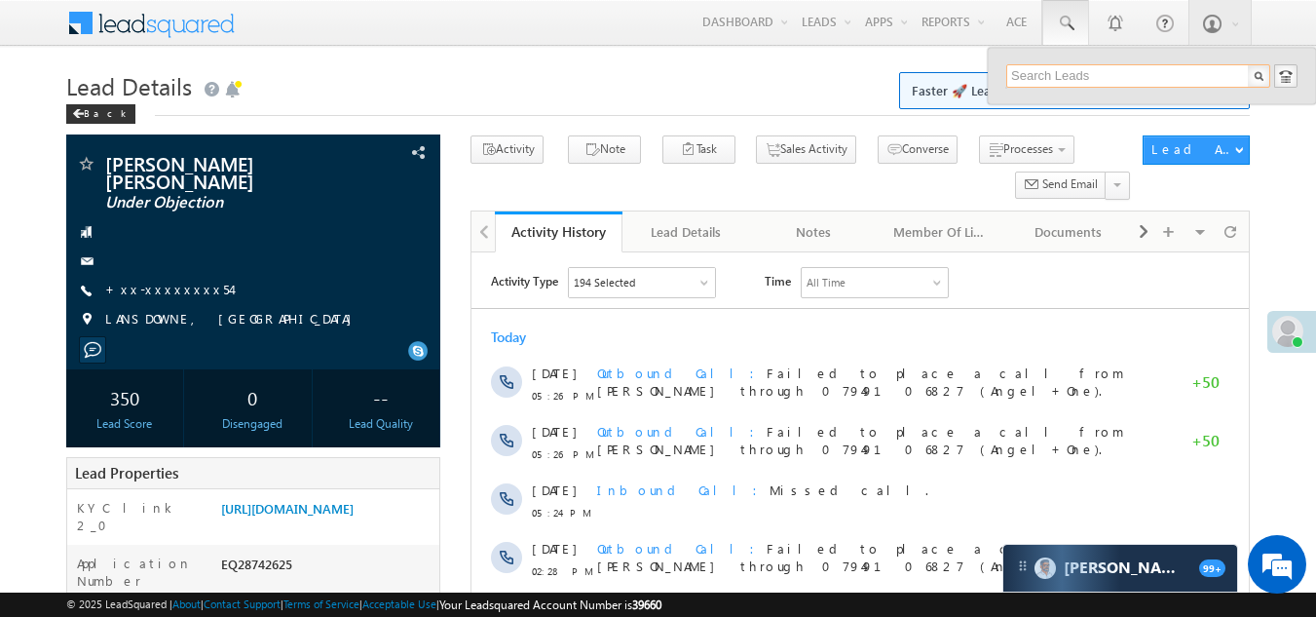
paste input "EQ29083342"
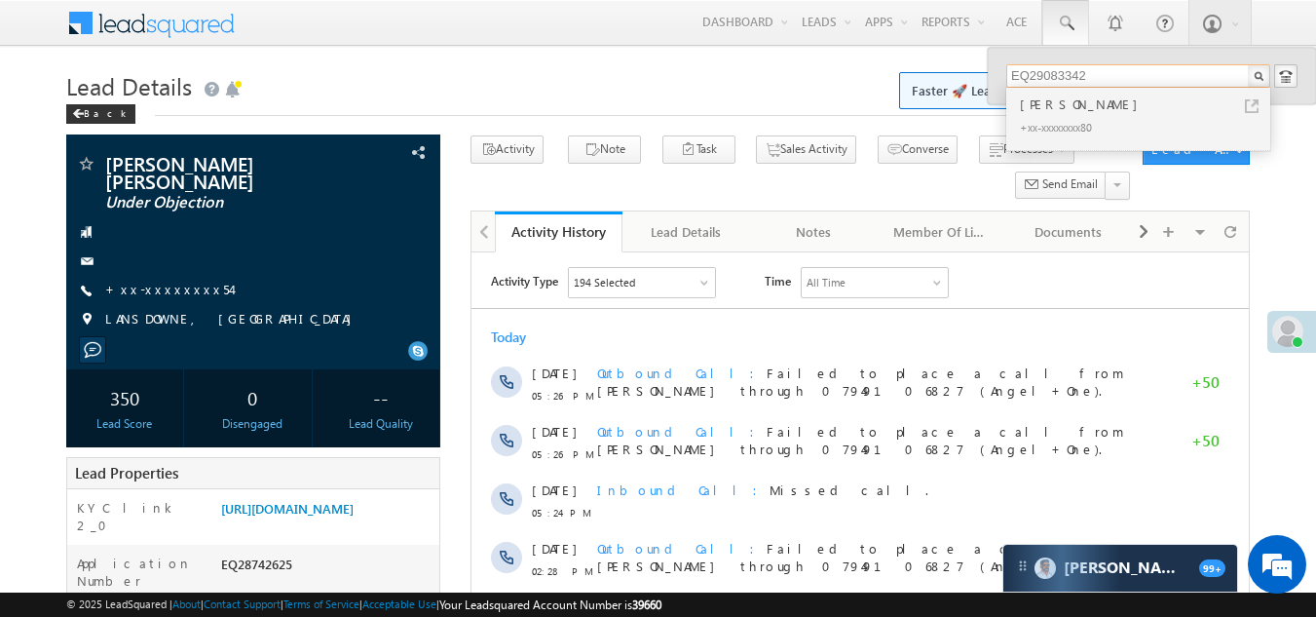
type input "EQ29083342"
click at [1048, 116] on div "+xx-xxxxxxxx80" at bounding box center [1146, 126] width 261 height 23
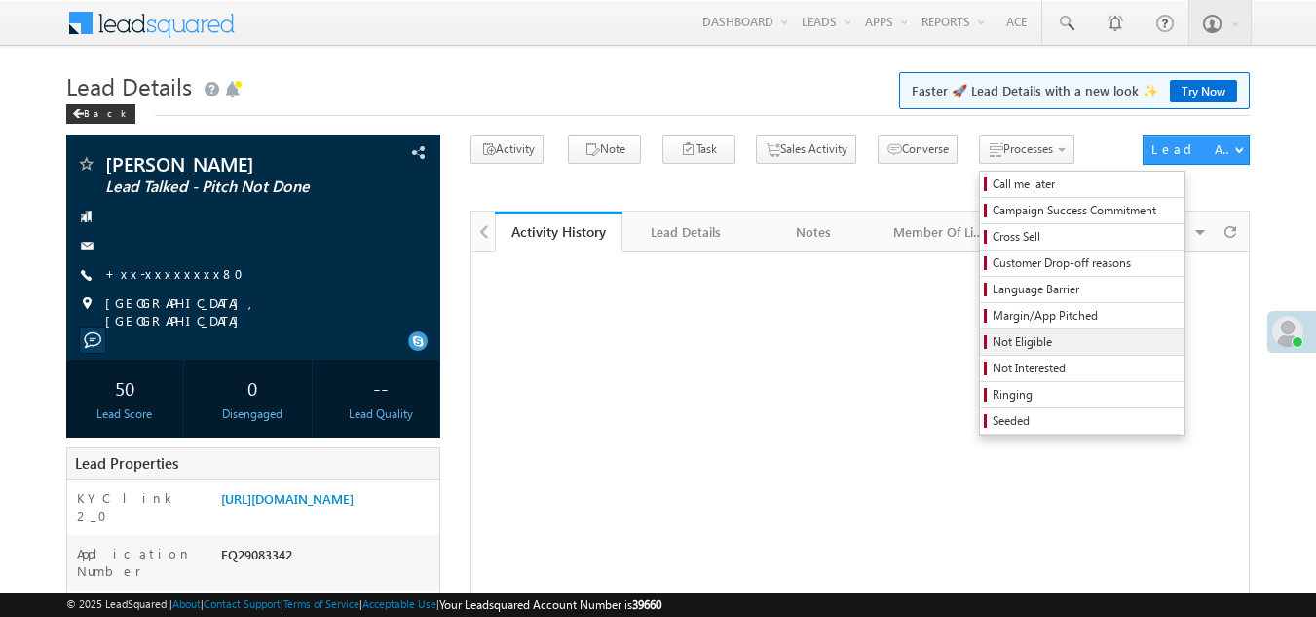
click at [993, 337] on span "Not Eligible" at bounding box center [1085, 342] width 185 height 18
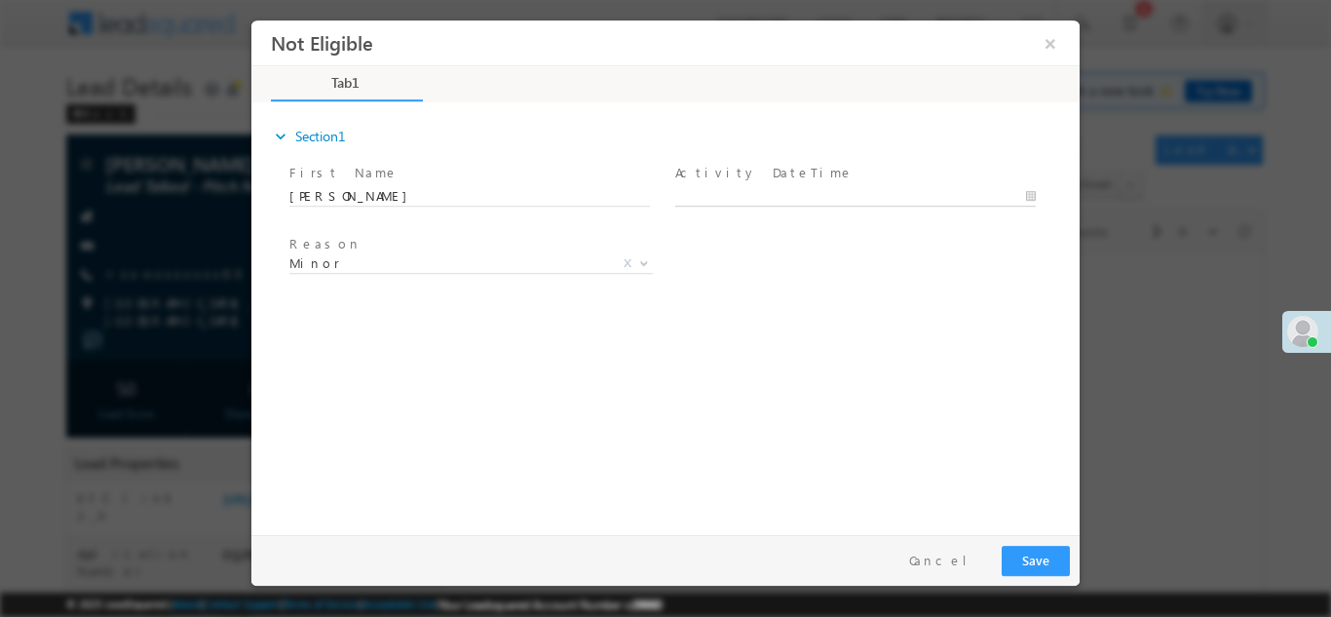
type input "[DATE] 6:39 PM"
click at [835, 186] on input "09/17/25 6:39 PM" at bounding box center [855, 195] width 361 height 19
click at [1035, 556] on button "Save" at bounding box center [1036, 560] width 68 height 30
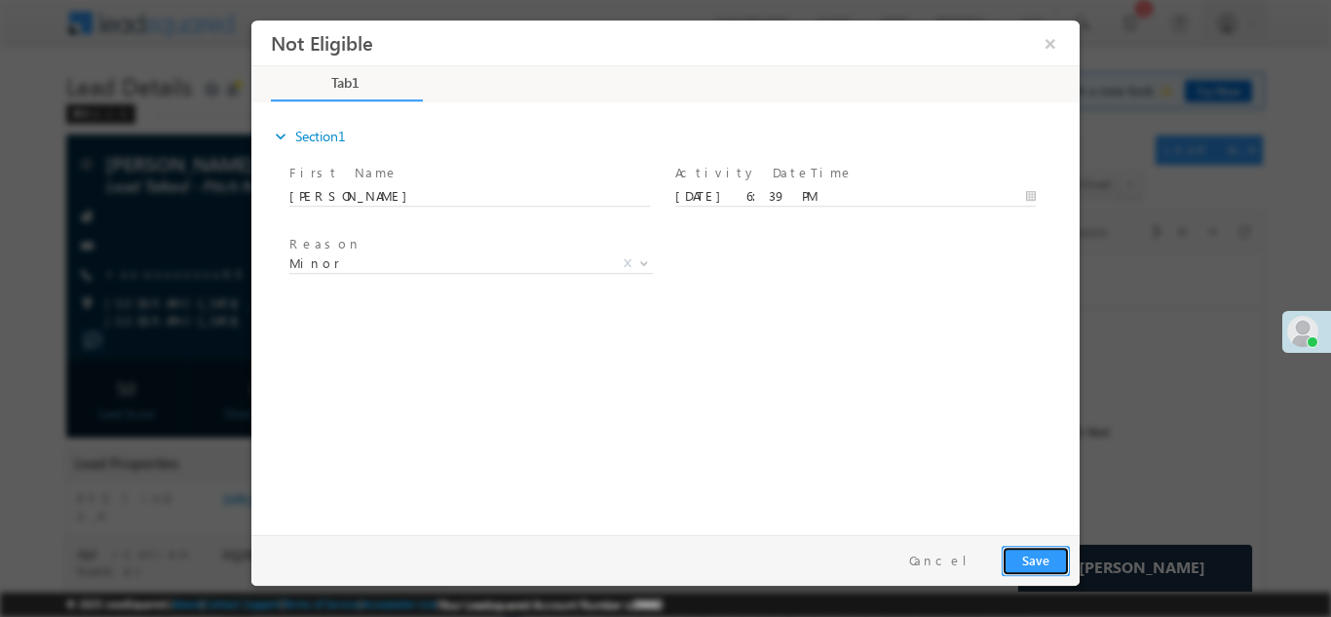
click at [1033, 561] on button "Save" at bounding box center [1036, 560] width 68 height 30
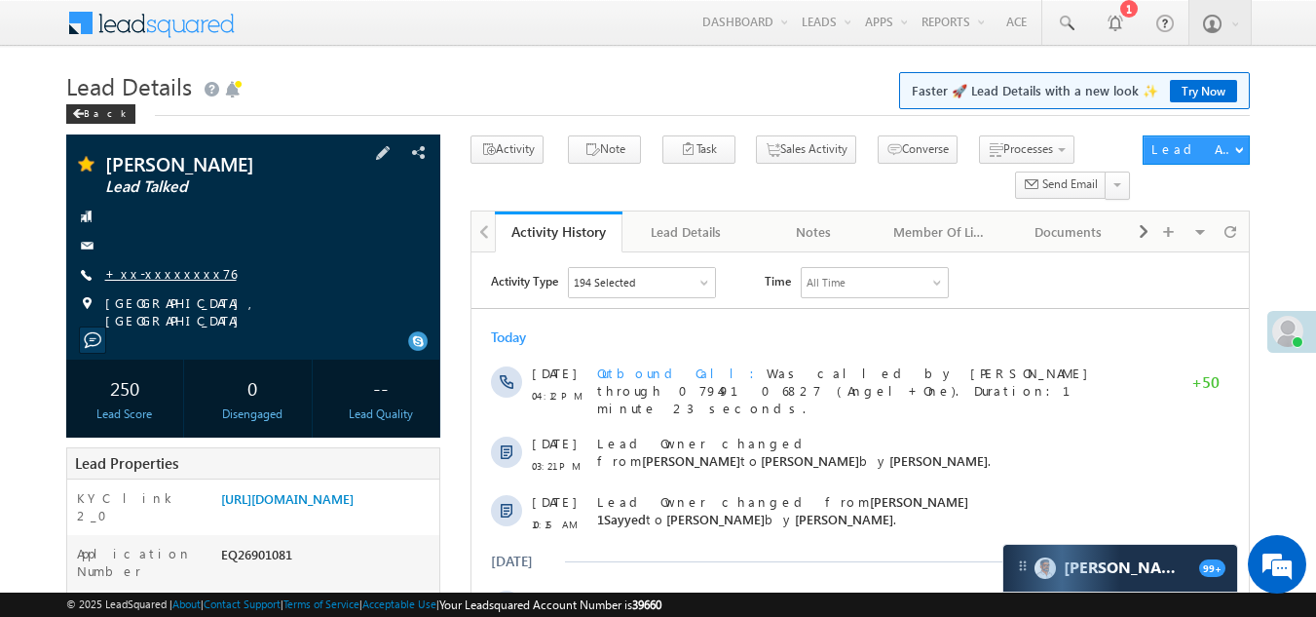
click at [165, 267] on link "+xx-xxxxxxxx76" at bounding box center [171, 273] width 132 height 17
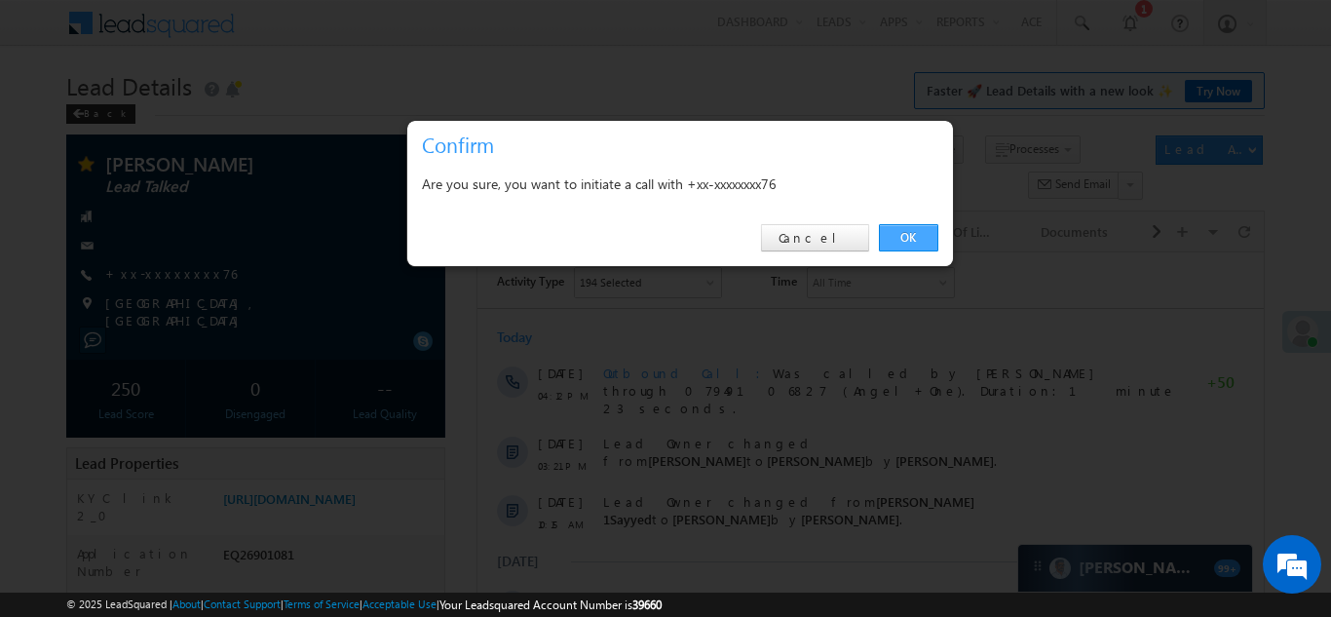
click at [914, 238] on link "OK" at bounding box center [908, 237] width 59 height 27
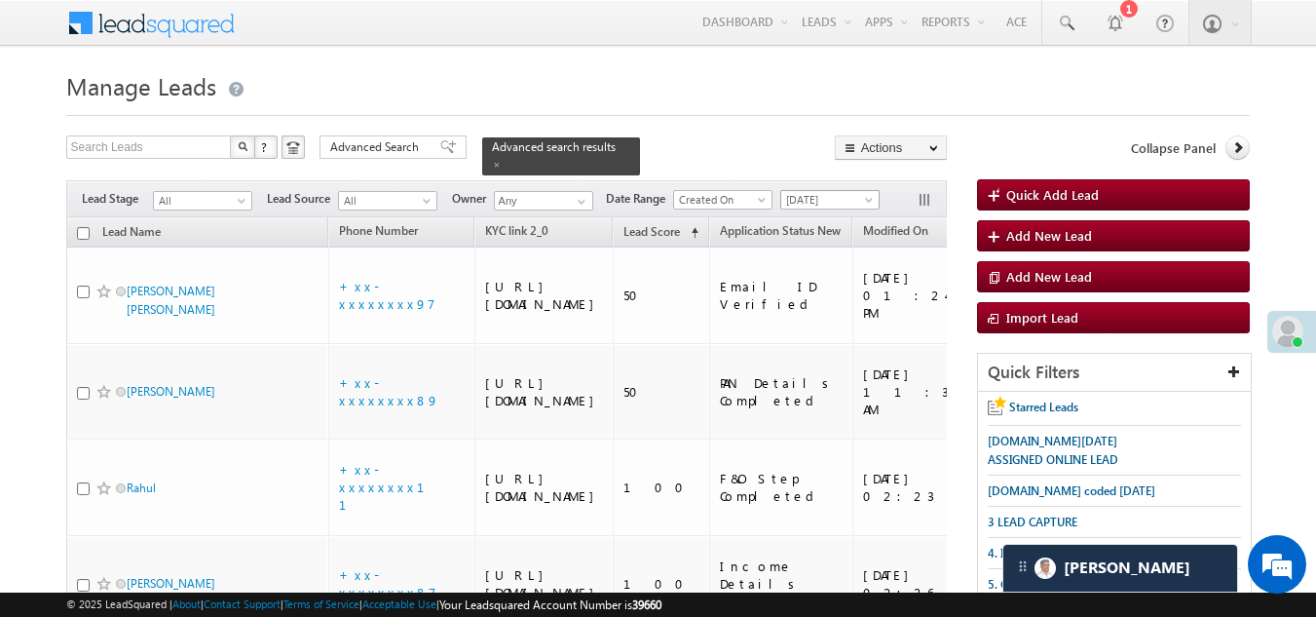
click at [828, 191] on span "[DATE]" at bounding box center [827, 200] width 93 height 18
click at [813, 273] on link "Today" at bounding box center [833, 271] width 98 height 18
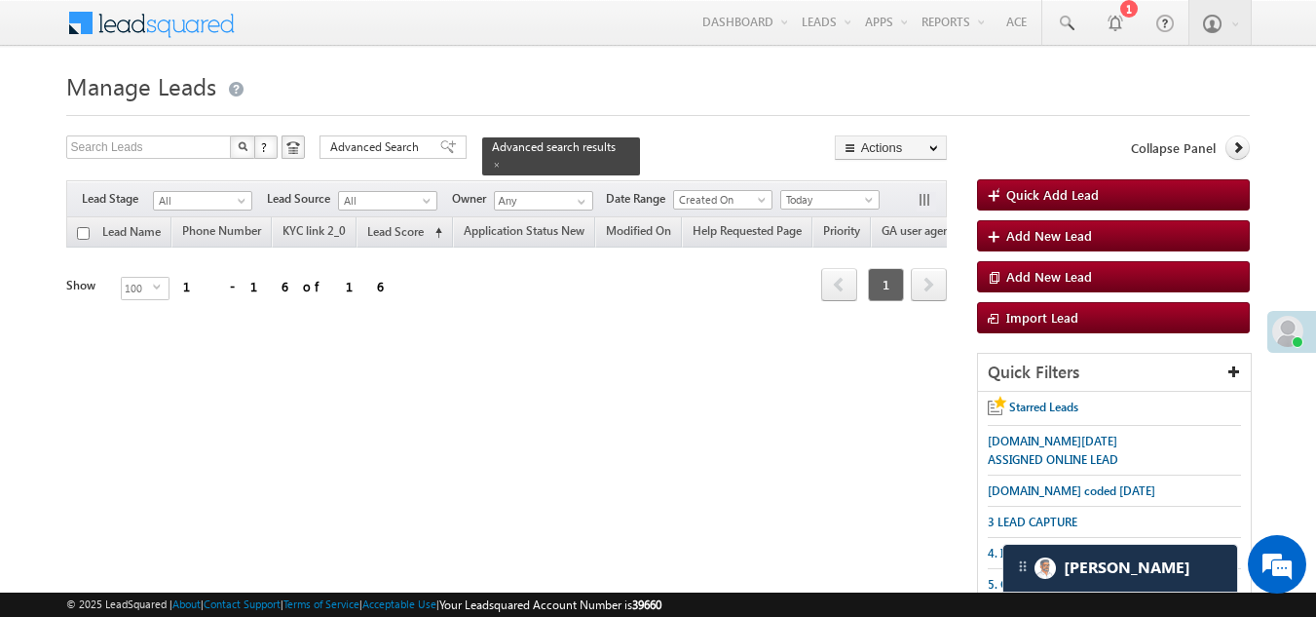
scroll to position [486, 0]
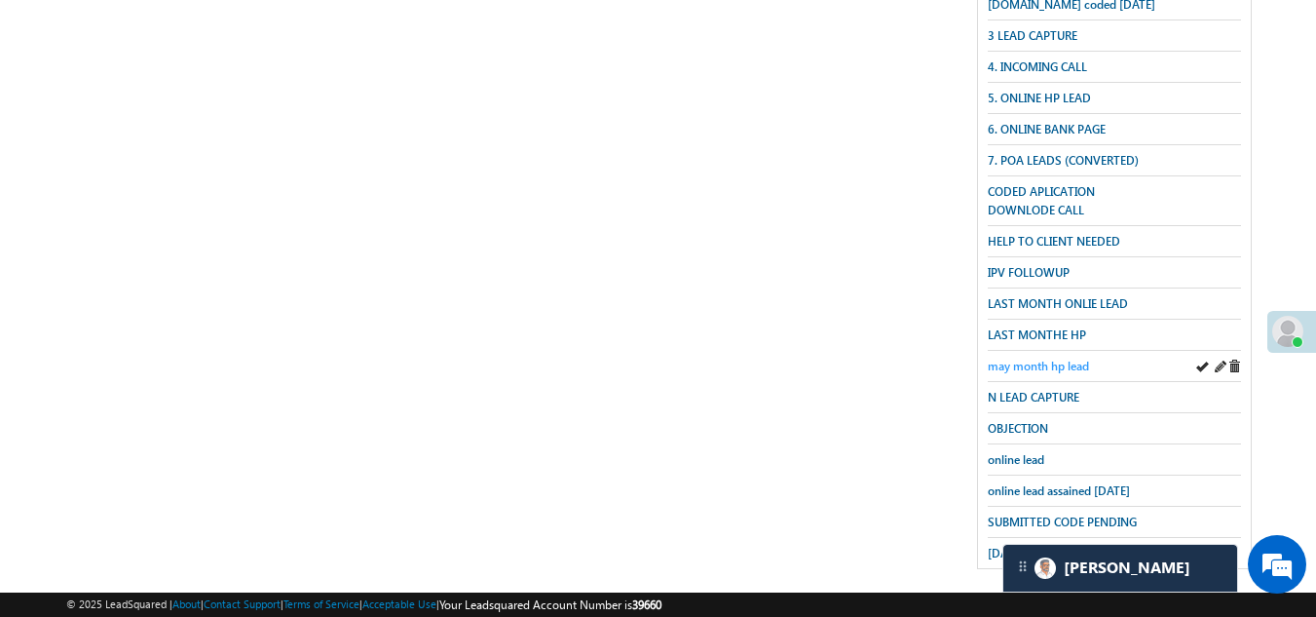
click at [1051, 359] on span "may month hp lead" at bounding box center [1038, 366] width 101 height 15
click at [1005, 359] on span "may month hp lead" at bounding box center [1038, 366] width 101 height 15
click at [1010, 359] on span "may month hp lead" at bounding box center [1038, 366] width 101 height 15
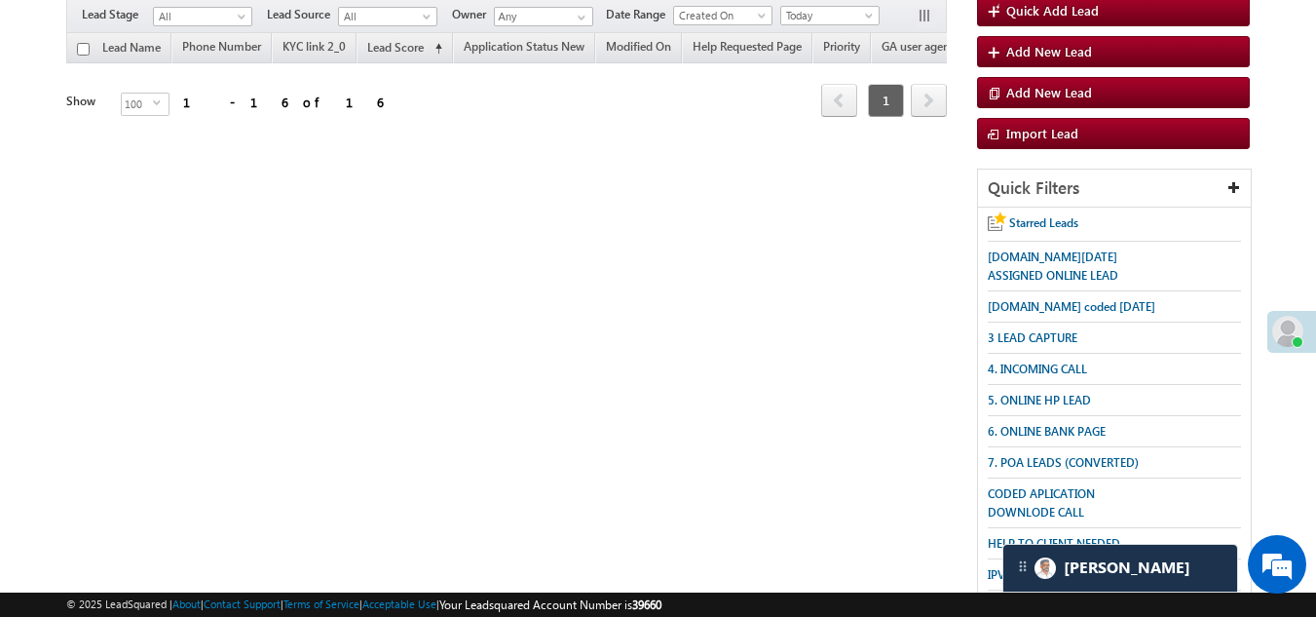
scroll to position [390, 0]
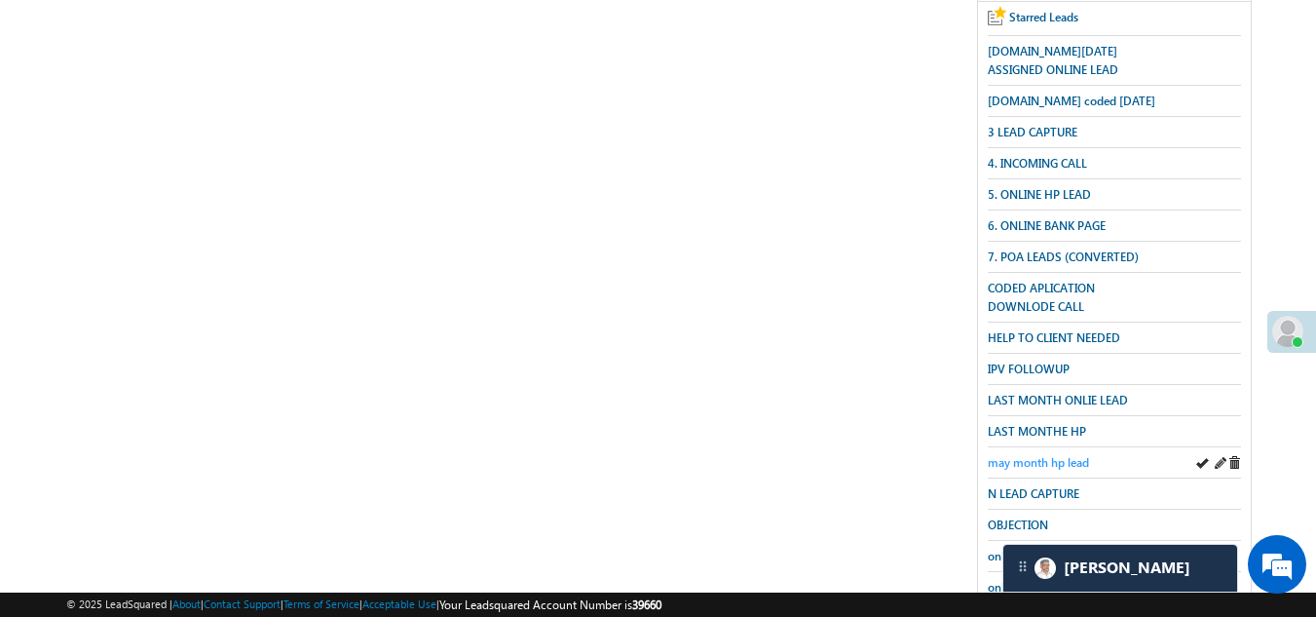
click at [1032, 455] on span "may month hp lead" at bounding box center [1038, 462] width 101 height 15
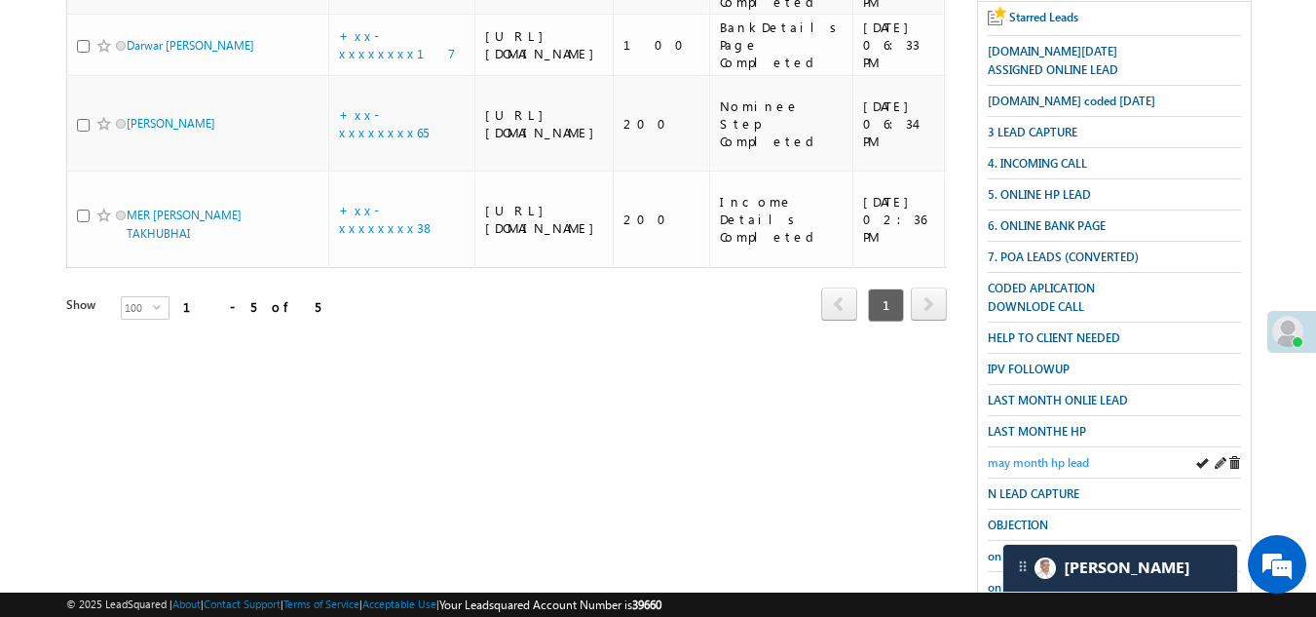
click at [1041, 455] on span "may month hp lead" at bounding box center [1038, 462] width 101 height 15
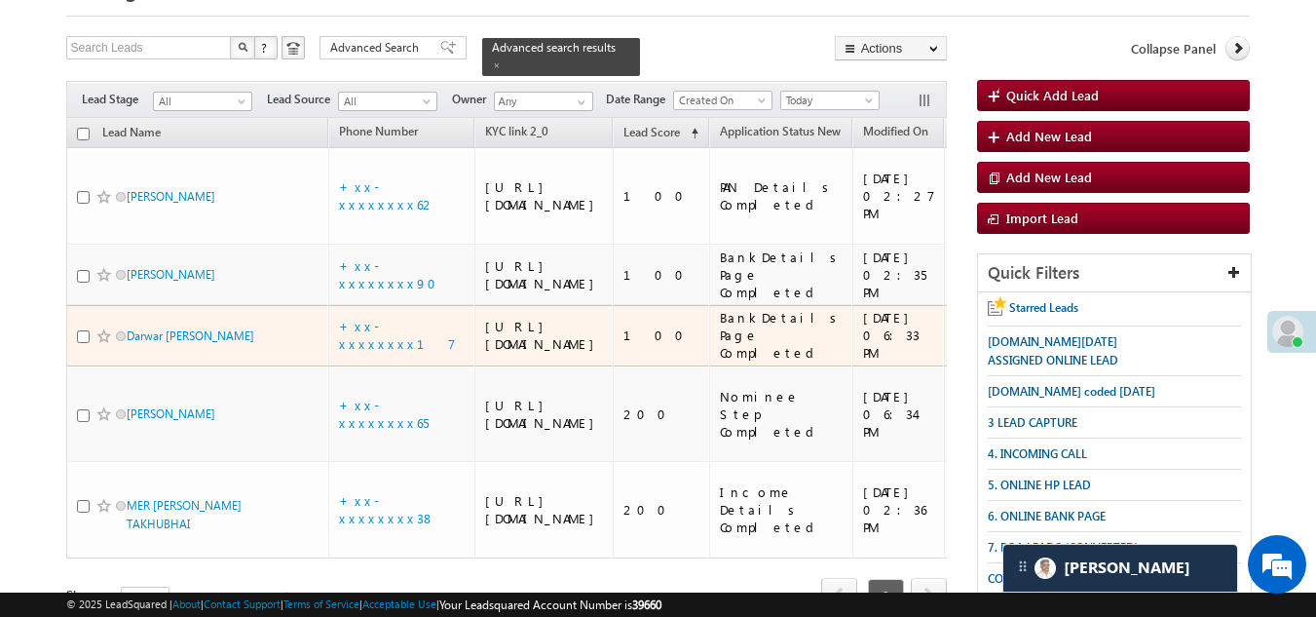
scroll to position [97, 0]
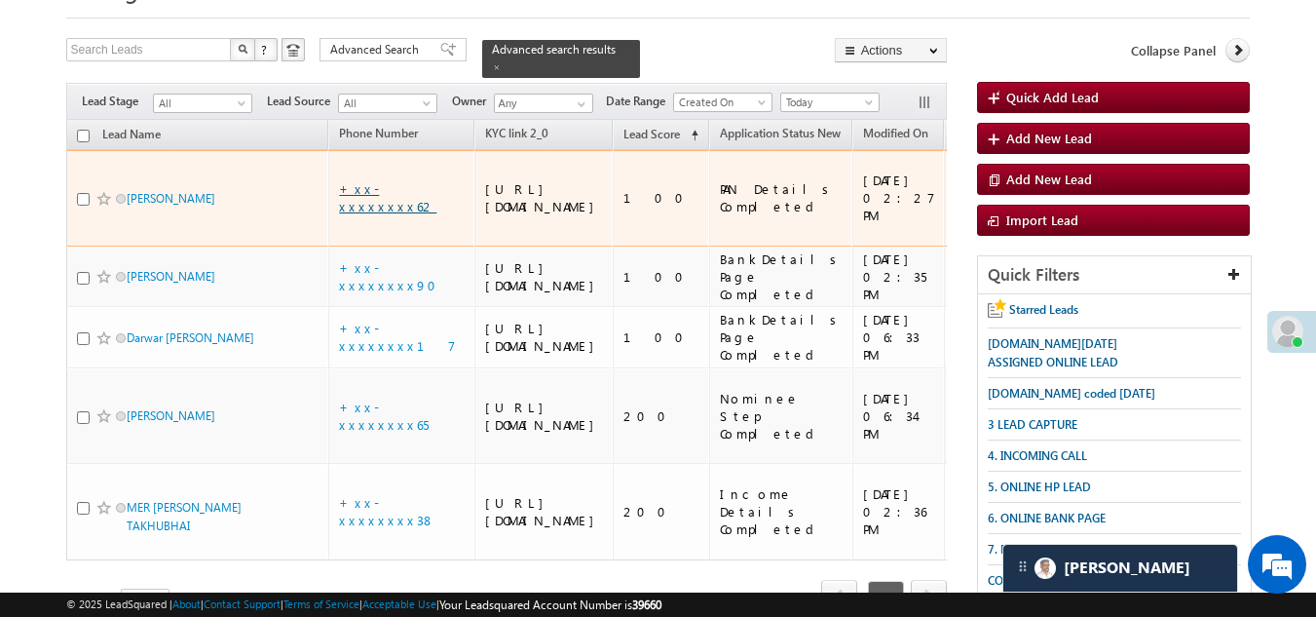
click at [381, 194] on link "+xx-xxxxxxxx62" at bounding box center [387, 197] width 97 height 34
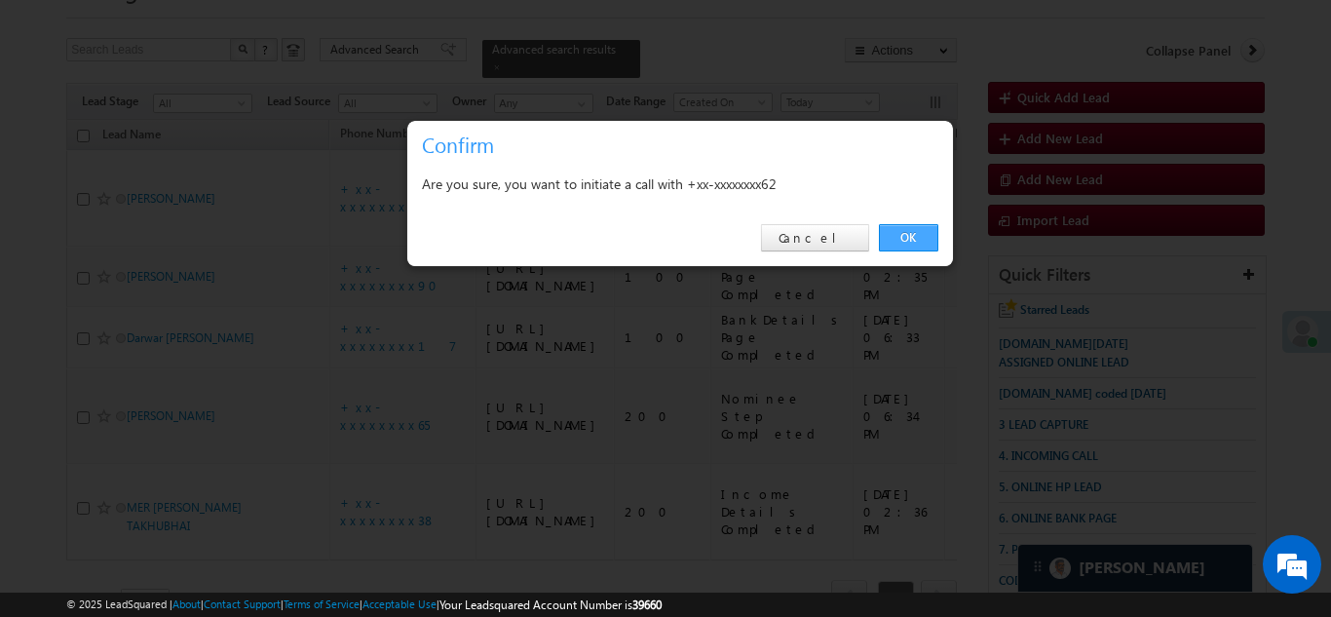
click at [907, 234] on link "OK" at bounding box center [908, 237] width 59 height 27
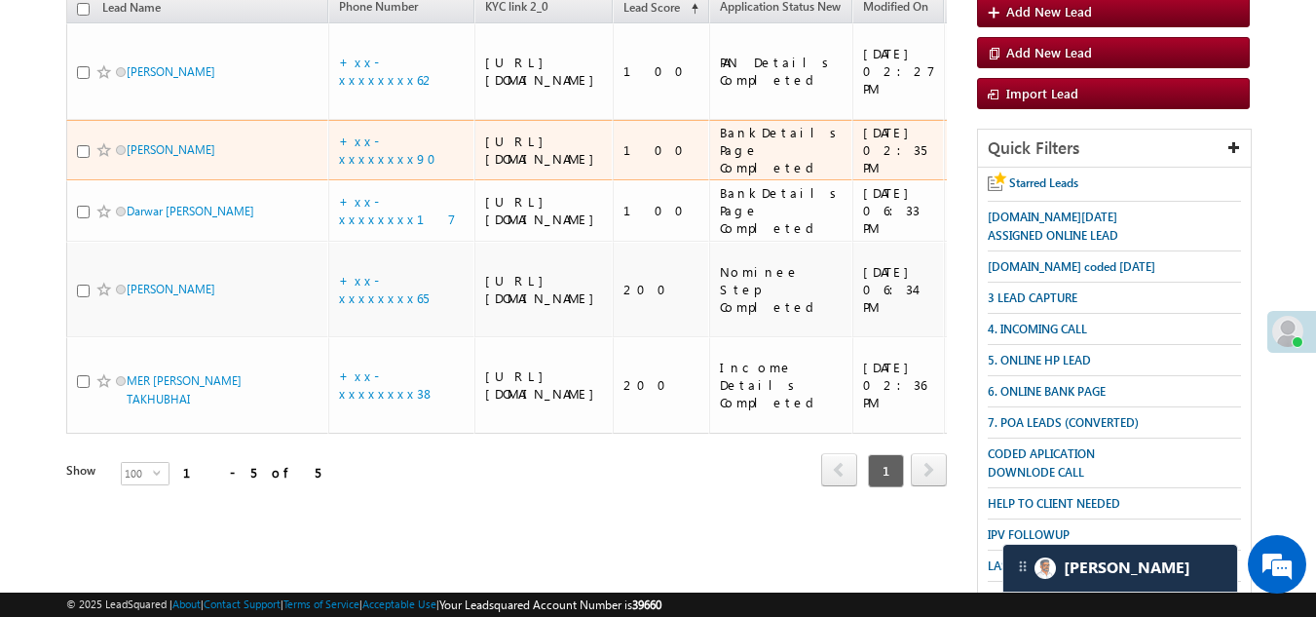
scroll to position [292, 0]
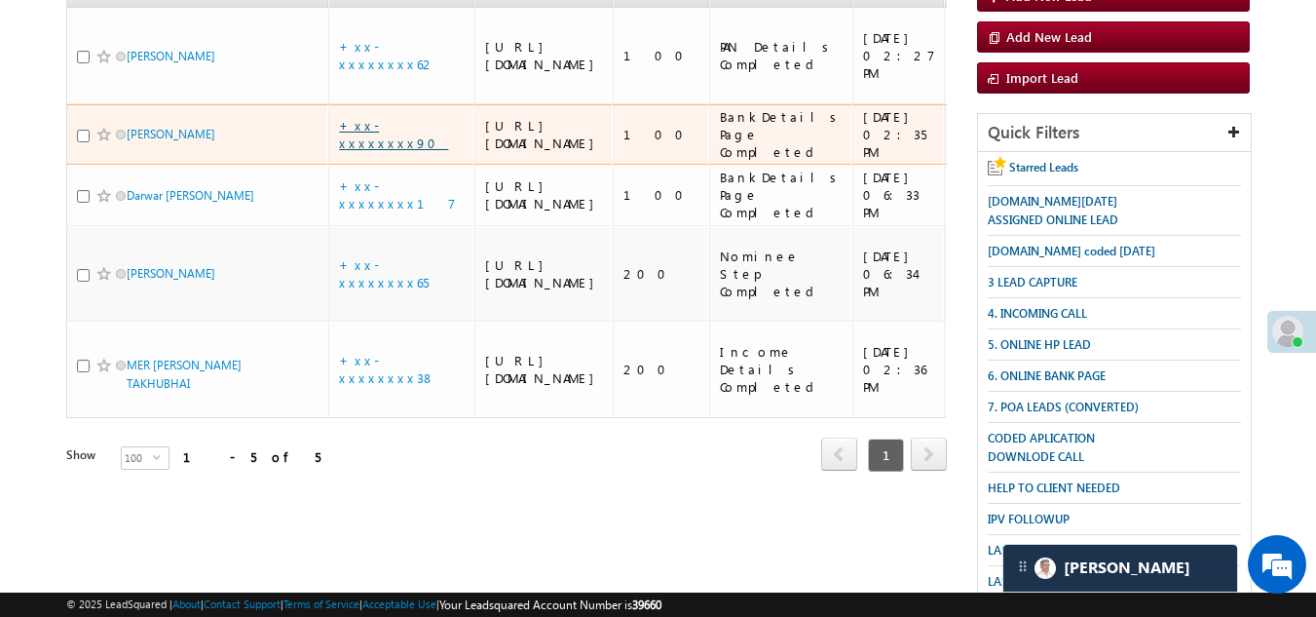
click at [365, 151] on link "+xx-xxxxxxxx90" at bounding box center [393, 134] width 109 height 34
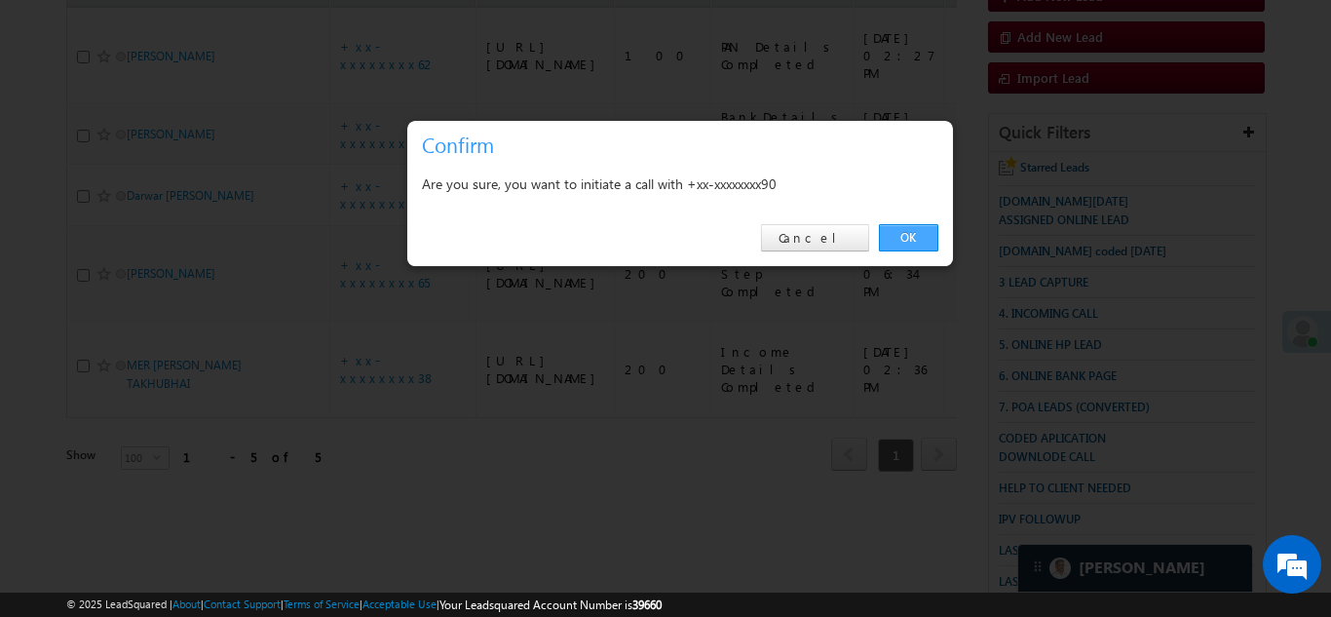
click at [912, 234] on link "OK" at bounding box center [908, 237] width 59 height 27
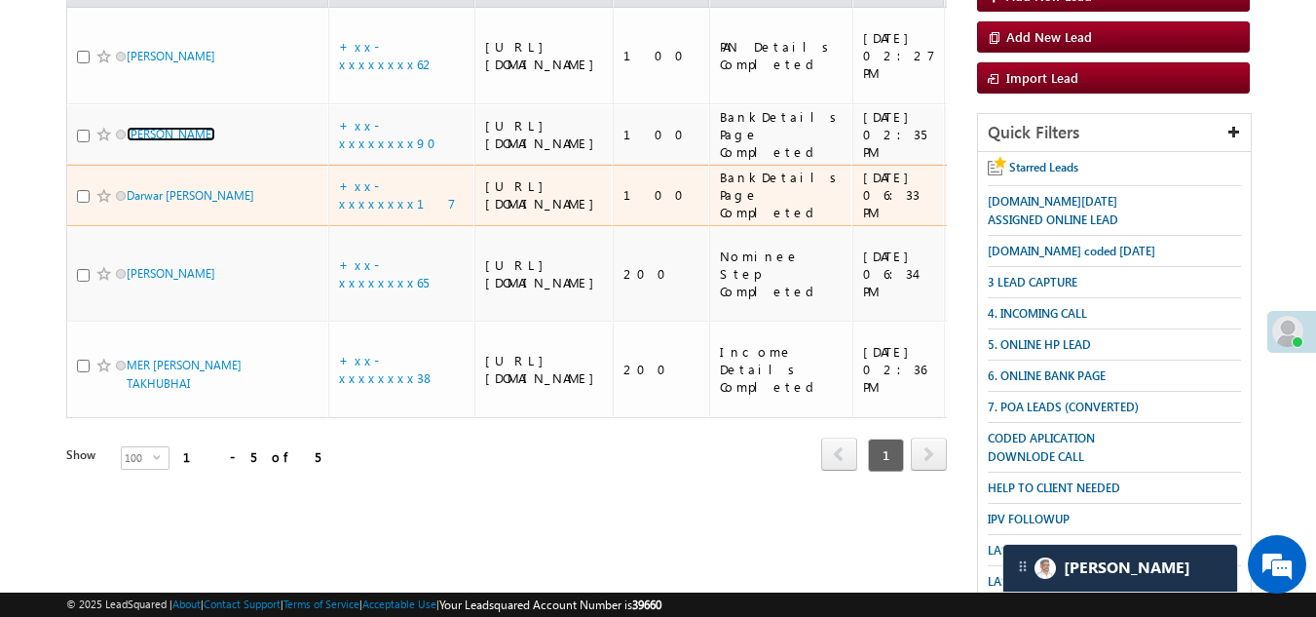
scroll to position [390, 0]
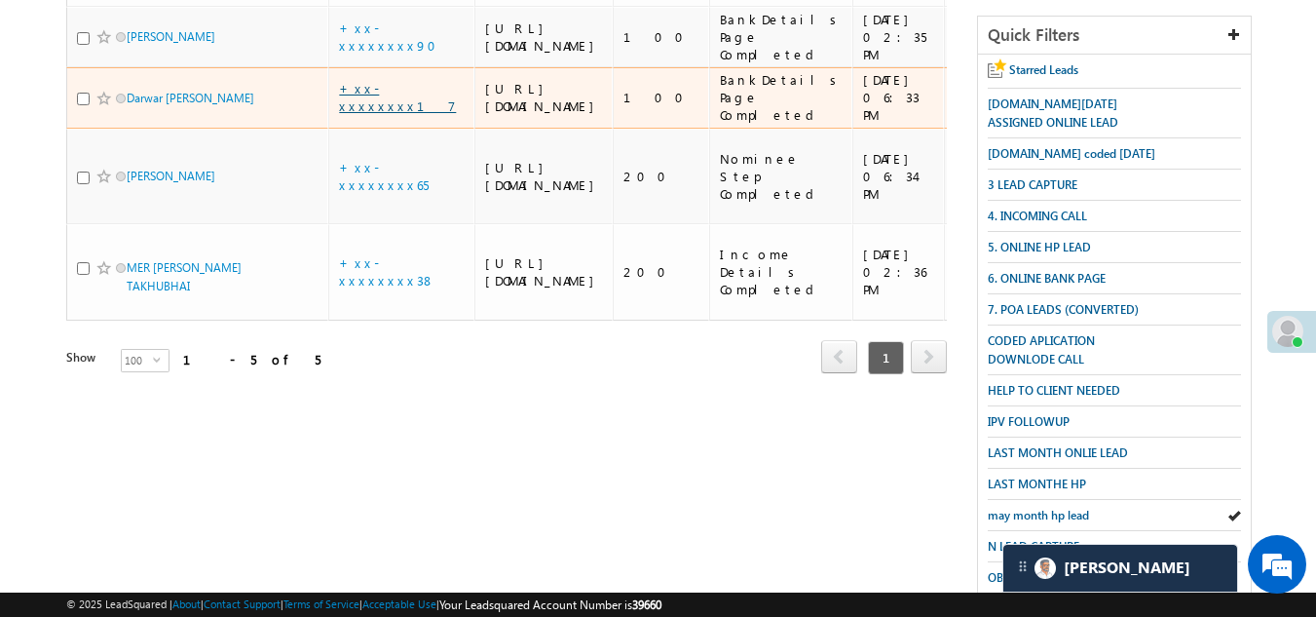
click at [385, 114] on link "+xx-xxxxxxxx17" at bounding box center [397, 97] width 117 height 34
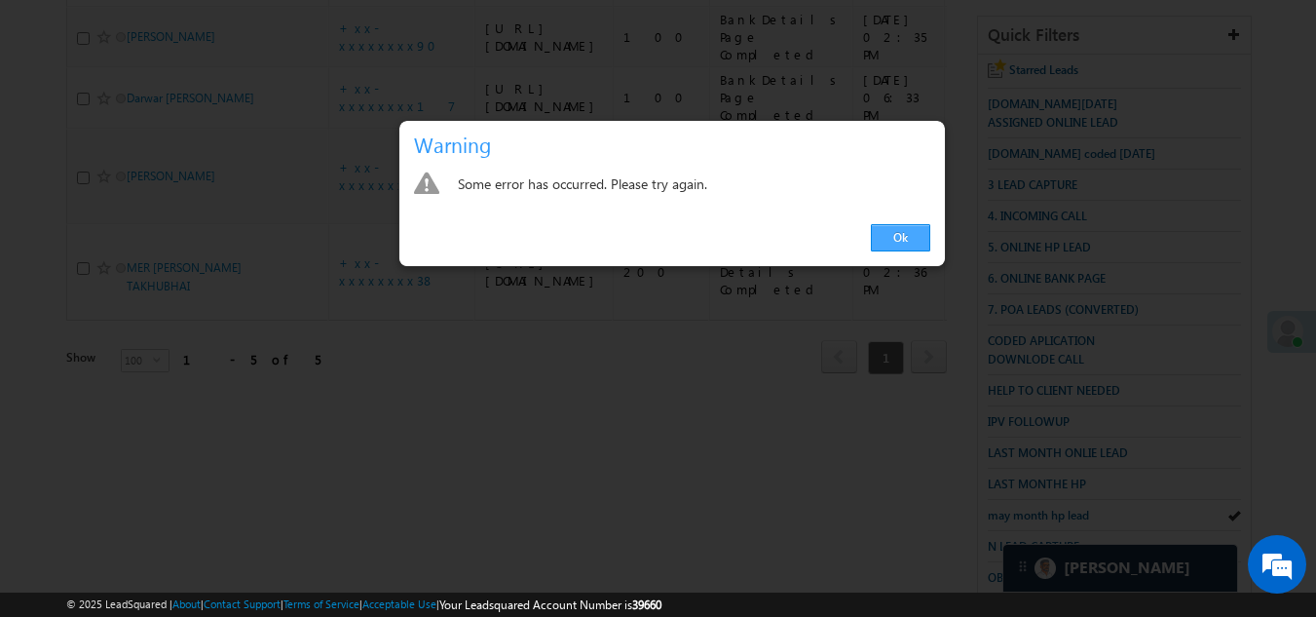
click at [899, 234] on link "Ok" at bounding box center [900, 237] width 59 height 27
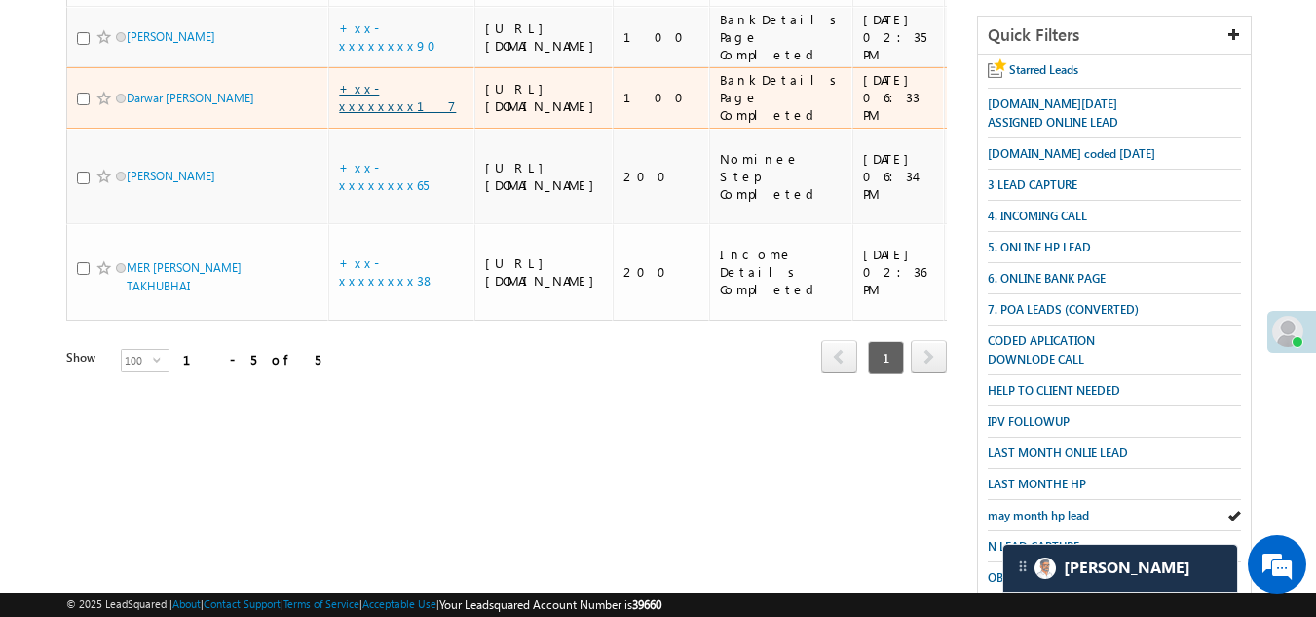
click at [385, 114] on link "+xx-xxxxxxxx17" at bounding box center [397, 97] width 117 height 34
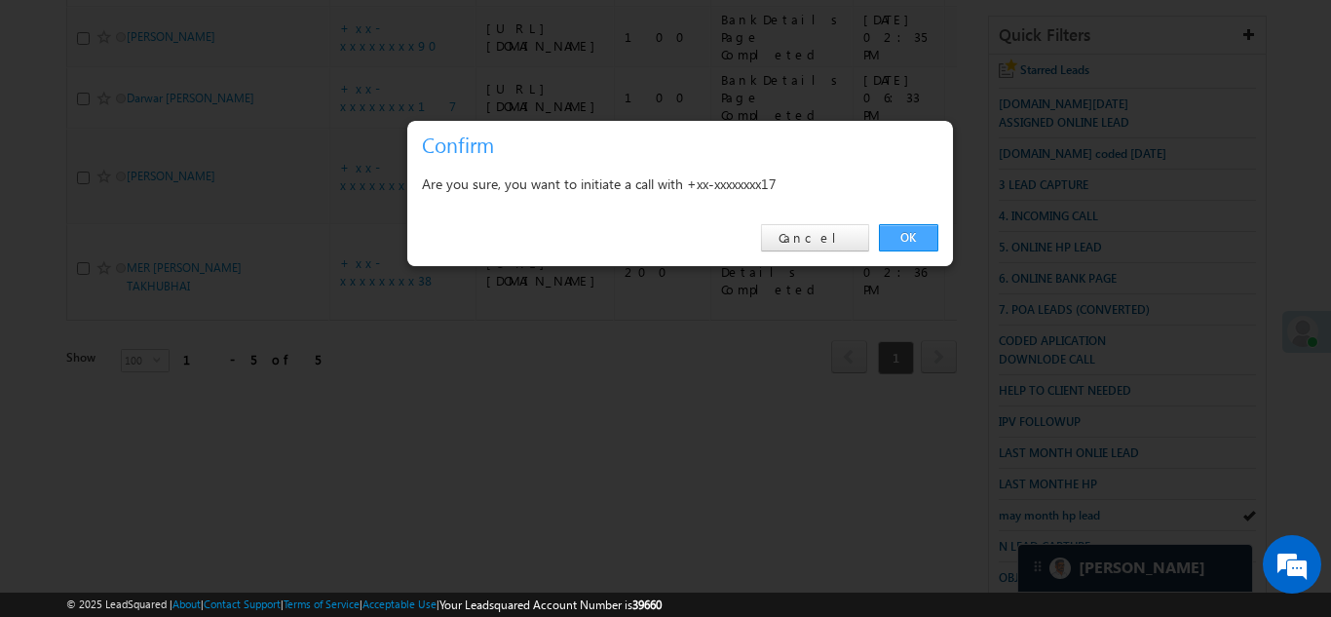
click at [907, 235] on link "OK" at bounding box center [908, 237] width 59 height 27
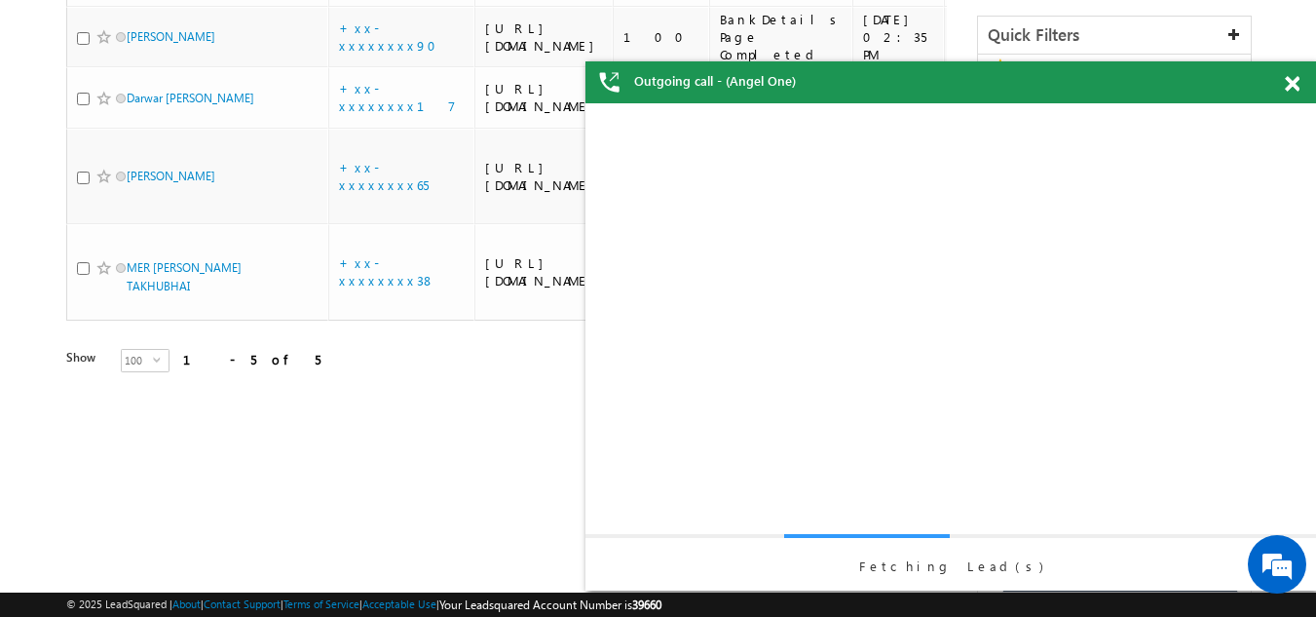
scroll to position [0, 0]
click at [1294, 86] on span at bounding box center [1292, 84] width 15 height 17
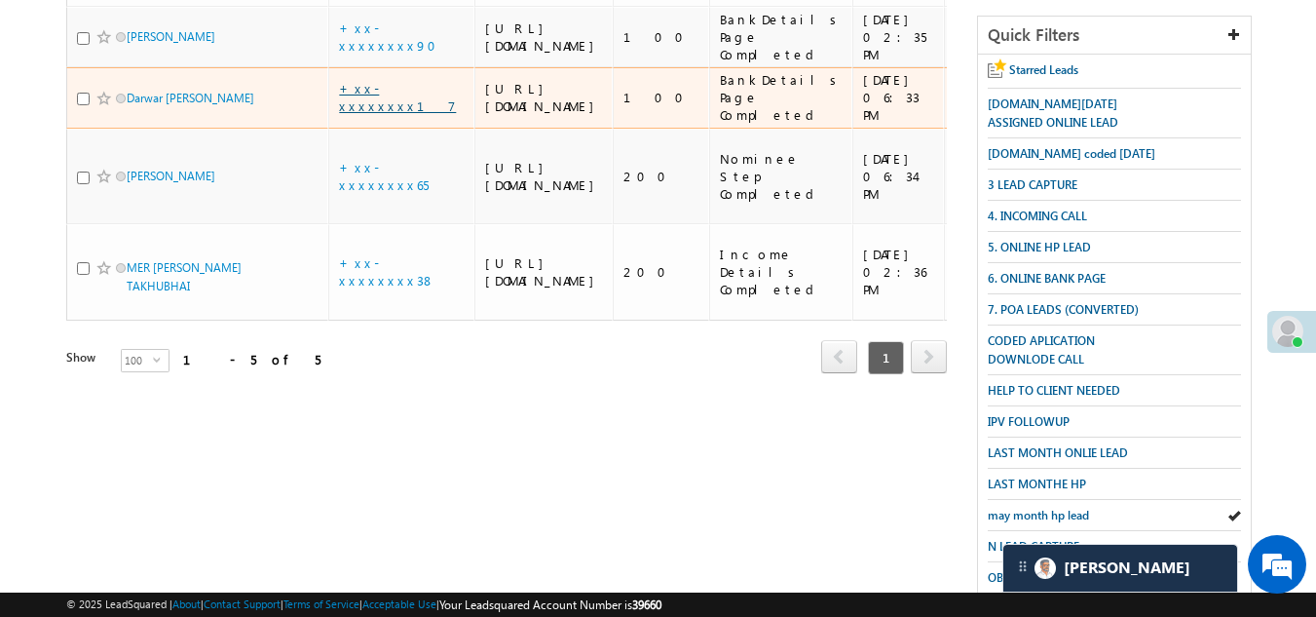
click at [367, 114] on link "+xx-xxxxxxxx17" at bounding box center [397, 97] width 117 height 34
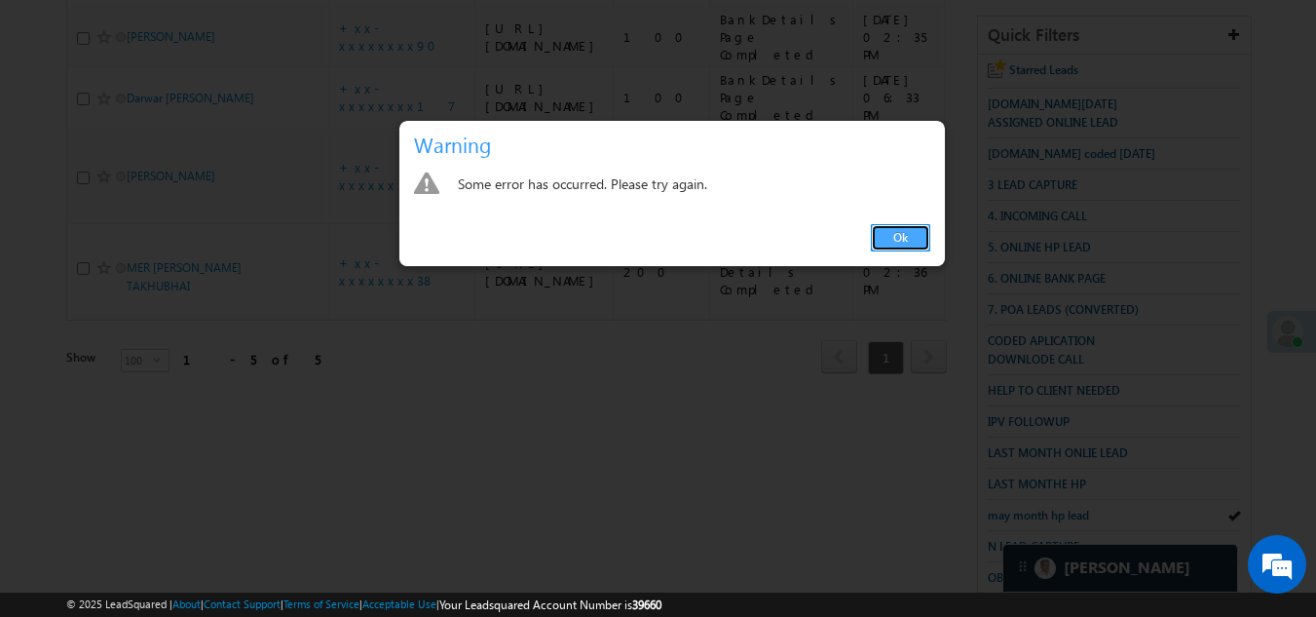
click at [900, 238] on link "Ok" at bounding box center [900, 237] width 59 height 27
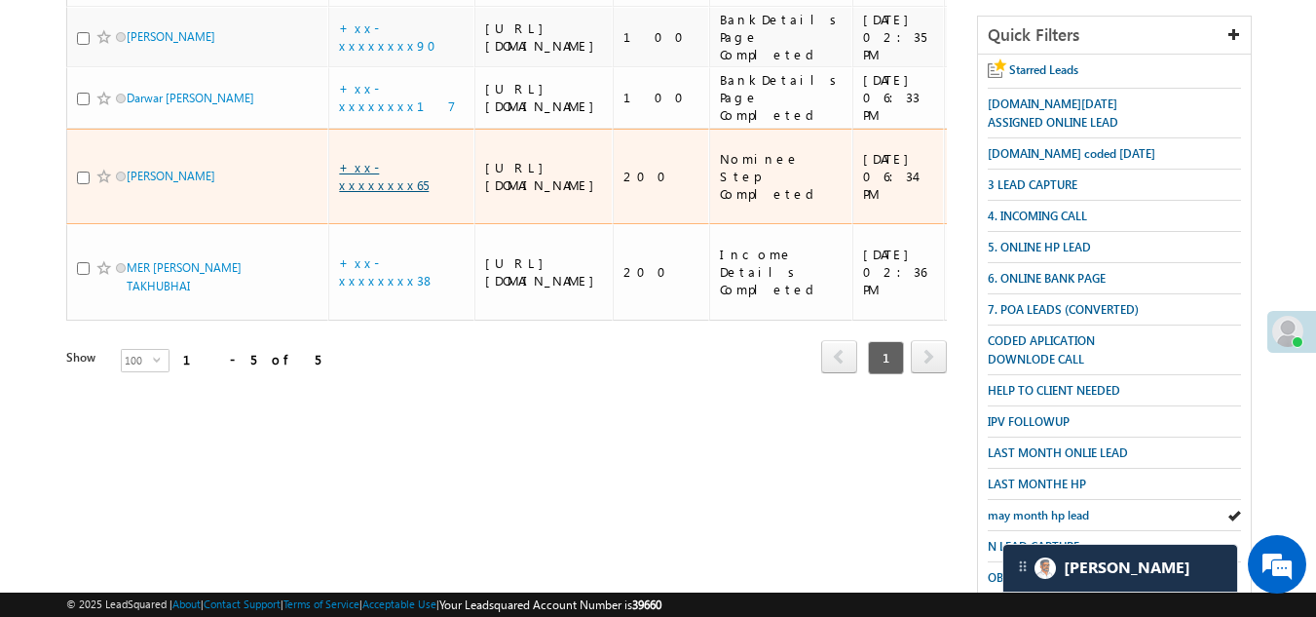
click at [391, 193] on link "+xx-xxxxxxxx65" at bounding box center [384, 176] width 90 height 34
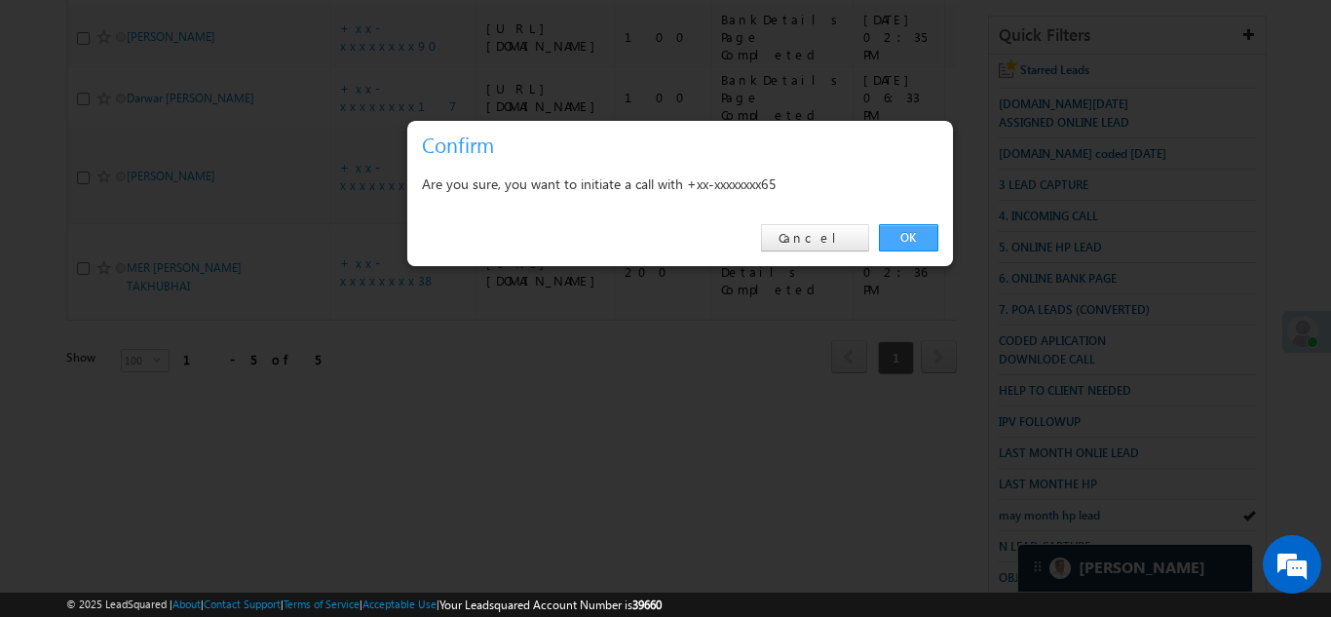
click at [907, 236] on link "OK" at bounding box center [908, 237] width 59 height 27
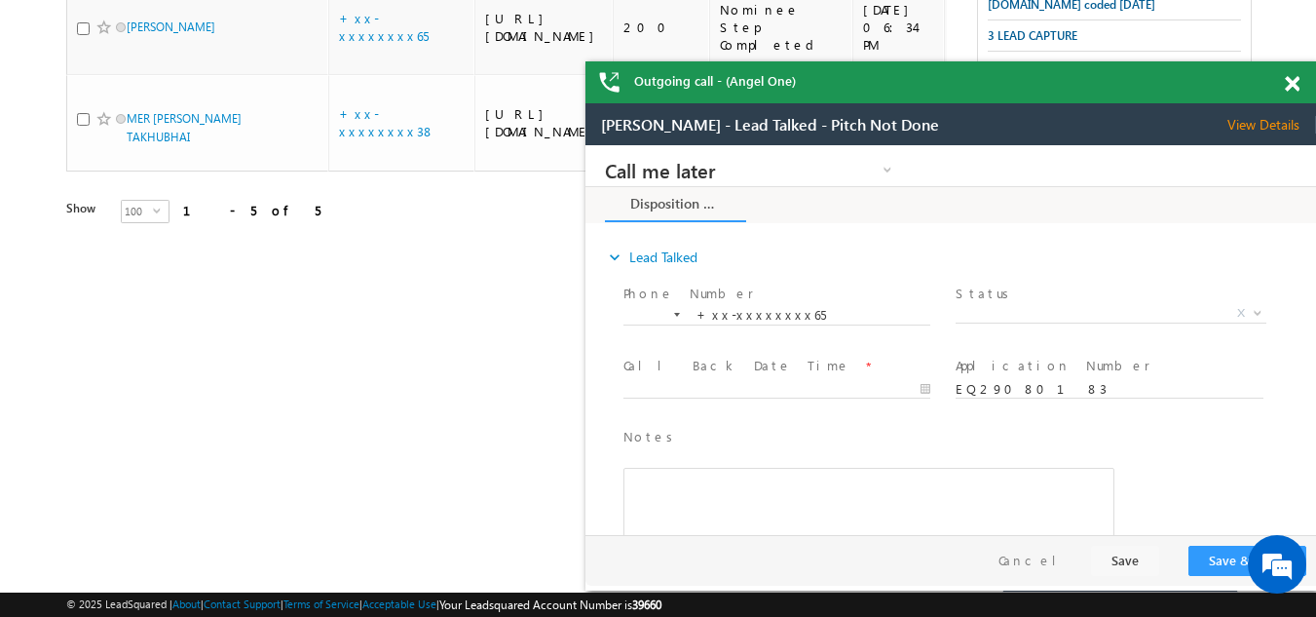
click at [1294, 87] on span at bounding box center [1292, 84] width 15 height 17
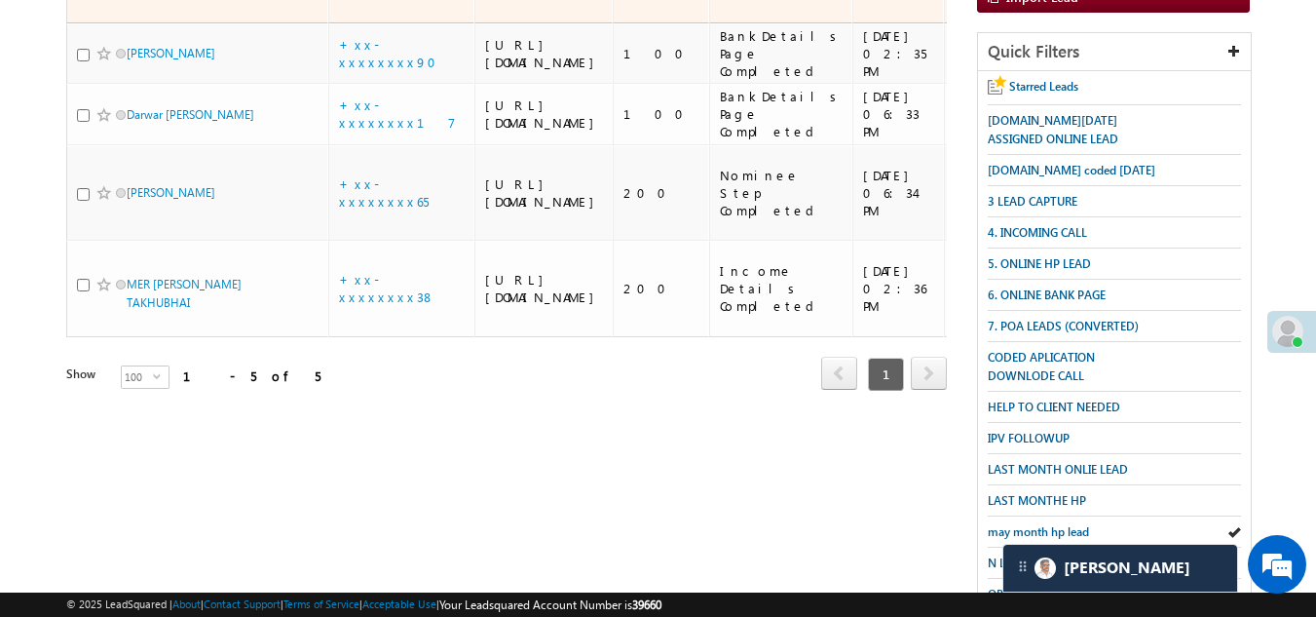
scroll to position [539, 0]
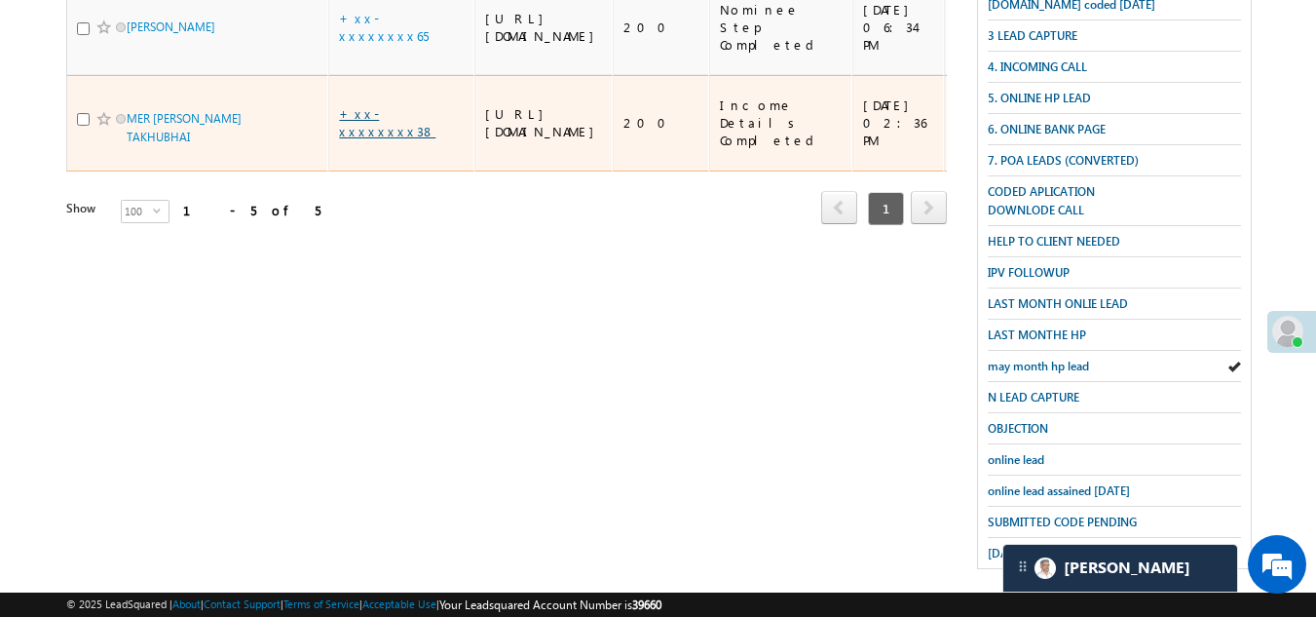
click at [386, 139] on link "+xx-xxxxxxxx38" at bounding box center [387, 122] width 96 height 34
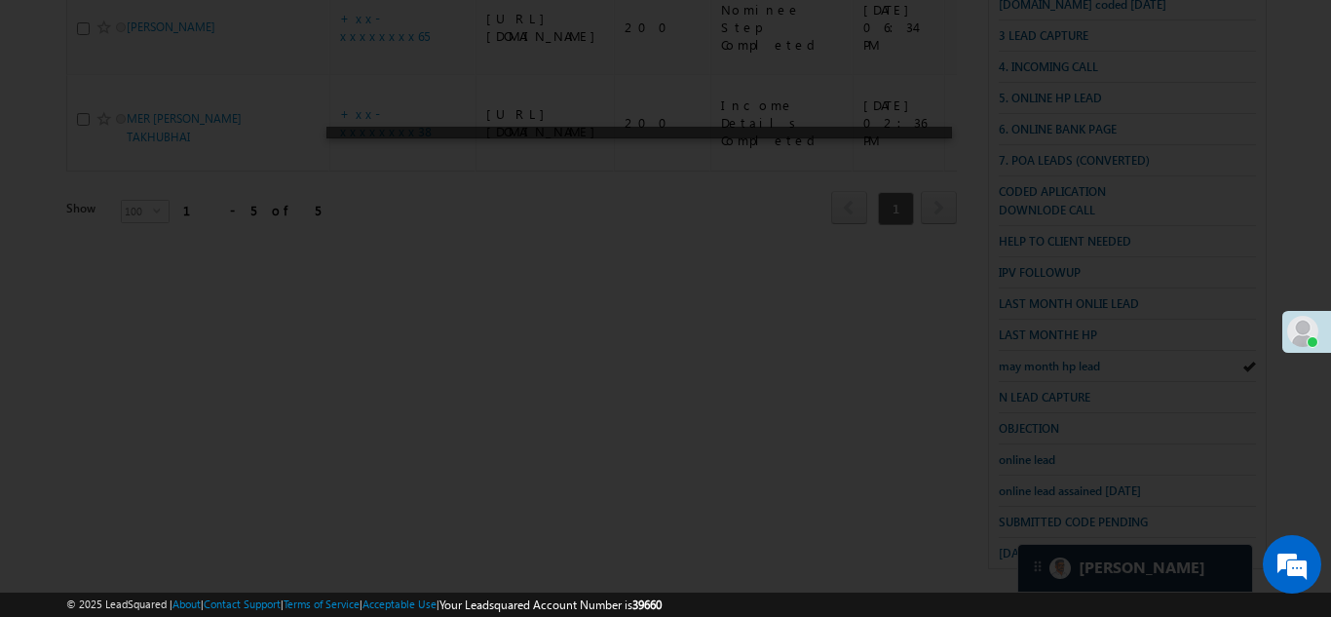
click at [767, 383] on div at bounding box center [665, 308] width 1331 height 617
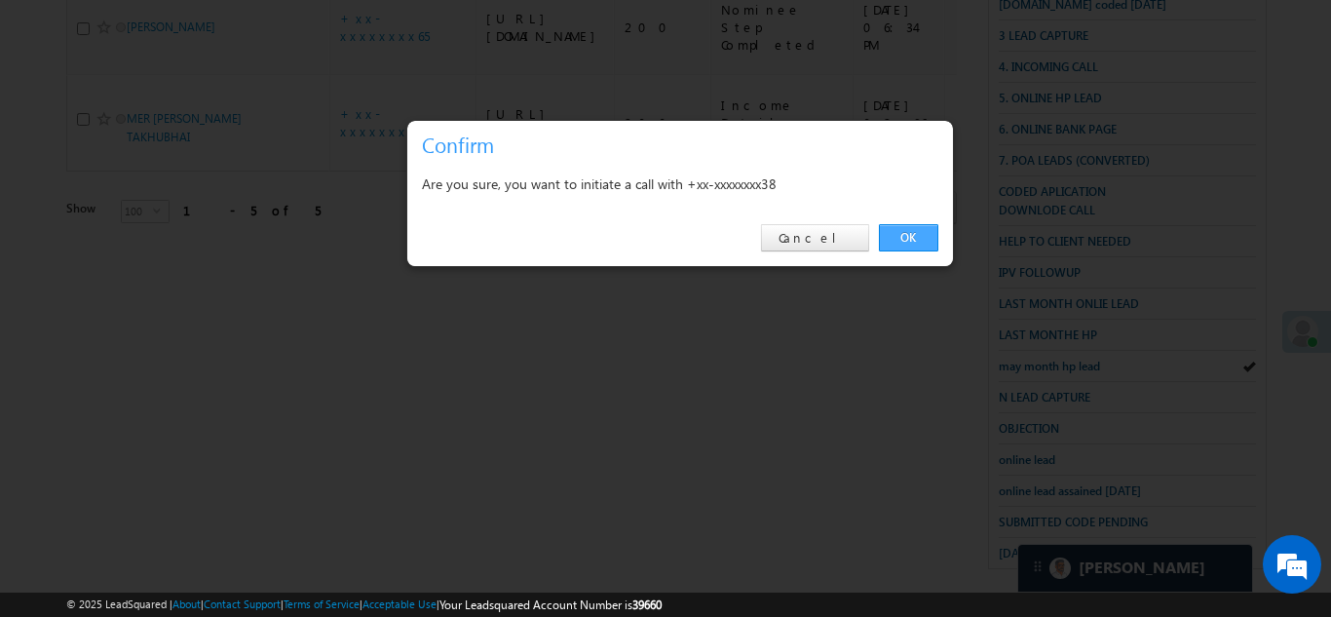
click at [910, 232] on link "OK" at bounding box center [908, 237] width 59 height 27
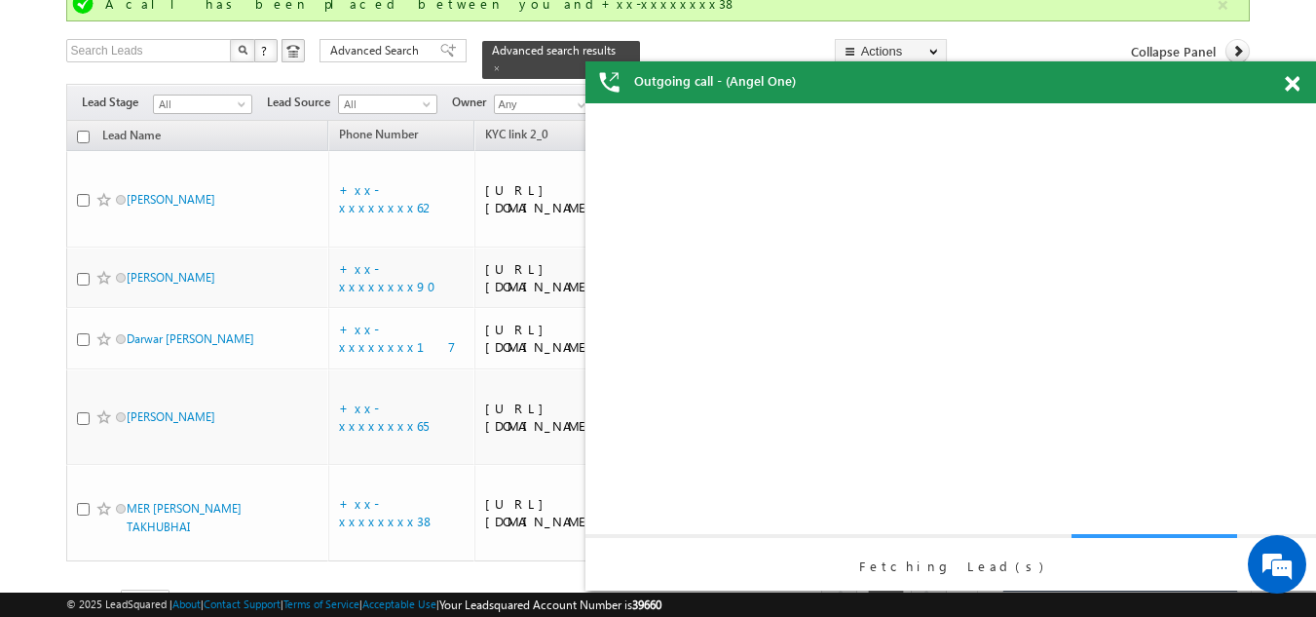
scroll to position [0, 0]
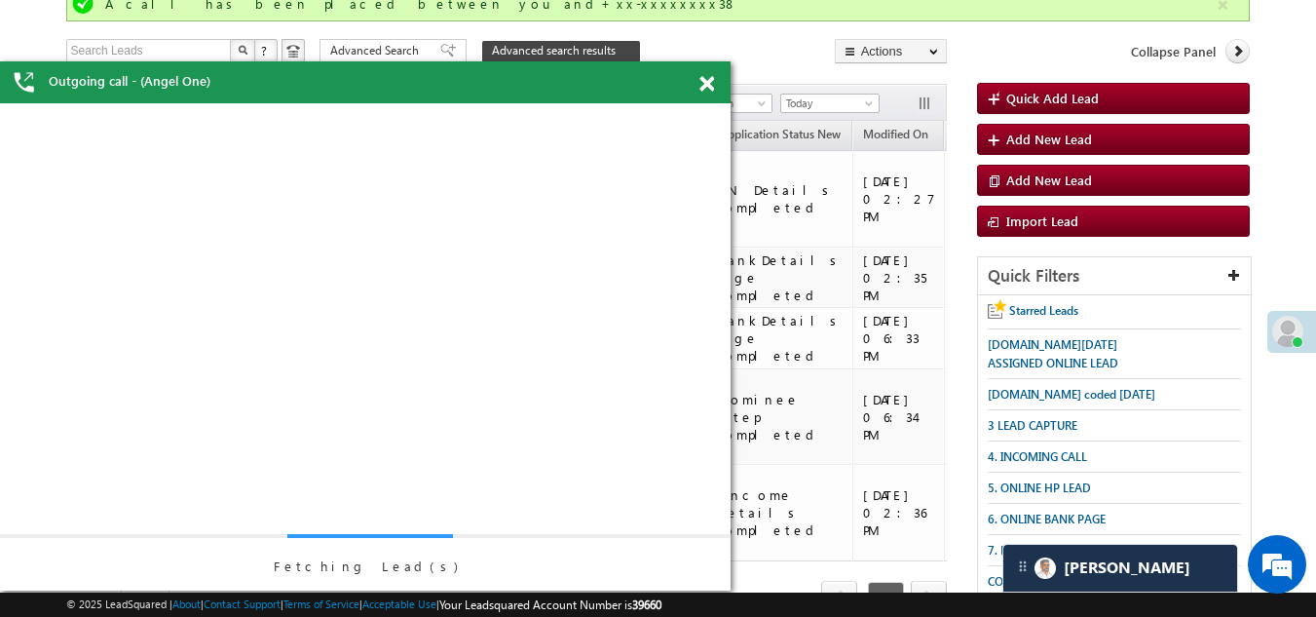
drag, startPoint x: 1133, startPoint y: 80, endPoint x: 198, endPoint y: 80, distance: 935.5
click at [196, 80] on div "Outgoing call - (Angel One)" at bounding box center [365, 82] width 731 height 42
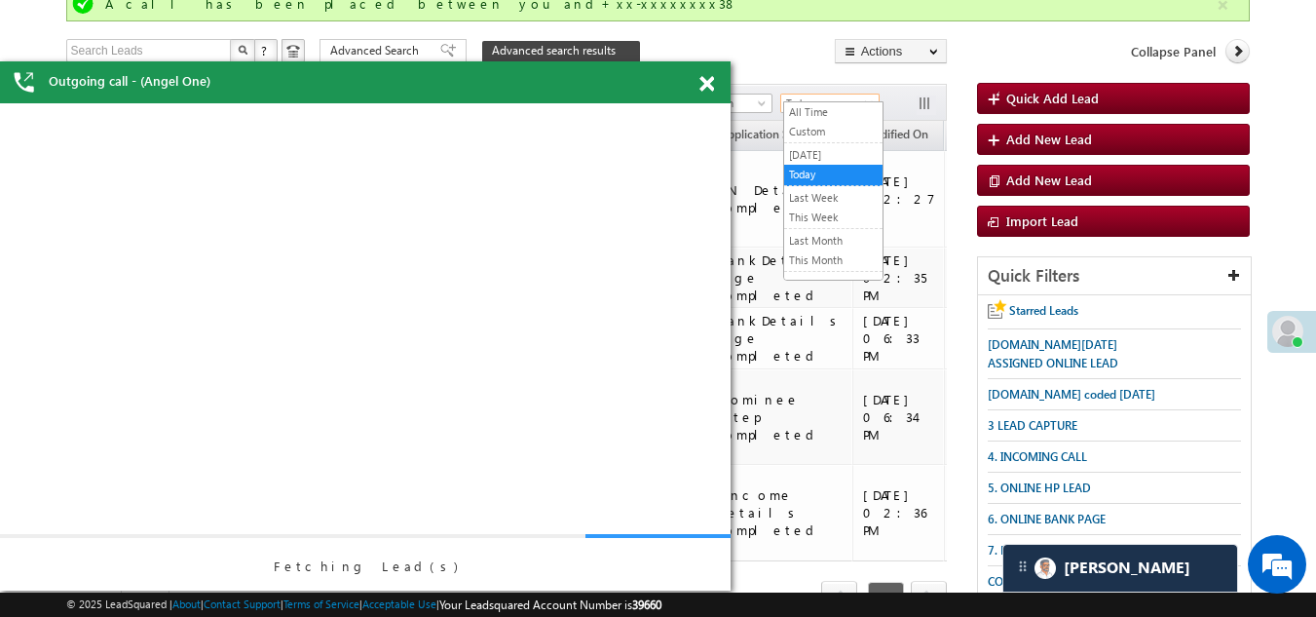
click at [830, 95] on span "Today" at bounding box center [827, 104] width 93 height 18
click at [817, 150] on link "[DATE]" at bounding box center [833, 155] width 98 height 18
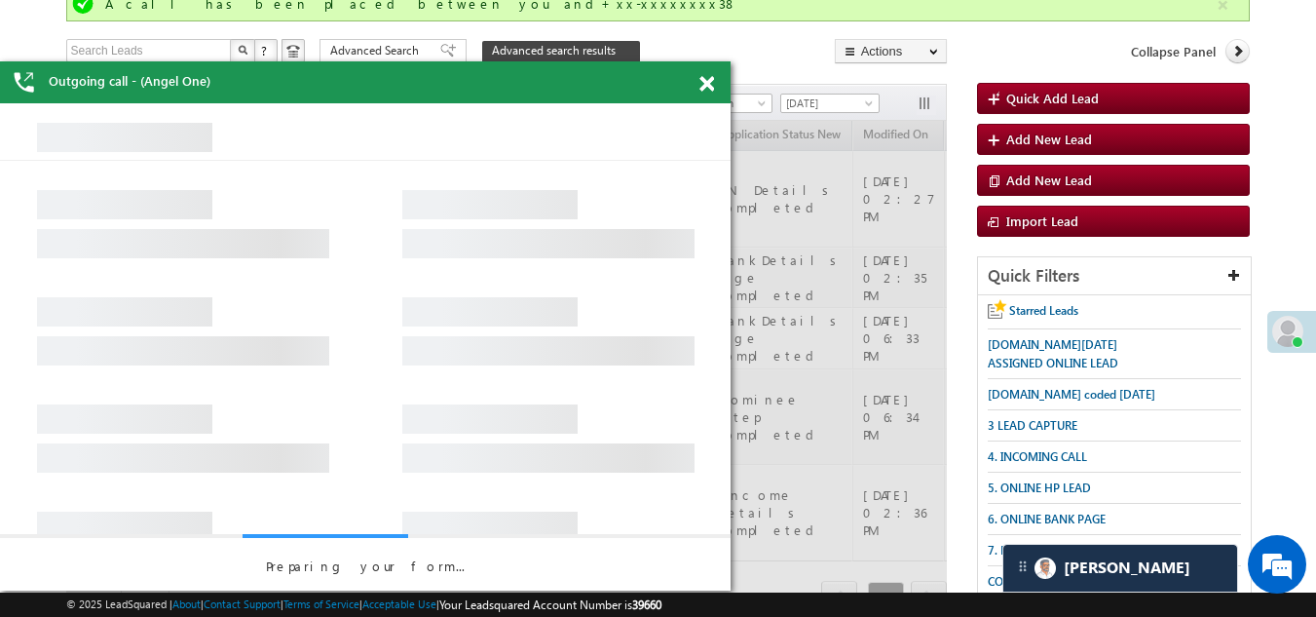
click at [703, 83] on span at bounding box center [707, 84] width 15 height 17
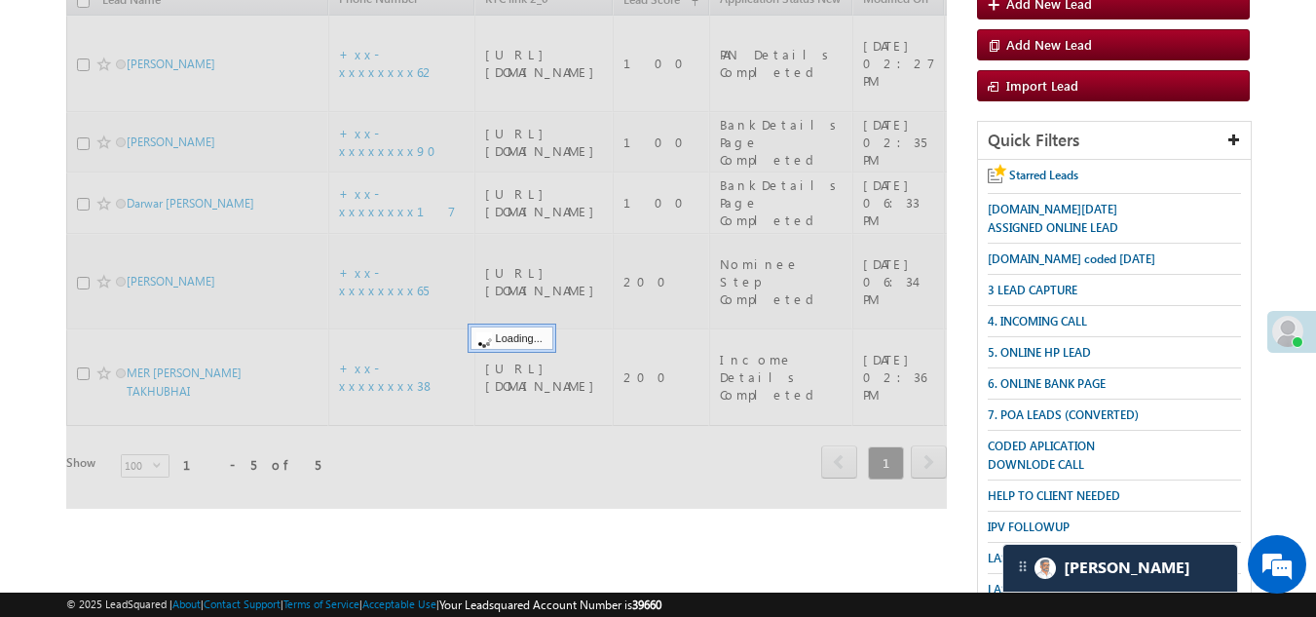
scroll to position [539, 0]
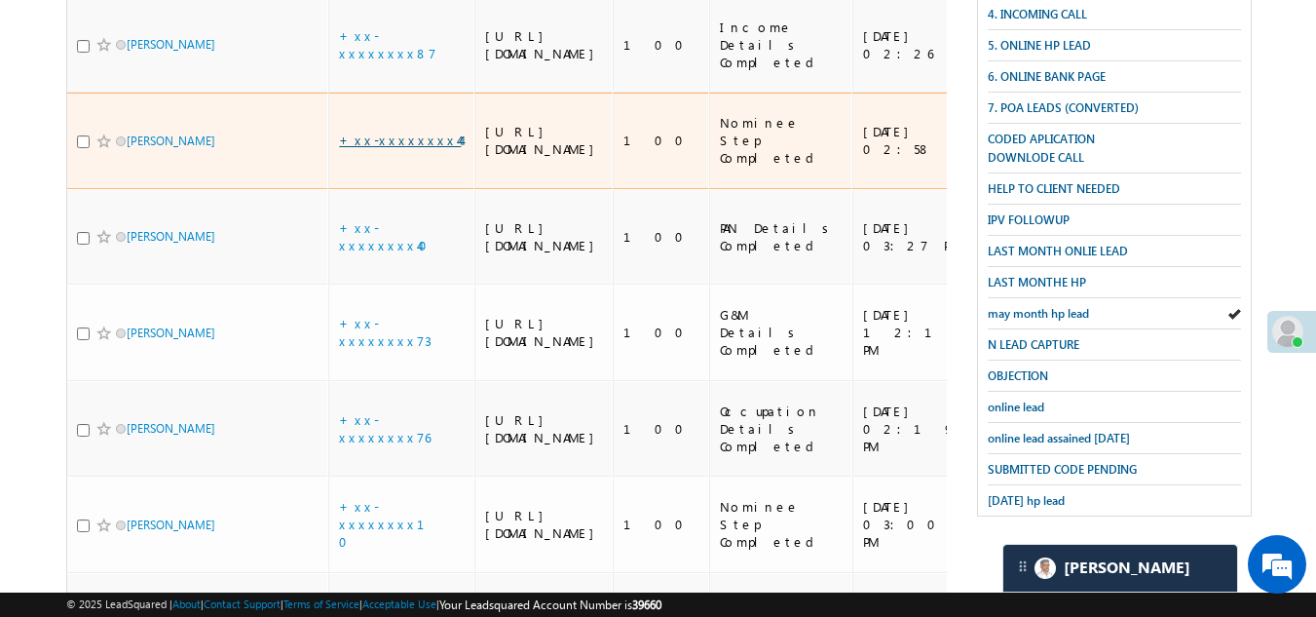
click at [372, 148] on link "+xx-xxxxxxxx44" at bounding box center [400, 140] width 122 height 17
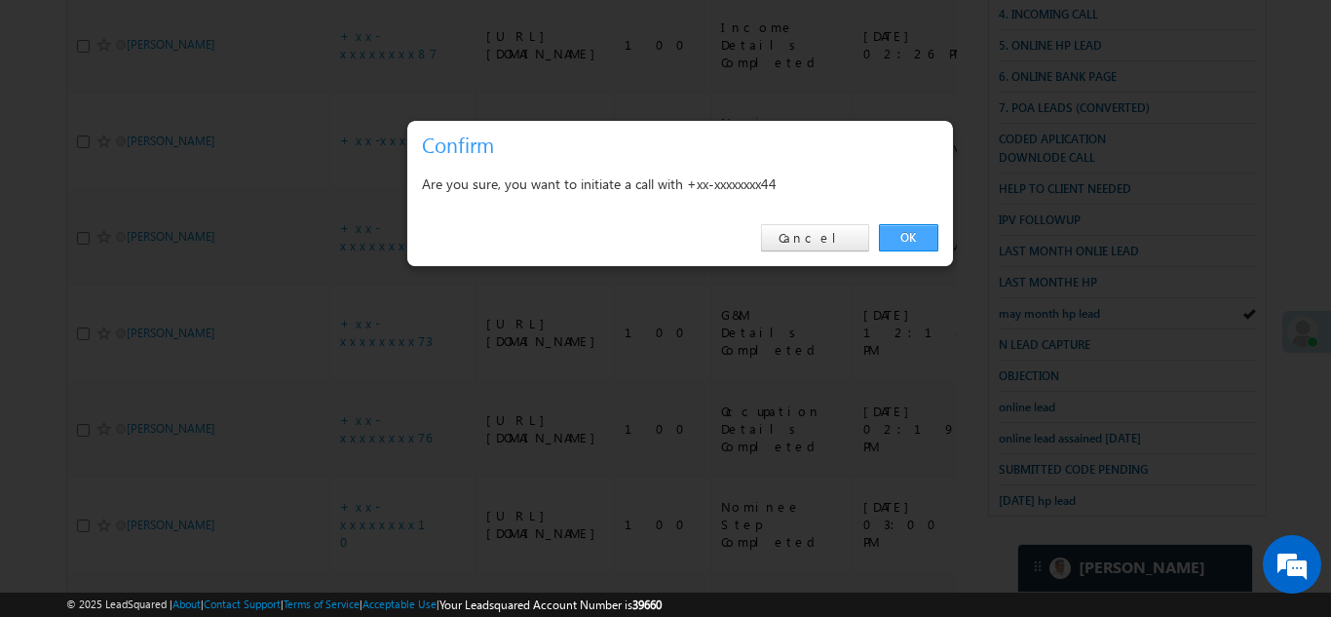
click at [905, 233] on link "OK" at bounding box center [908, 237] width 59 height 27
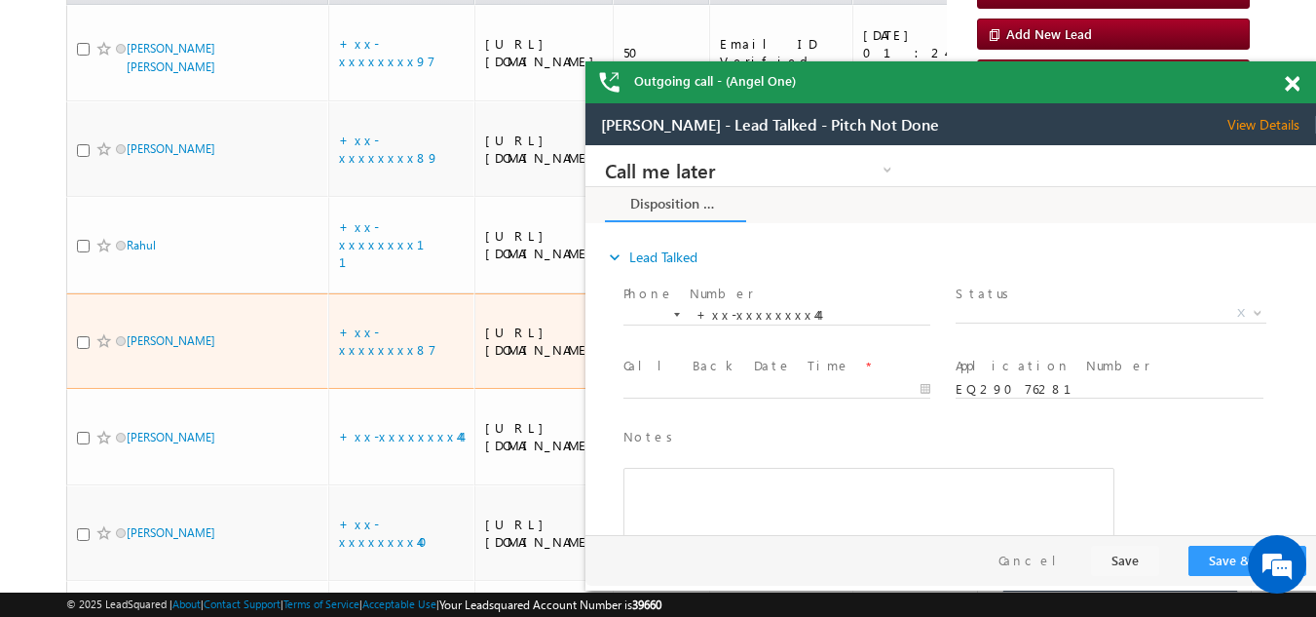
scroll to position [0, 0]
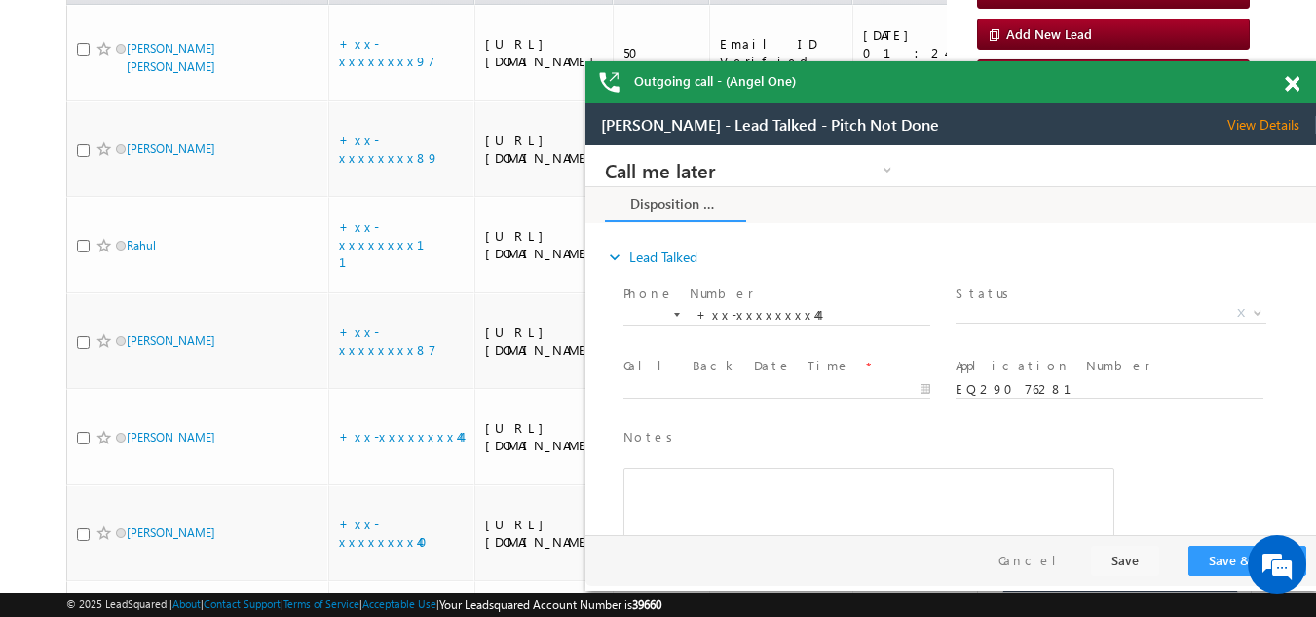
click at [1293, 83] on span at bounding box center [1292, 84] width 15 height 17
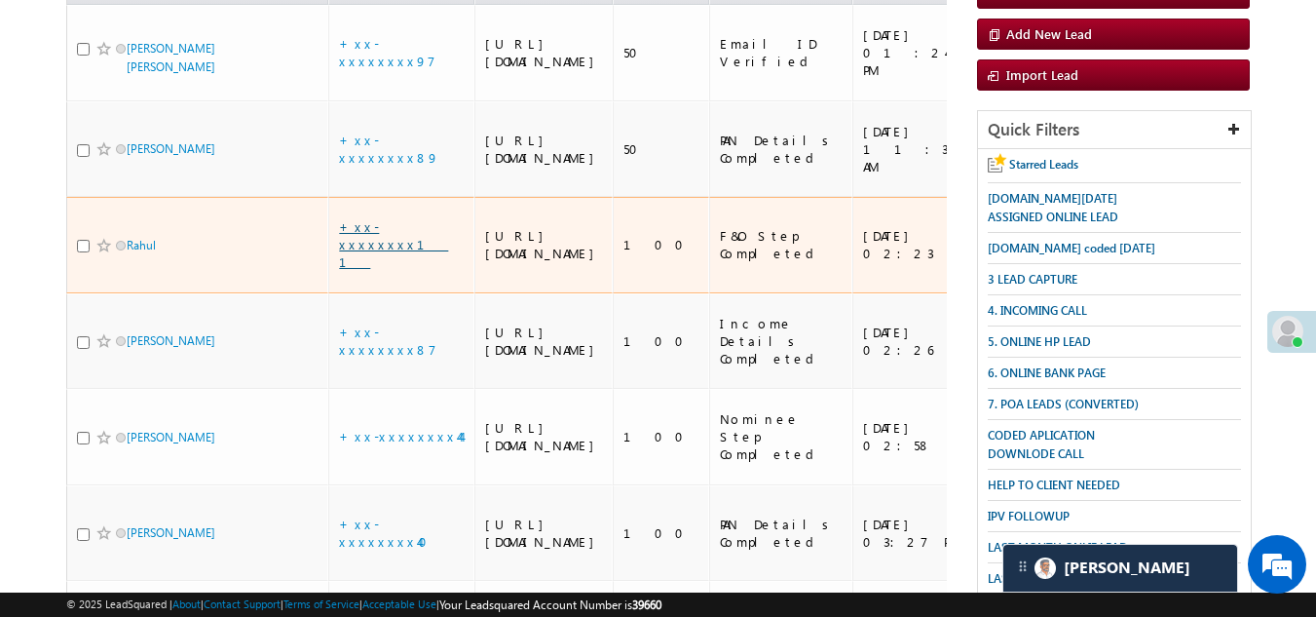
click at [391, 270] on link "+xx-xxxxxxxx11" at bounding box center [393, 244] width 109 height 52
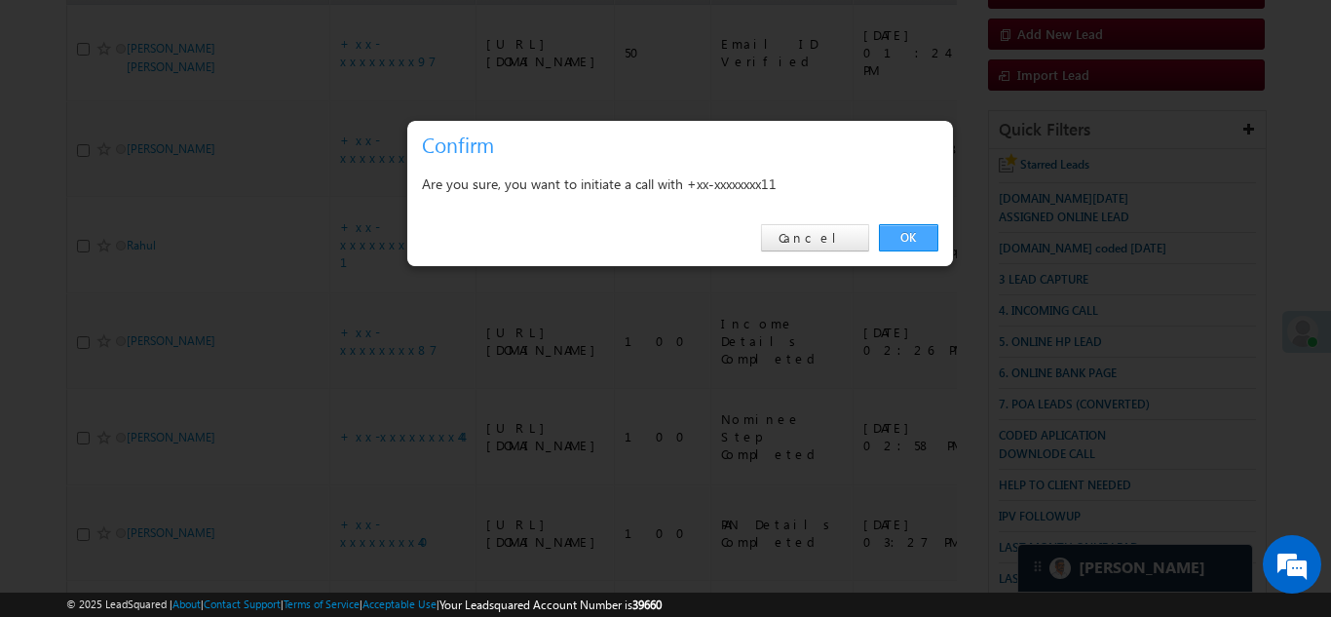
click at [905, 234] on link "OK" at bounding box center [908, 237] width 59 height 27
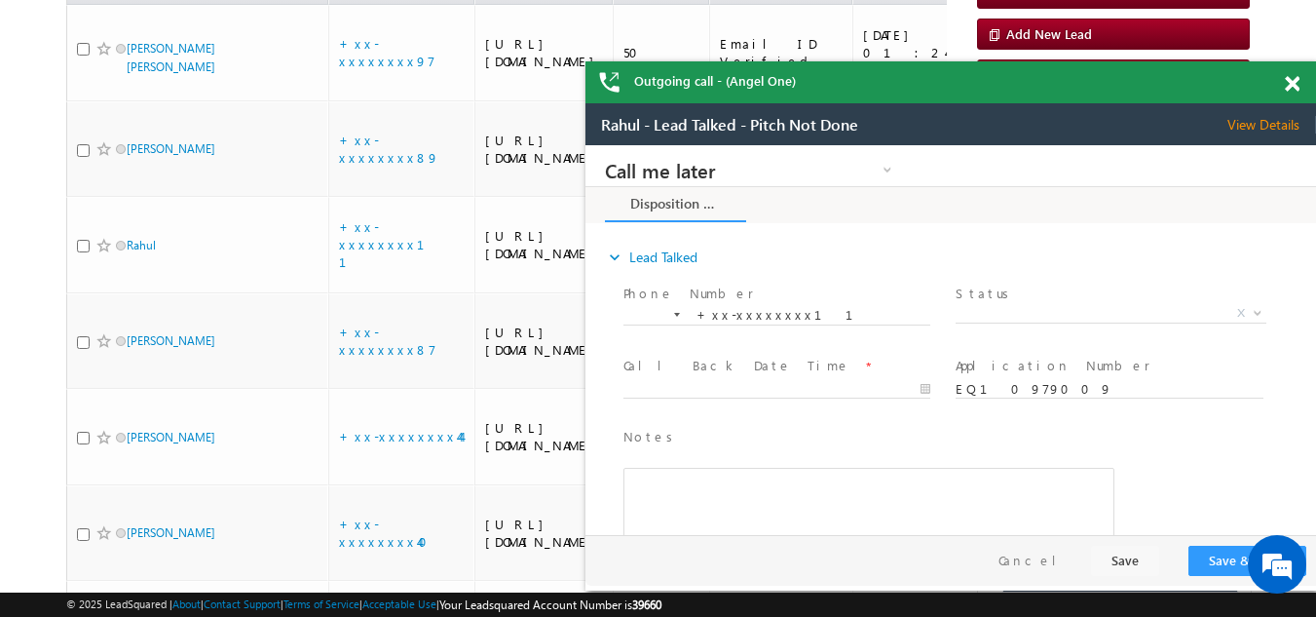
click at [1275, 117] on span "View Details" at bounding box center [1272, 125] width 89 height 18
click at [1294, 85] on span at bounding box center [1292, 84] width 15 height 17
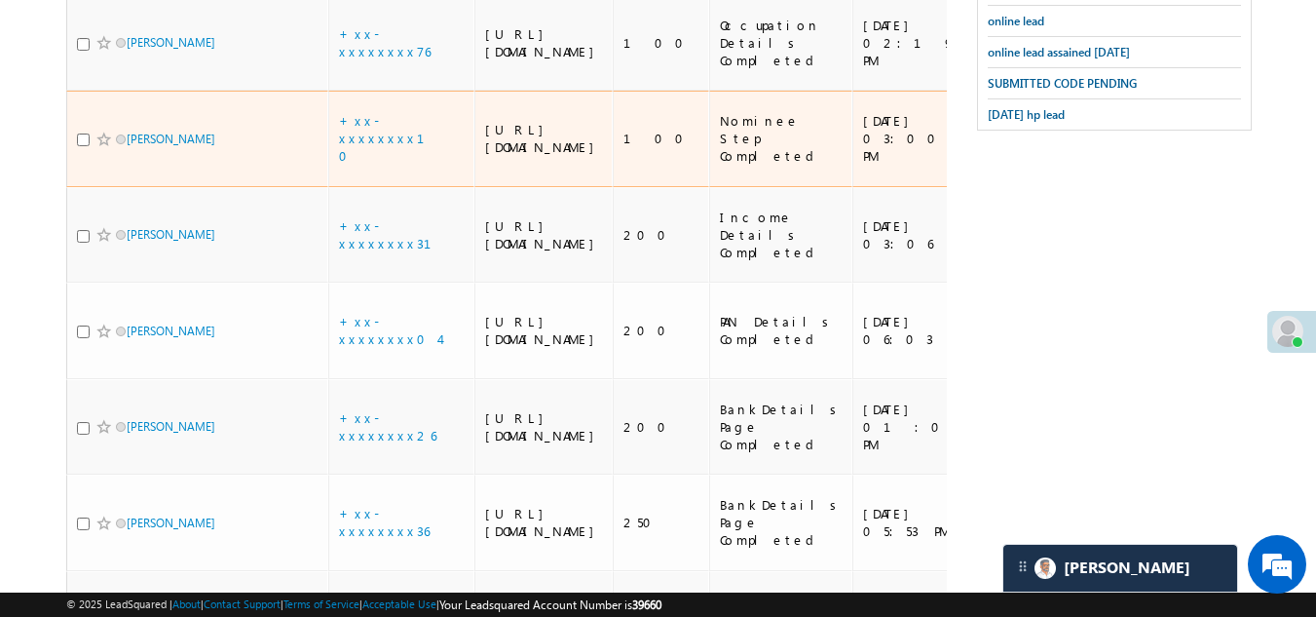
scroll to position [1075, 0]
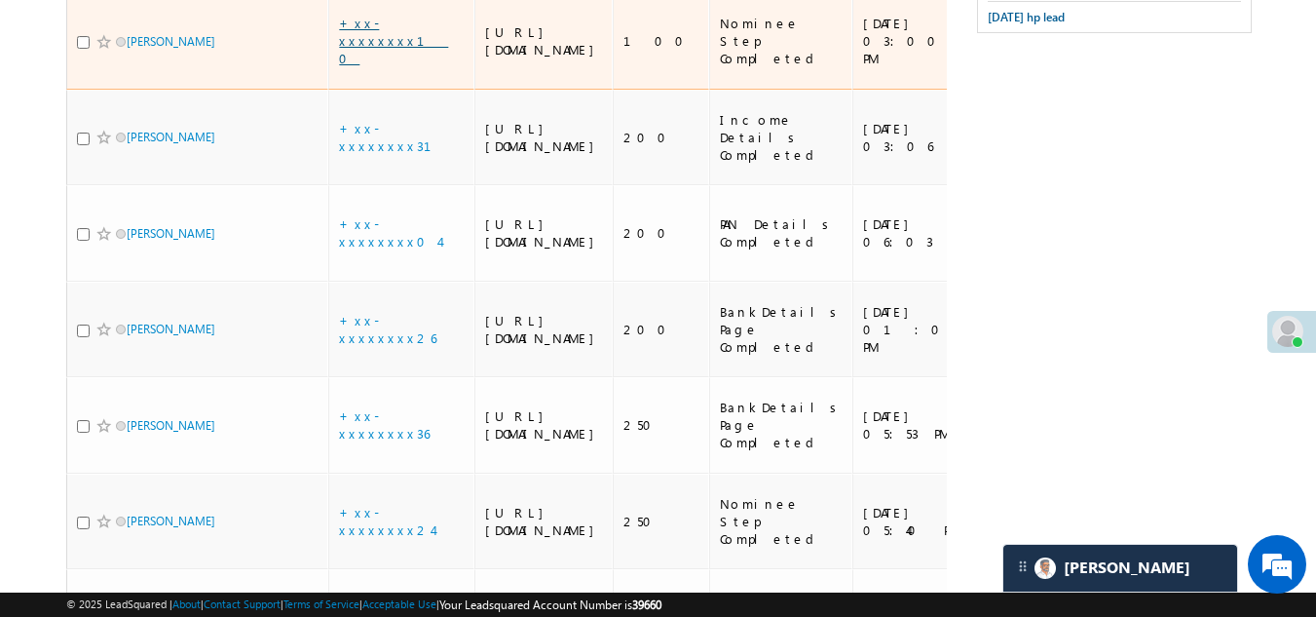
click at [385, 66] on link "+xx-xxxxxxxx10" at bounding box center [393, 41] width 109 height 52
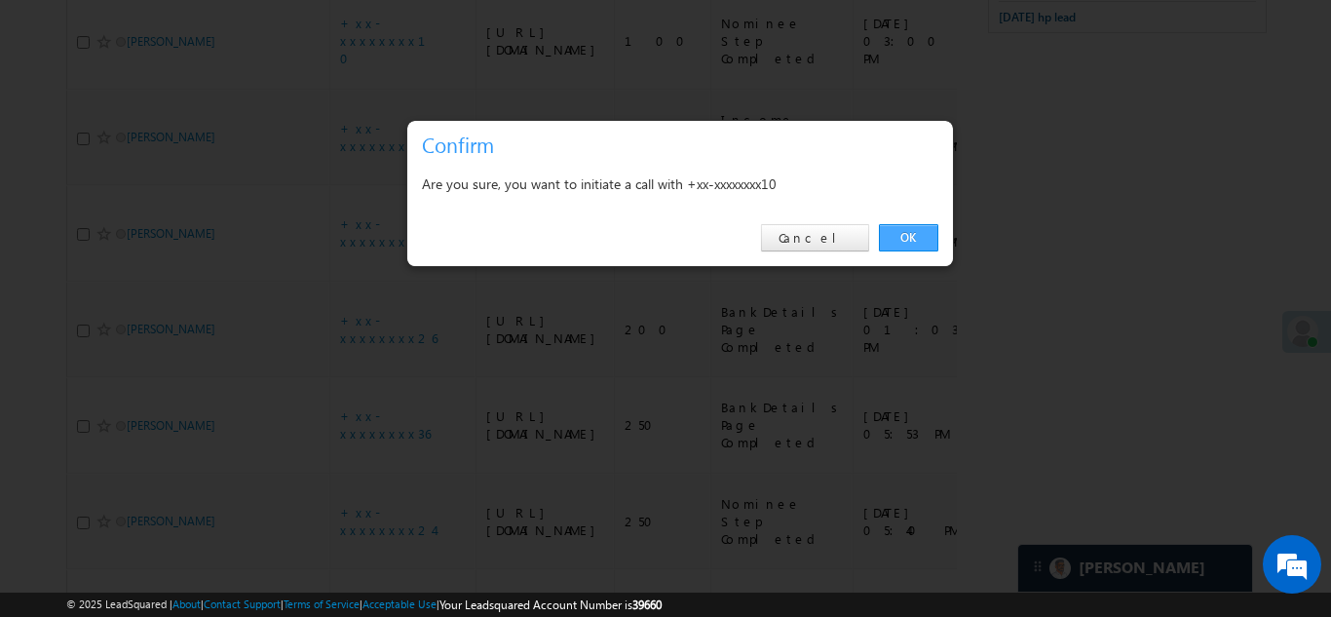
click at [900, 234] on link "OK" at bounding box center [908, 237] width 59 height 27
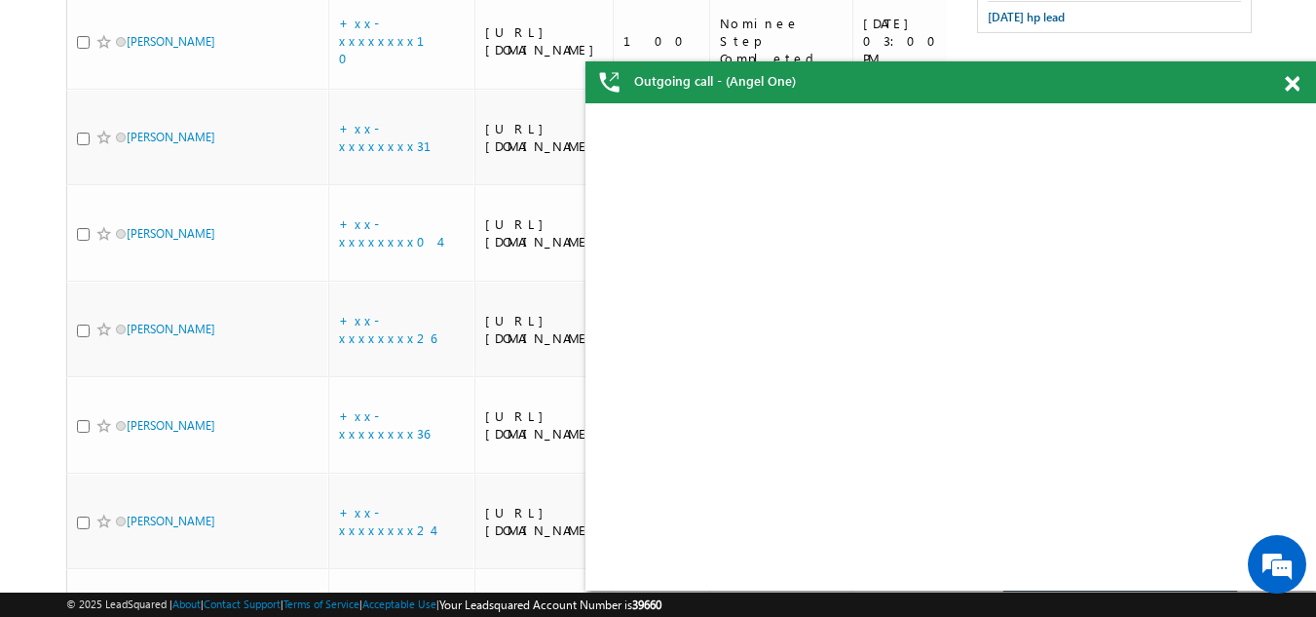
click at [1290, 85] on span at bounding box center [1292, 84] width 15 height 17
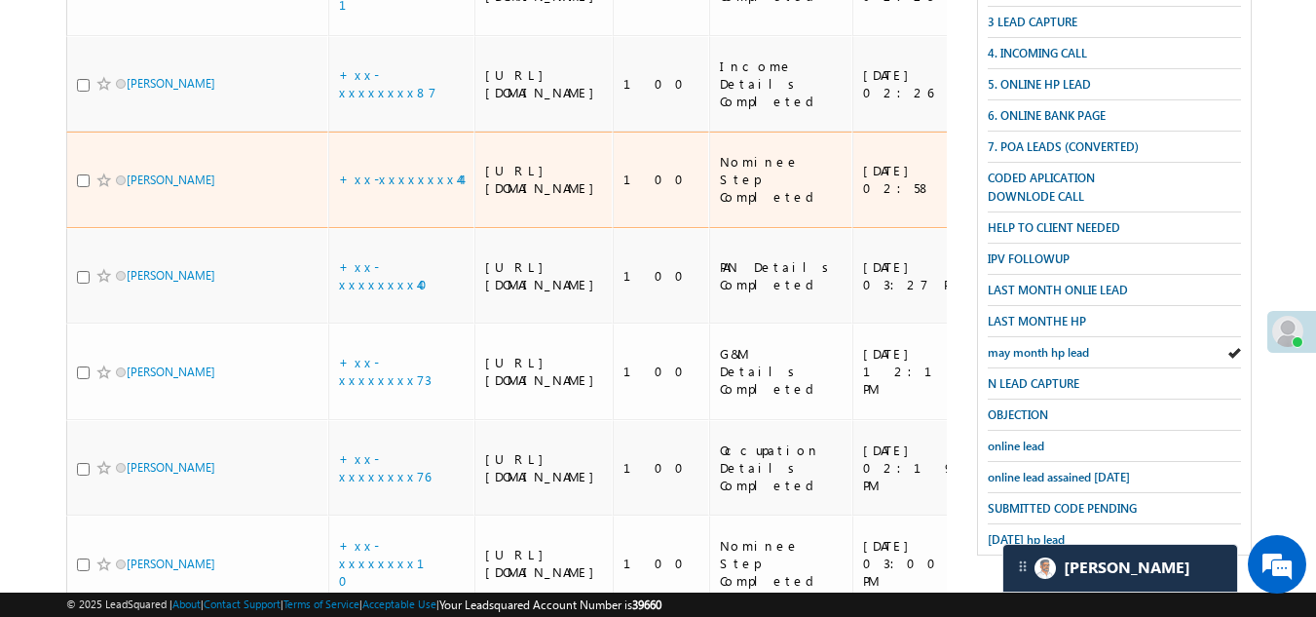
scroll to position [588, 0]
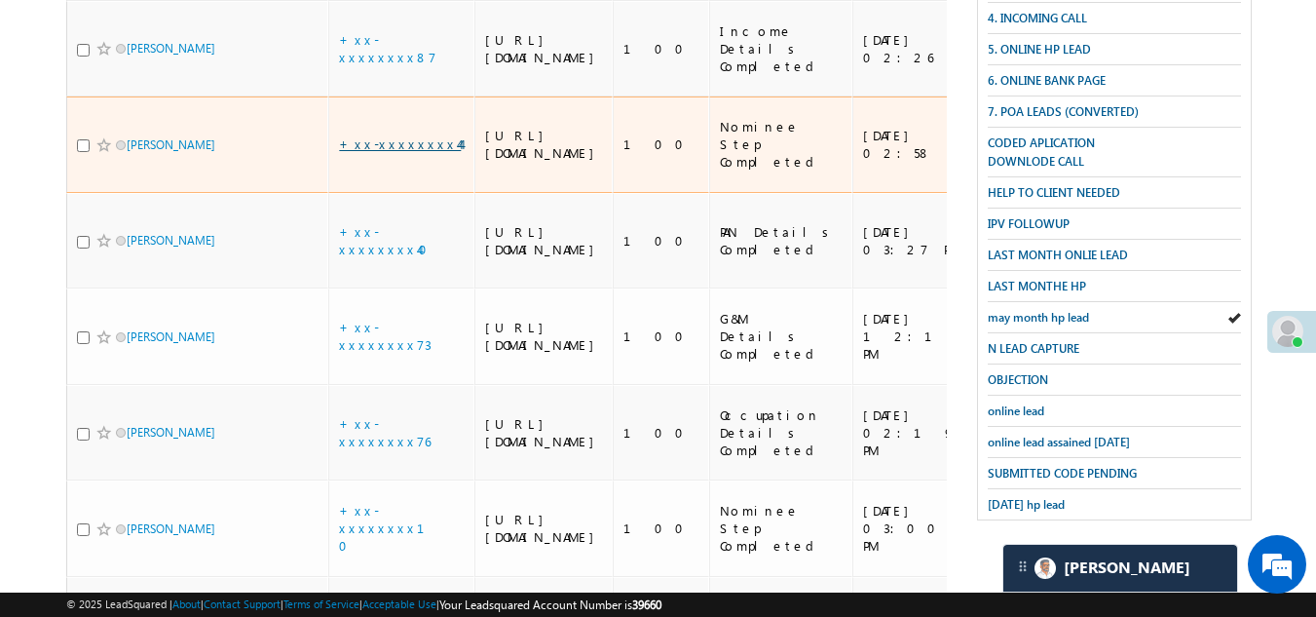
click at [377, 152] on link "+xx-xxxxxxxx44" at bounding box center [400, 143] width 122 height 17
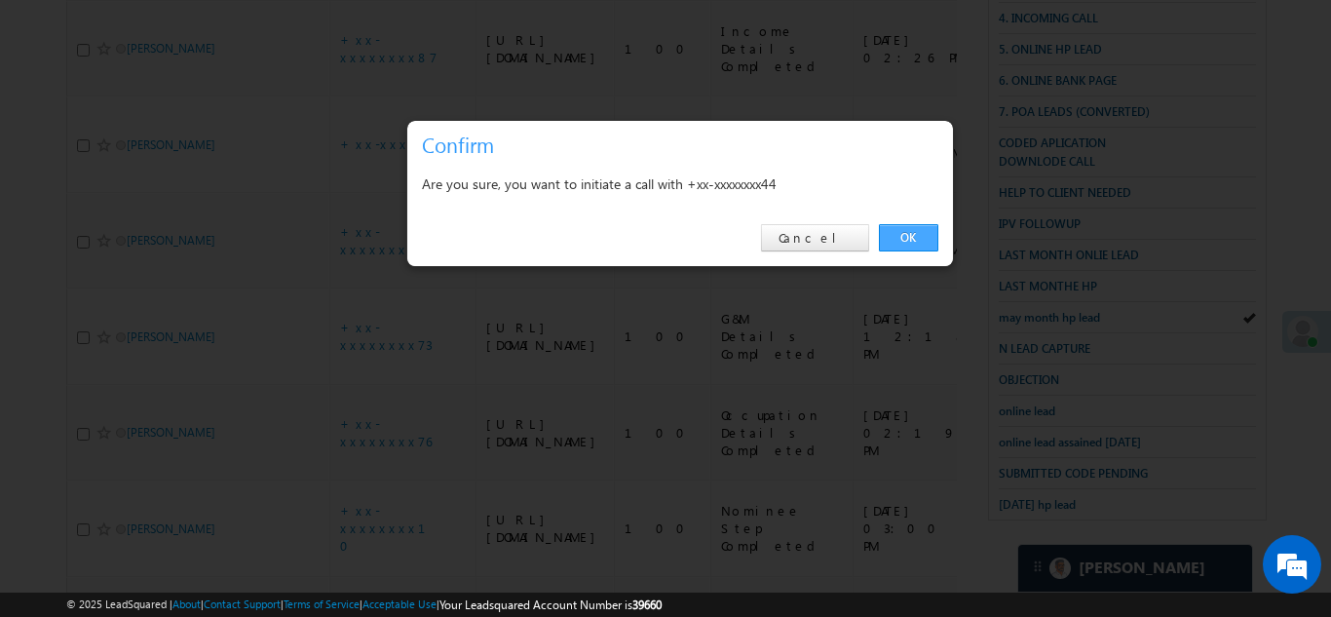
click at [909, 239] on link "OK" at bounding box center [908, 237] width 59 height 27
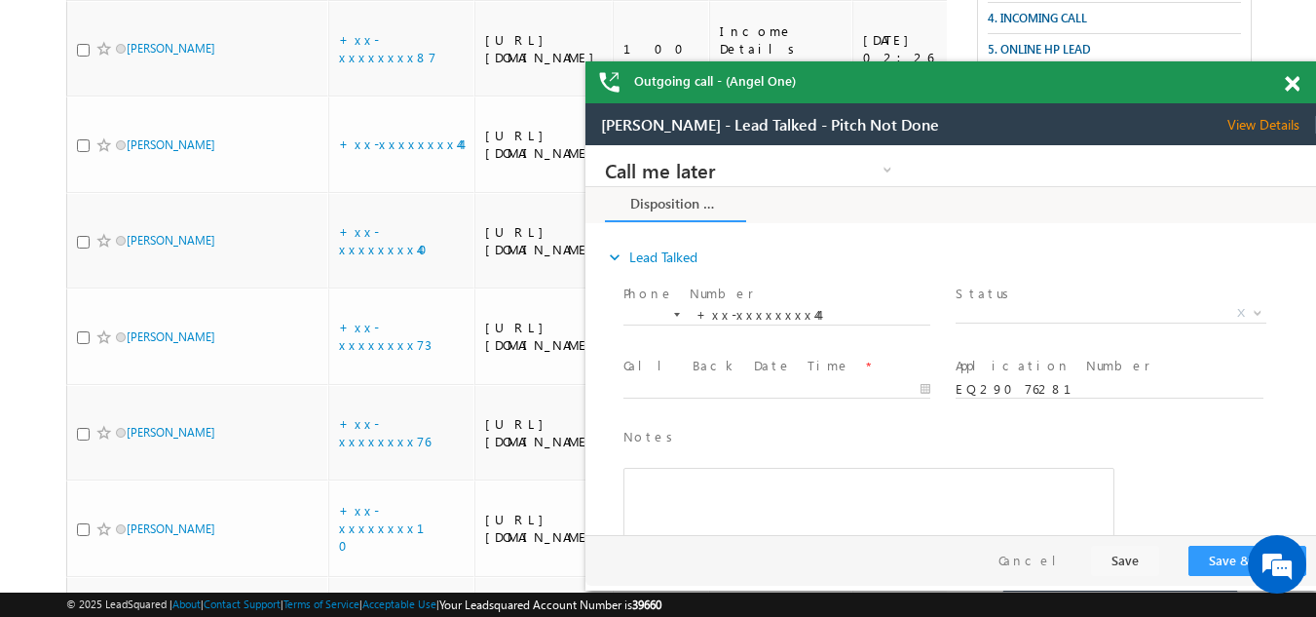
scroll to position [0, 0]
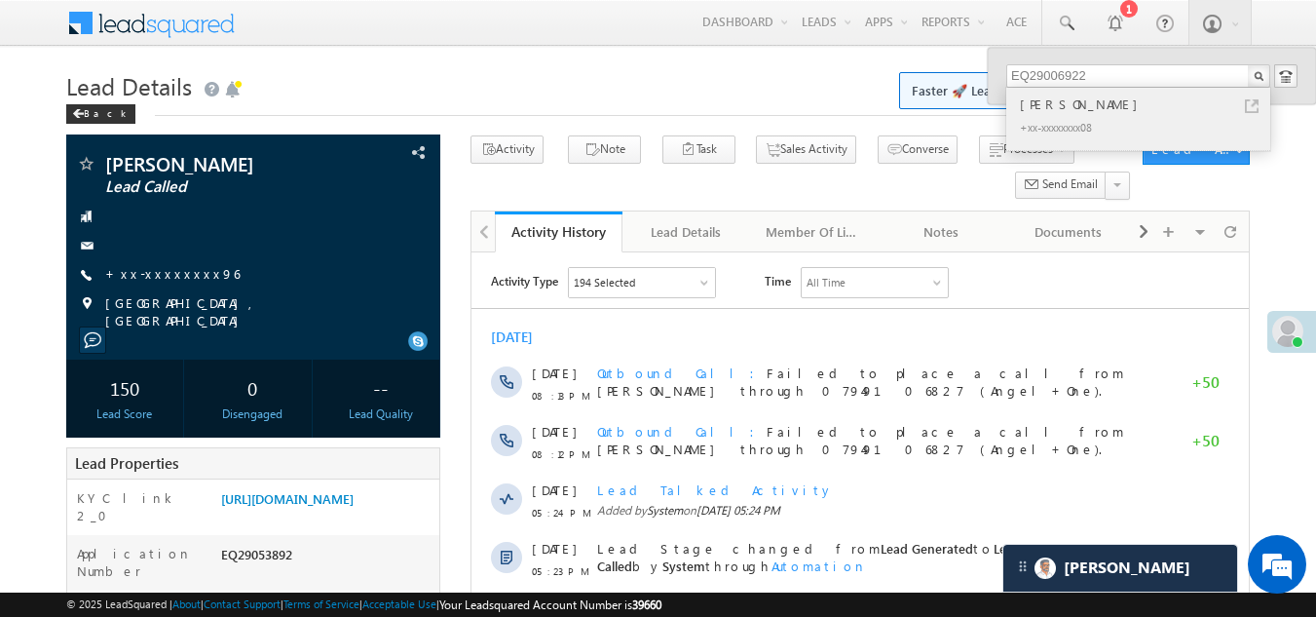
click at [1071, 114] on div "[PERSON_NAME]" at bounding box center [1146, 104] width 261 height 21
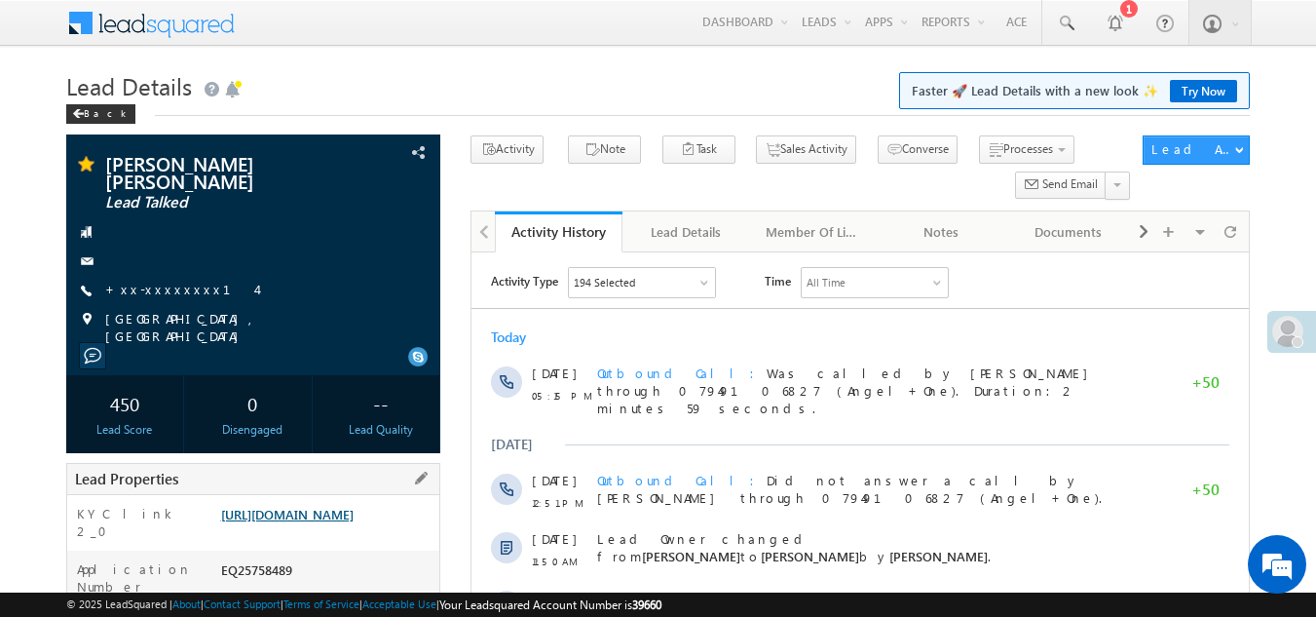
click at [286, 506] on link "https://angelbroking1-pk3em7sa.customui-test.leadsquared.com?leadId=c46353ef-d1…" at bounding box center [287, 514] width 133 height 17
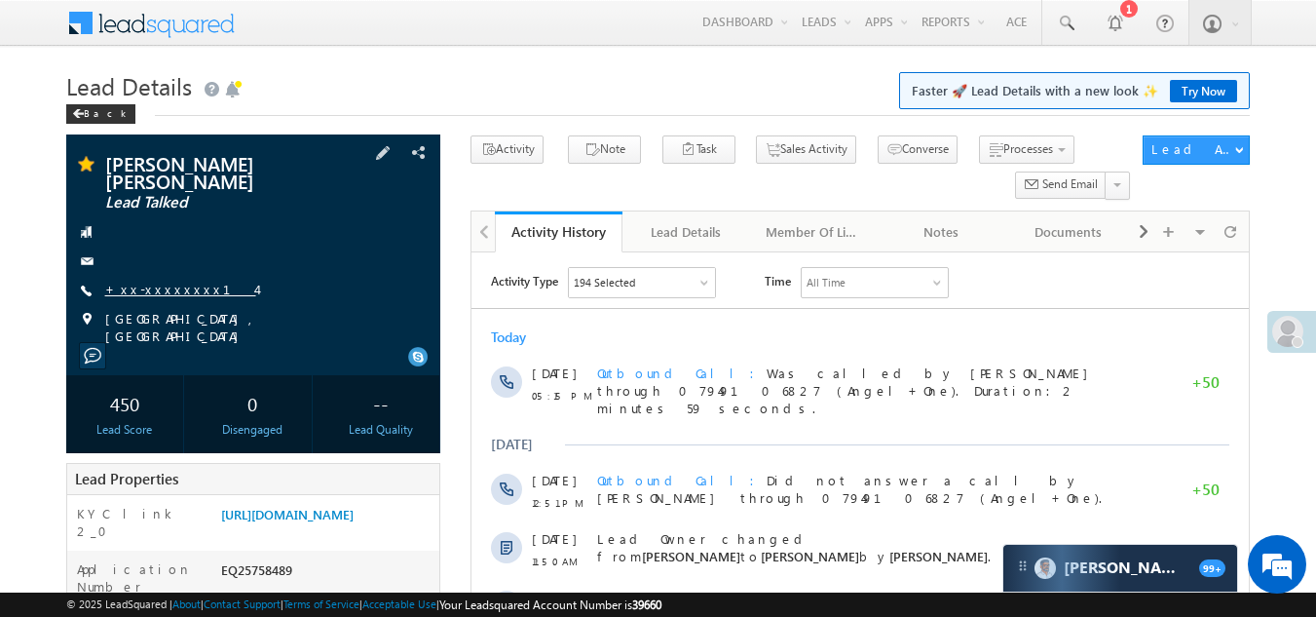
click at [142, 281] on link "+xx-xxxxxxxx14" at bounding box center [180, 289] width 151 height 17
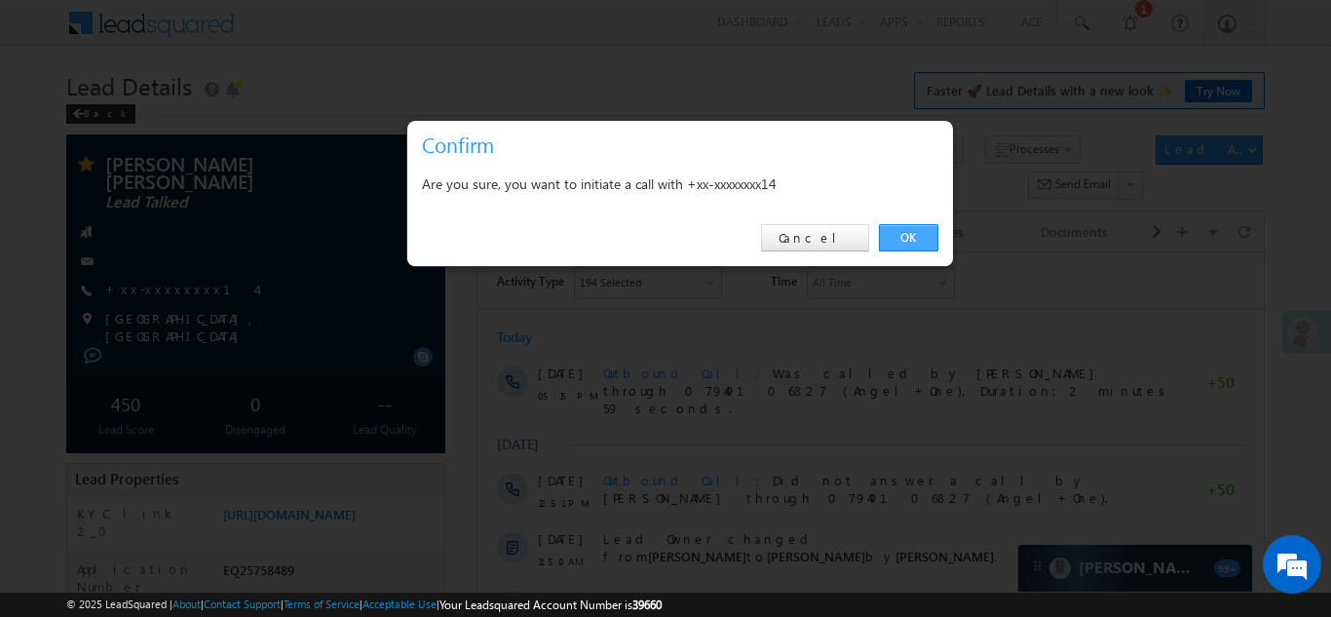
click at [910, 238] on link "OK" at bounding box center [908, 237] width 59 height 27
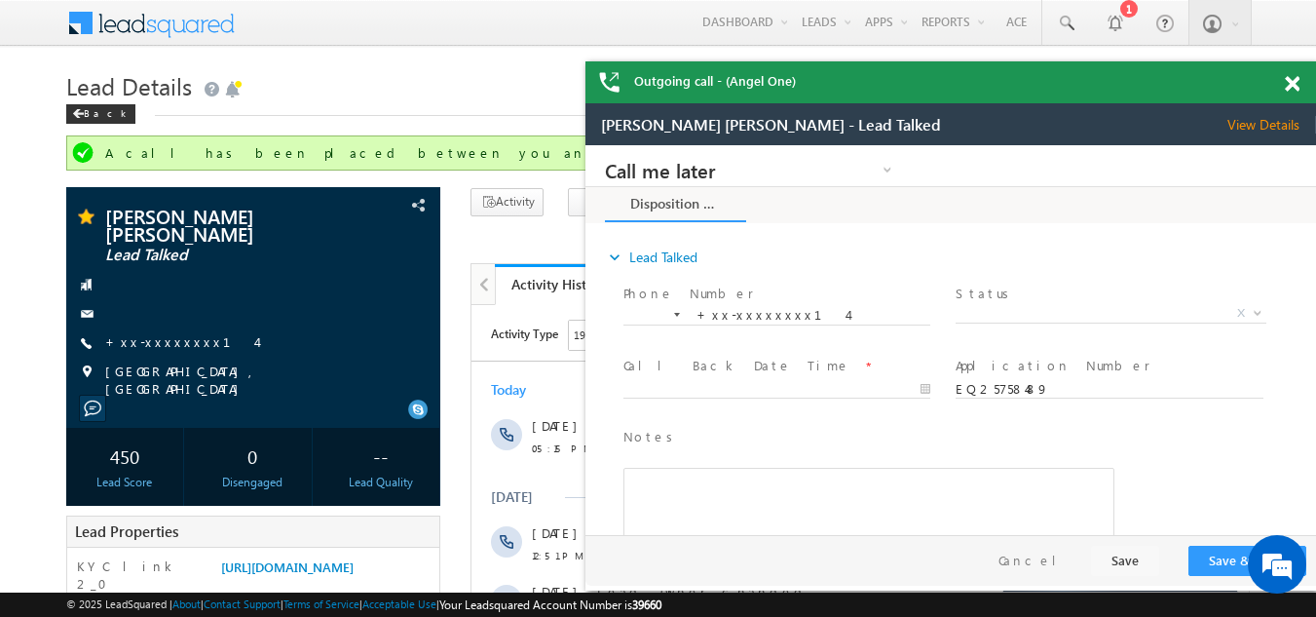
click at [1289, 81] on span at bounding box center [1292, 84] width 15 height 17
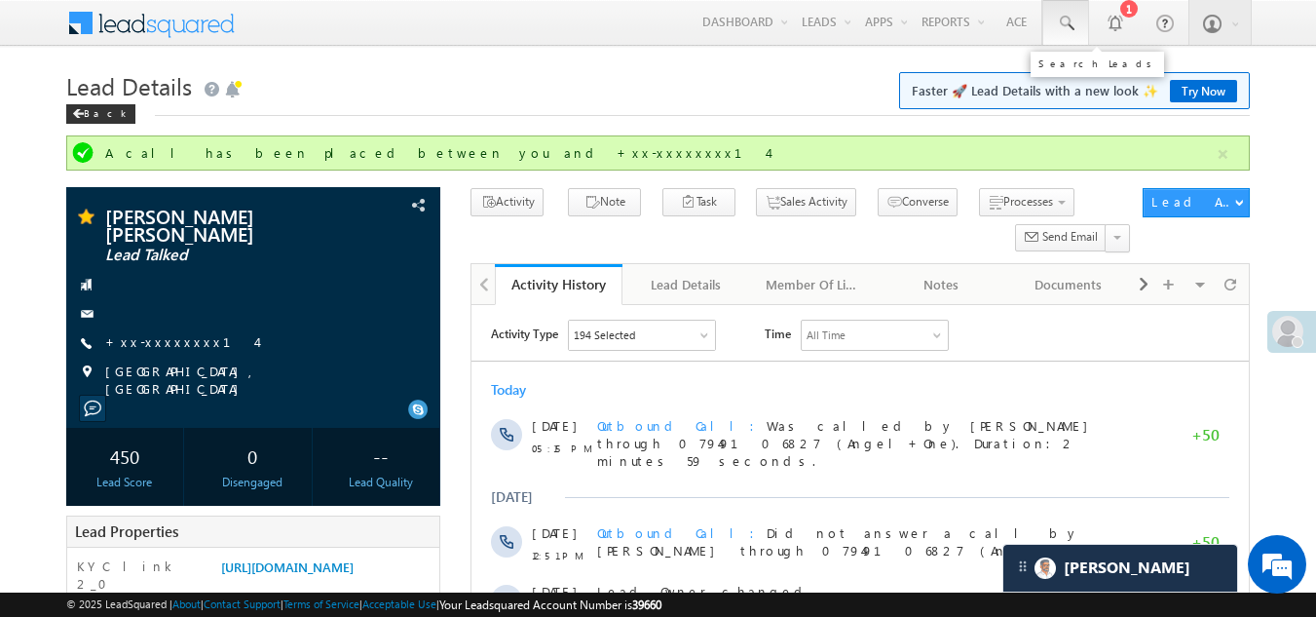
click at [1066, 19] on span at bounding box center [1065, 23] width 19 height 19
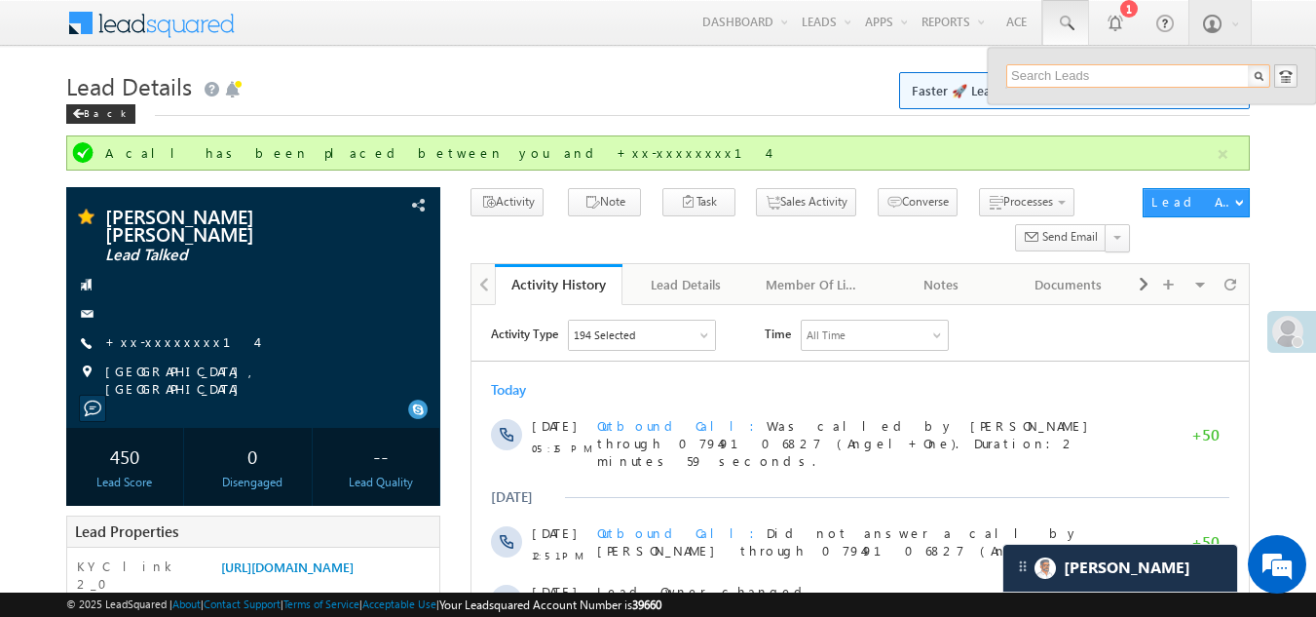
paste input "EQ28050432"
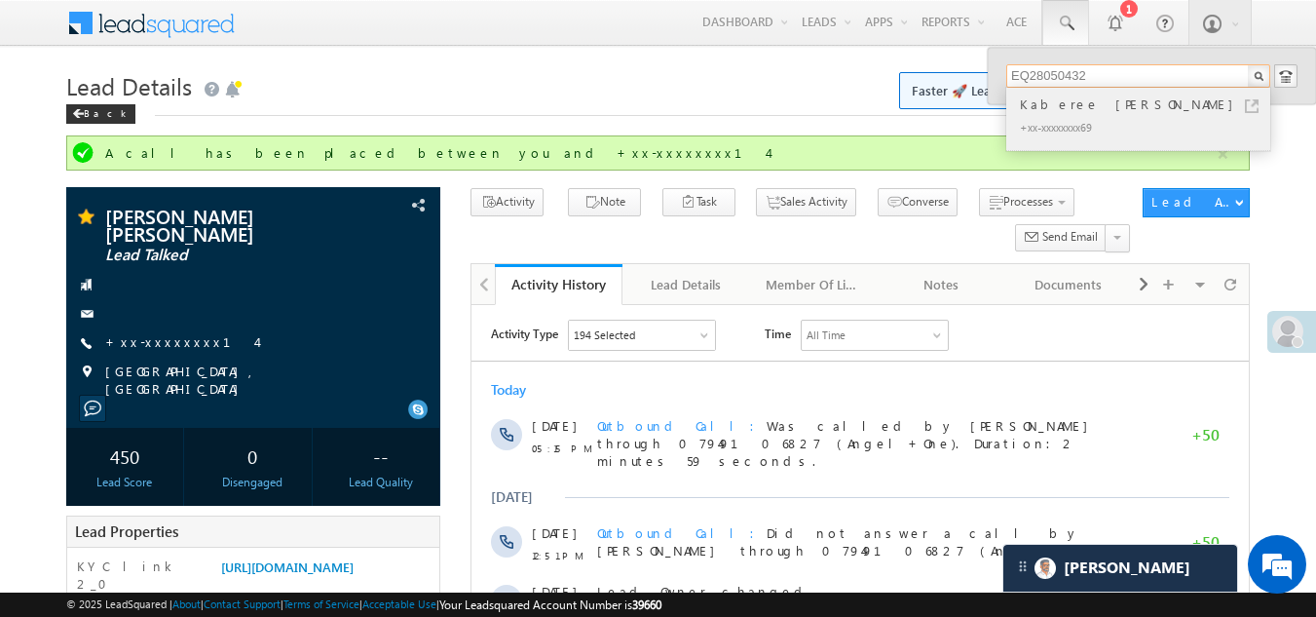
type input "EQ28050432"
click at [1039, 113] on div "Kaberee Handique" at bounding box center [1146, 104] width 261 height 21
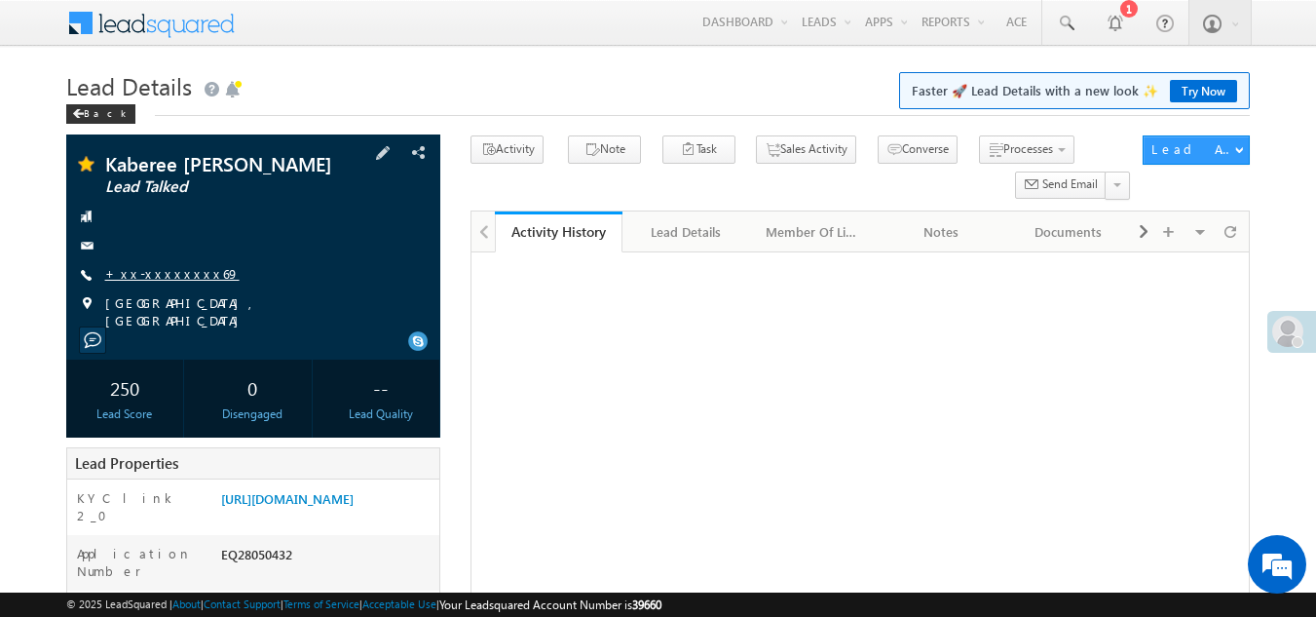
click at [139, 269] on link "+xx-xxxxxxxx69" at bounding box center [172, 273] width 134 height 17
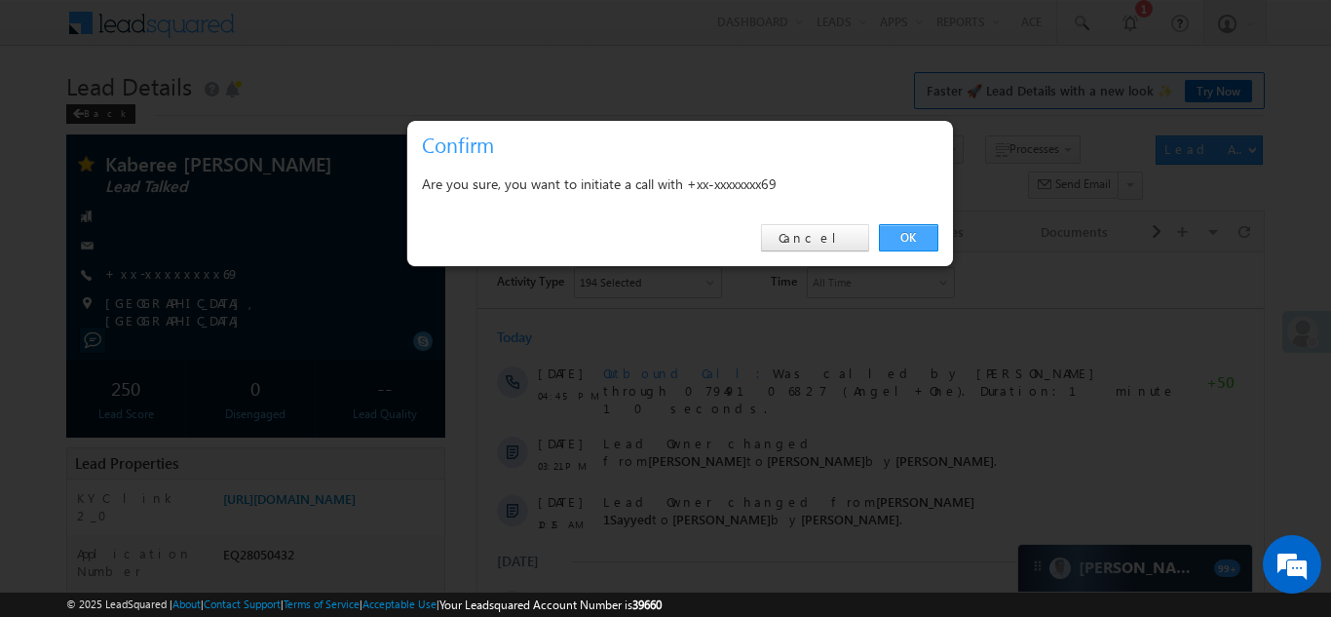
click at [903, 229] on link "OK" at bounding box center [908, 237] width 59 height 27
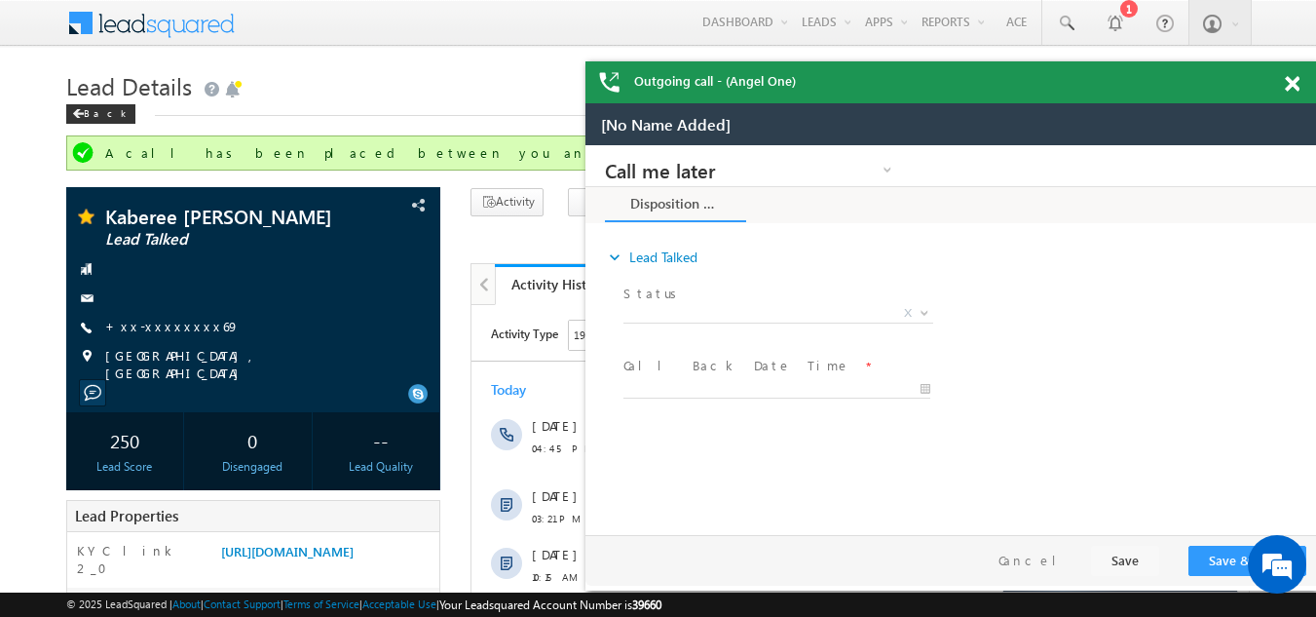
click at [1292, 83] on span at bounding box center [1292, 84] width 15 height 17
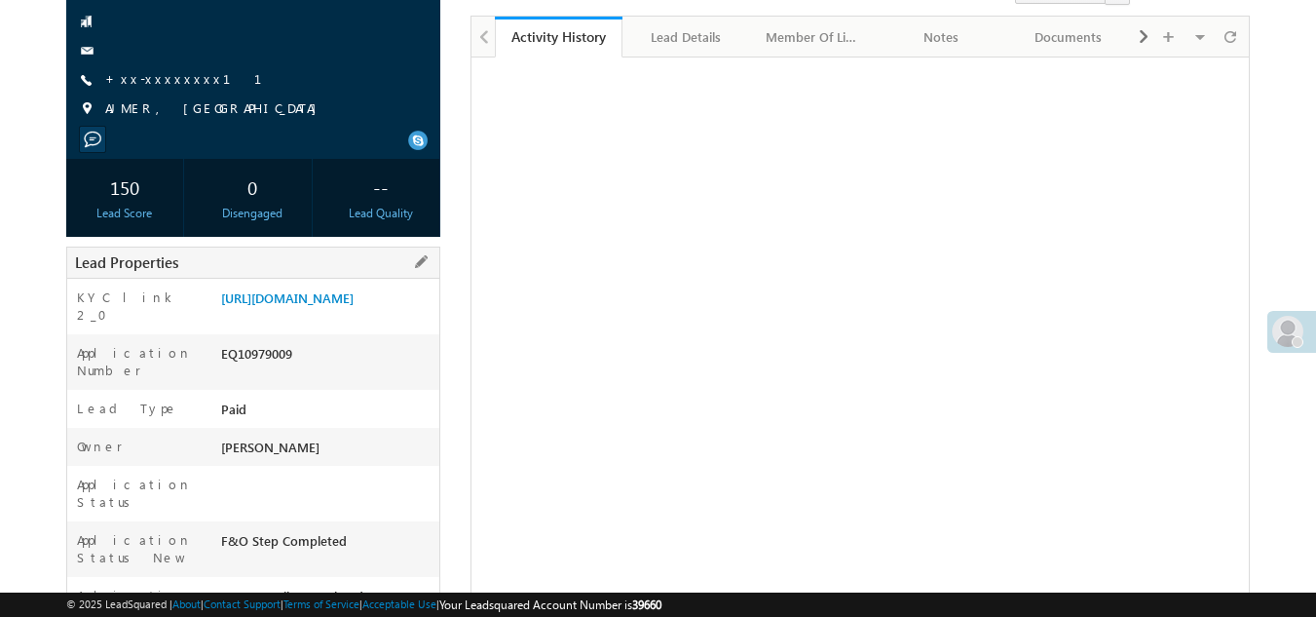
scroll to position [197, 0]
drag, startPoint x: 222, startPoint y: 386, endPoint x: 327, endPoint y: 395, distance: 105.6
click at [327, 369] on div "EQ10979009" at bounding box center [328, 355] width 224 height 27
copy div "EQ10979009"
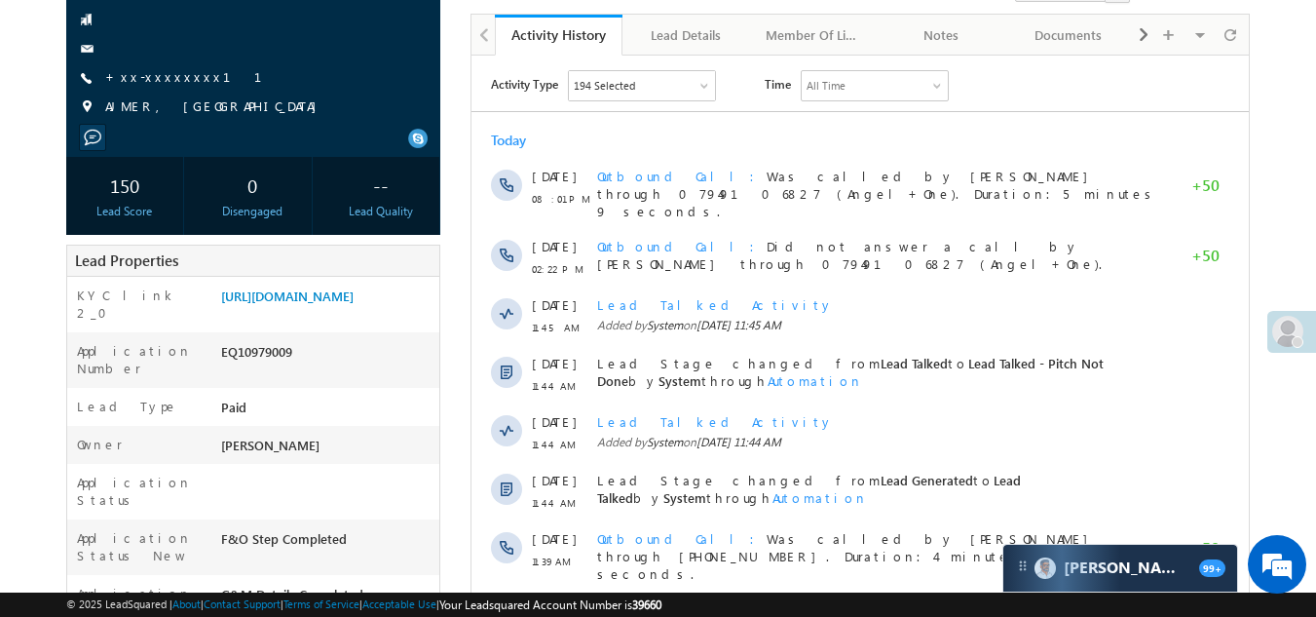
scroll to position [0, 0]
